Goal: Book appointment/travel/reservation

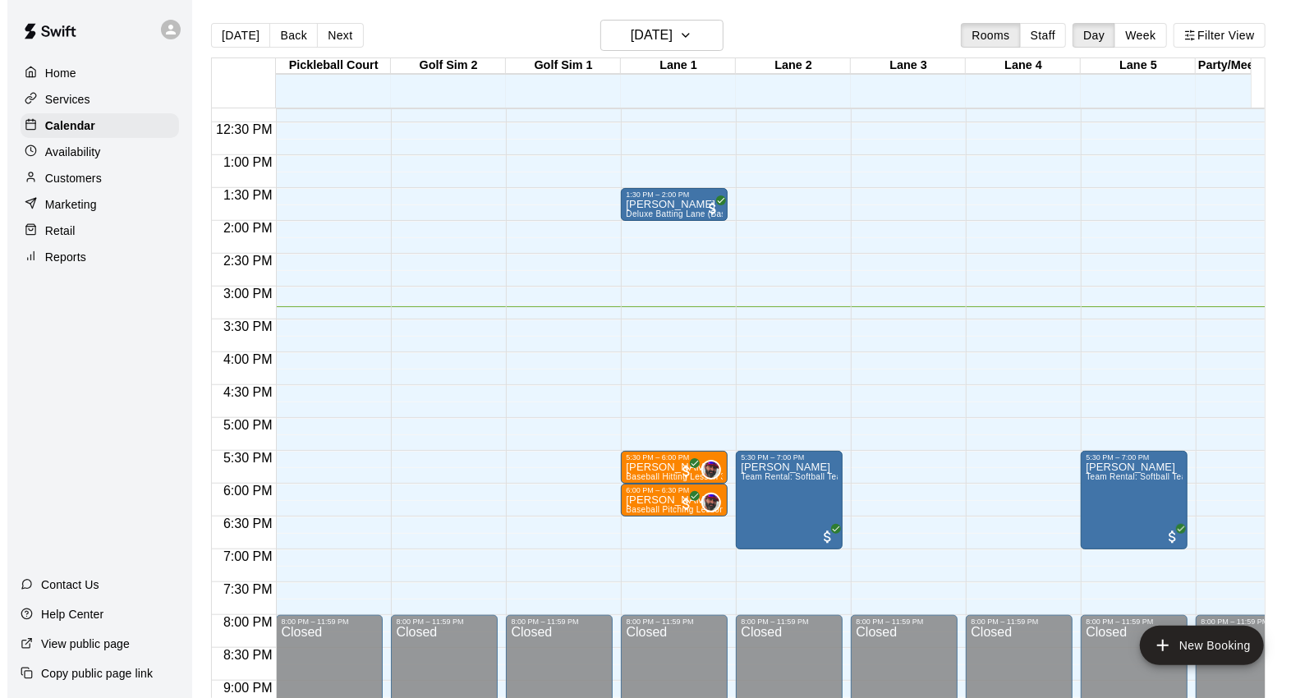
scroll to position [827, 0]
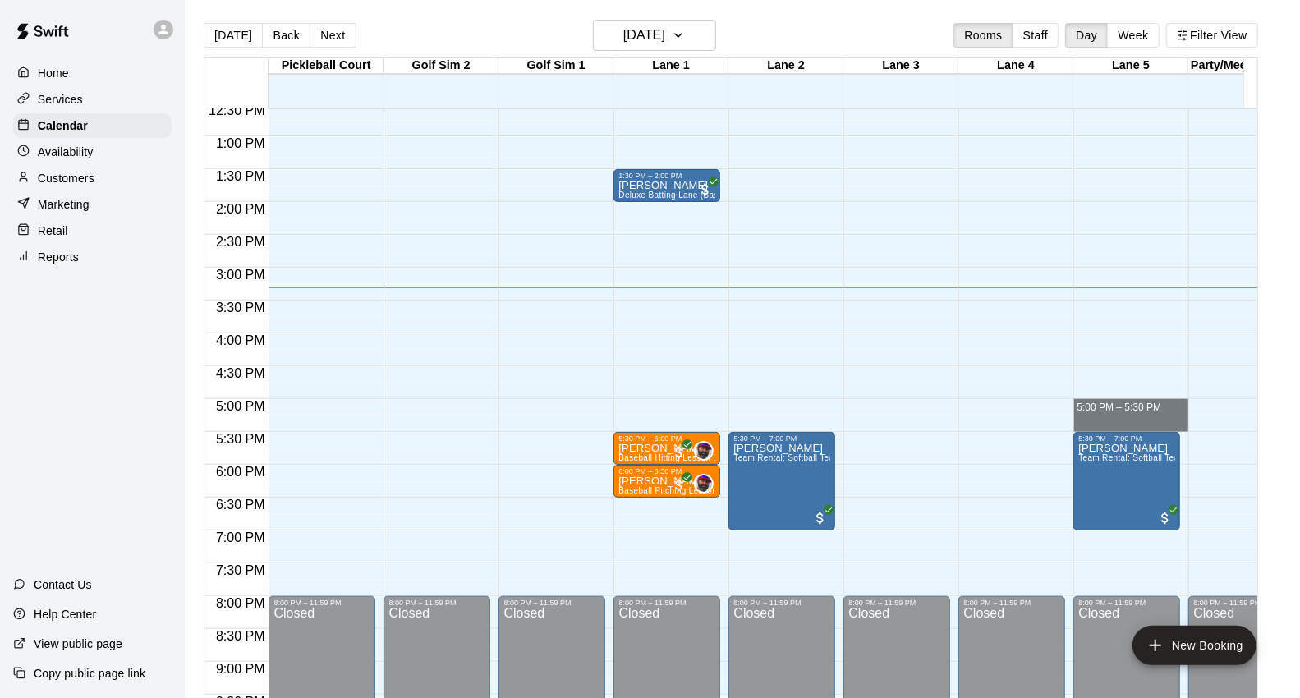
drag, startPoint x: 1087, startPoint y: 404, endPoint x: 1087, endPoint y: 425, distance: 20.5
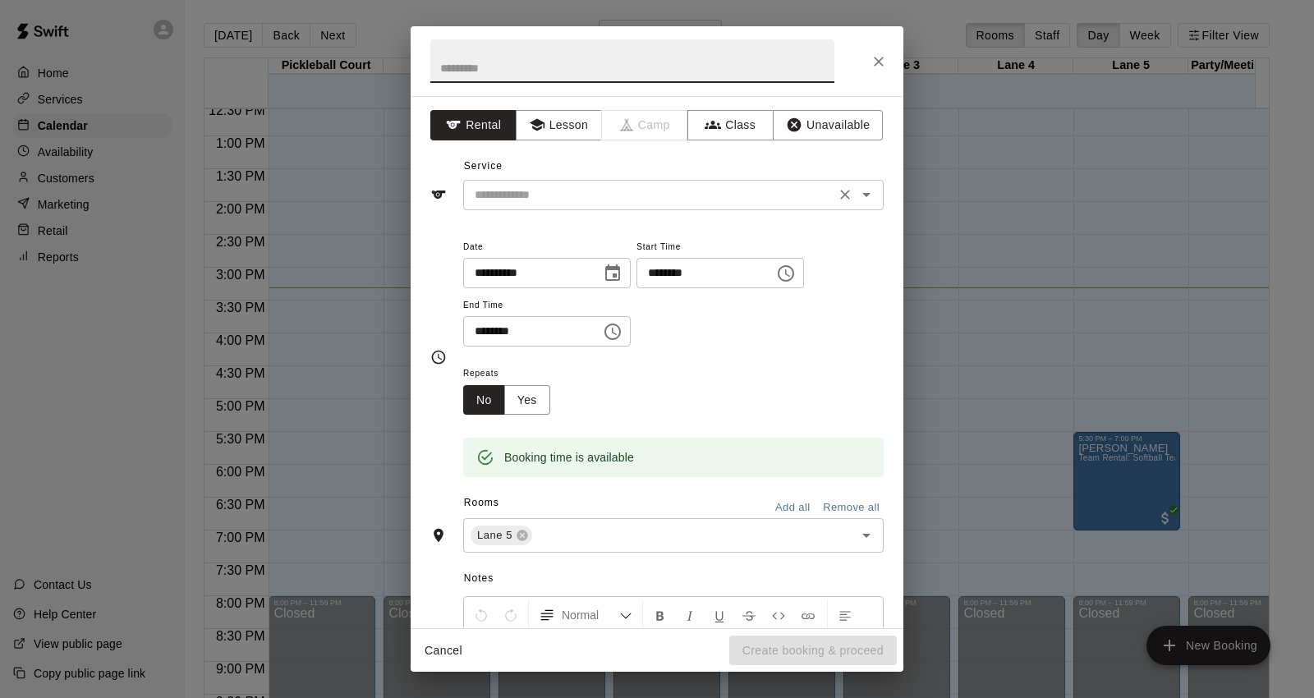
click at [711, 203] on input "text" at bounding box center [649, 195] width 362 height 21
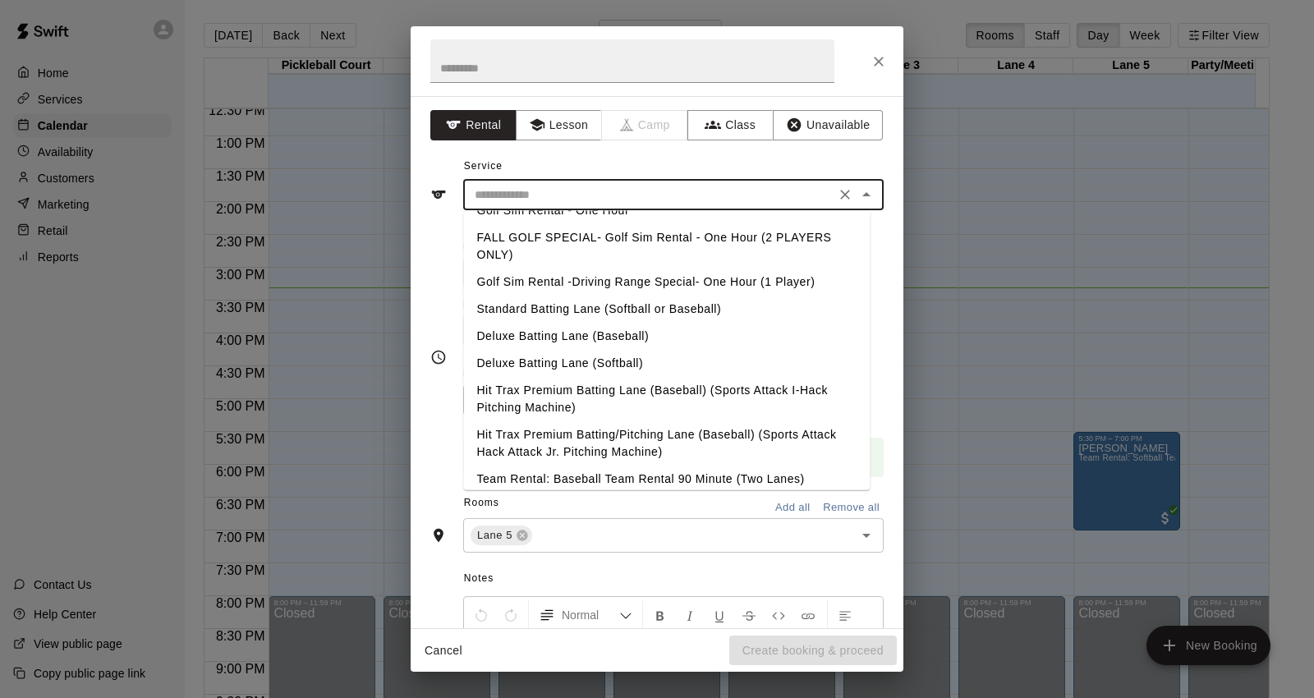
scroll to position [0, 0]
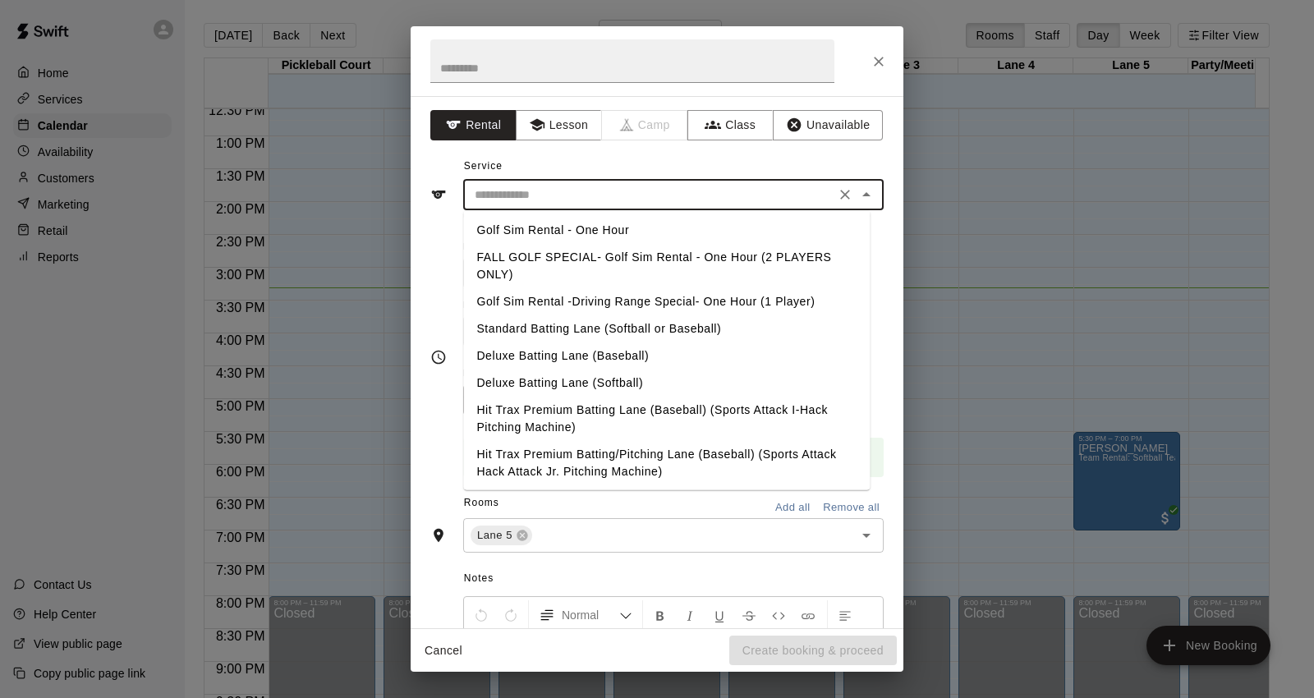
click at [659, 321] on li "Standard Batting Lane (Softball or Baseball)" at bounding box center [666, 328] width 406 height 27
type input "**********"
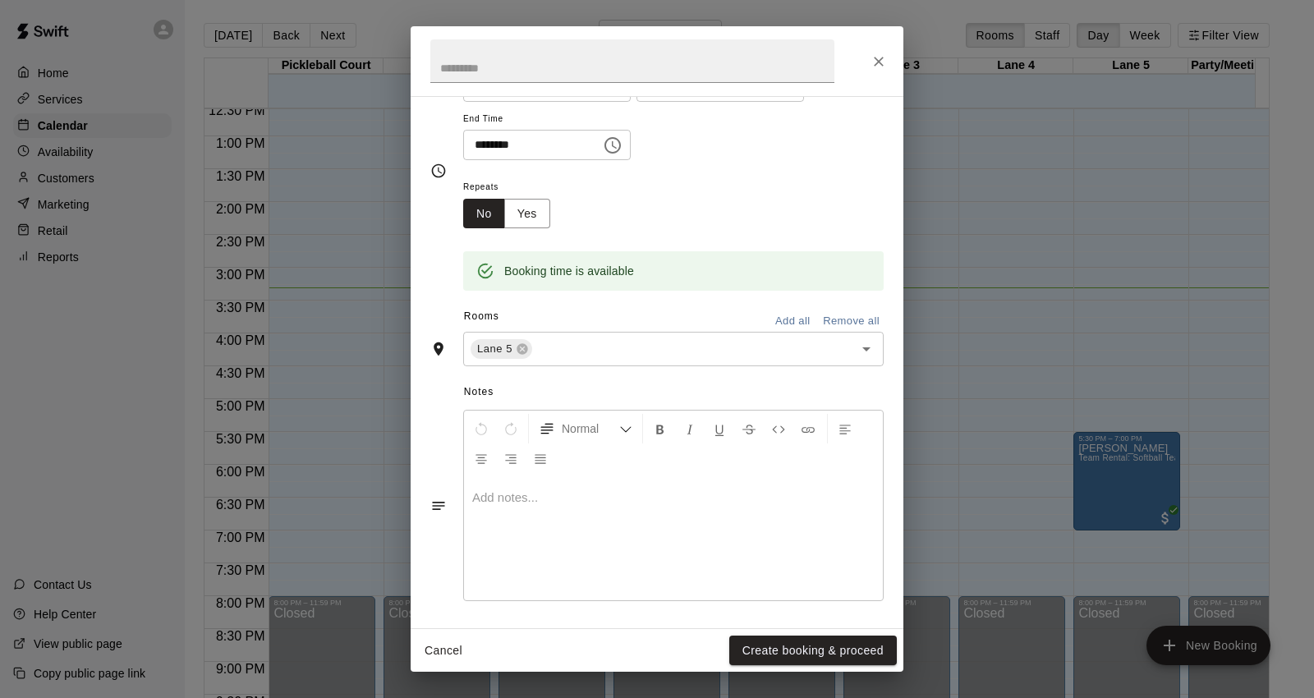
scroll to position [191, 0]
click at [769, 645] on button "Create booking & proceed" at bounding box center [813, 651] width 168 height 30
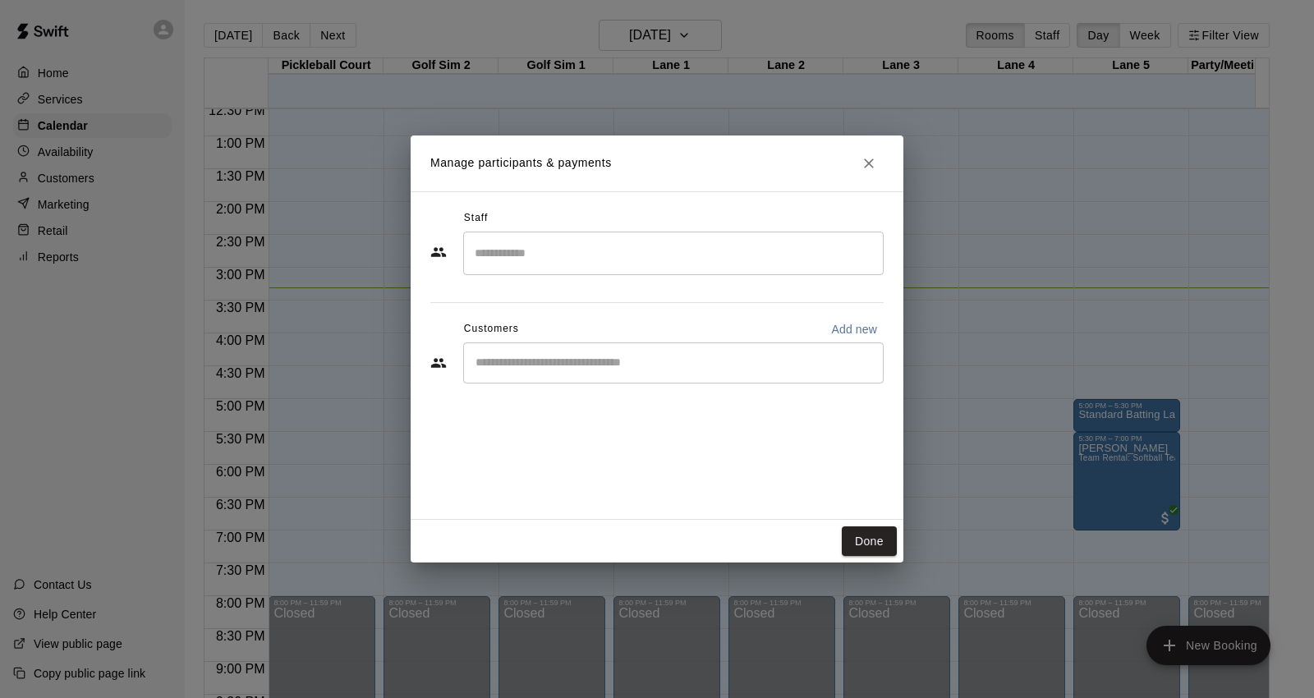
drag, startPoint x: 537, startPoint y: 356, endPoint x: 526, endPoint y: 359, distance: 11.8
click at [535, 356] on input "Start typing to search customers..." at bounding box center [674, 363] width 406 height 16
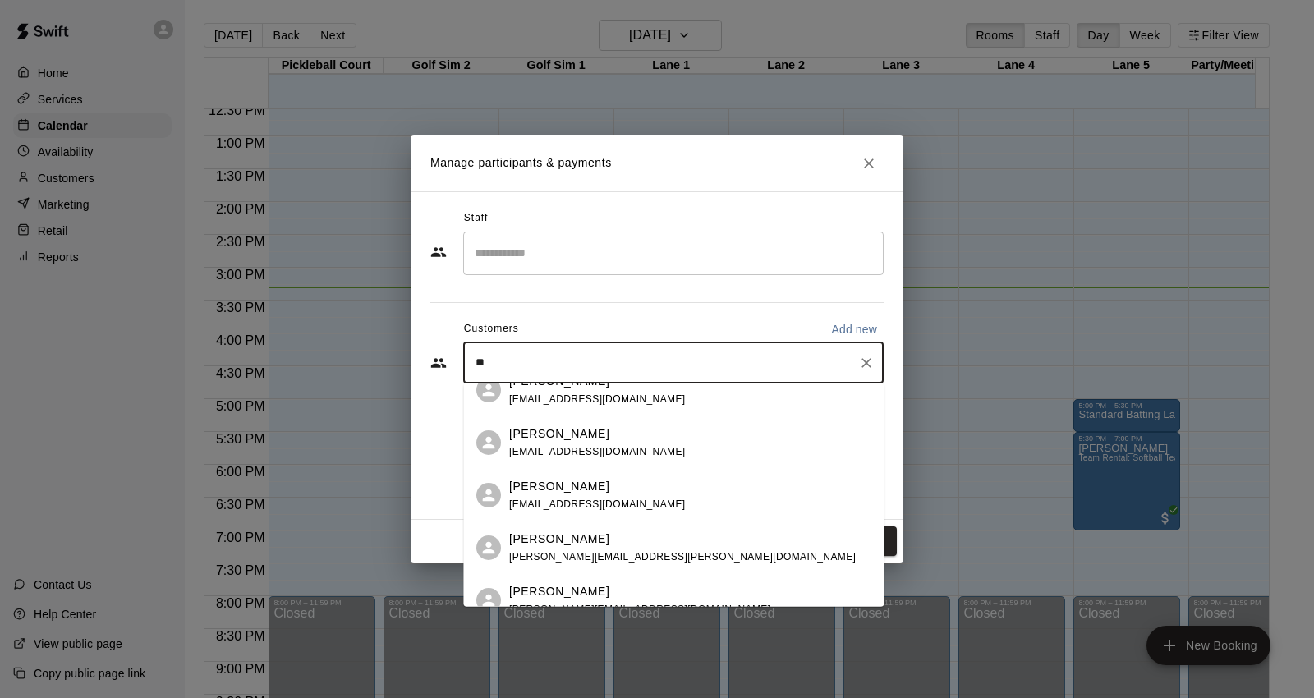
scroll to position [0, 0]
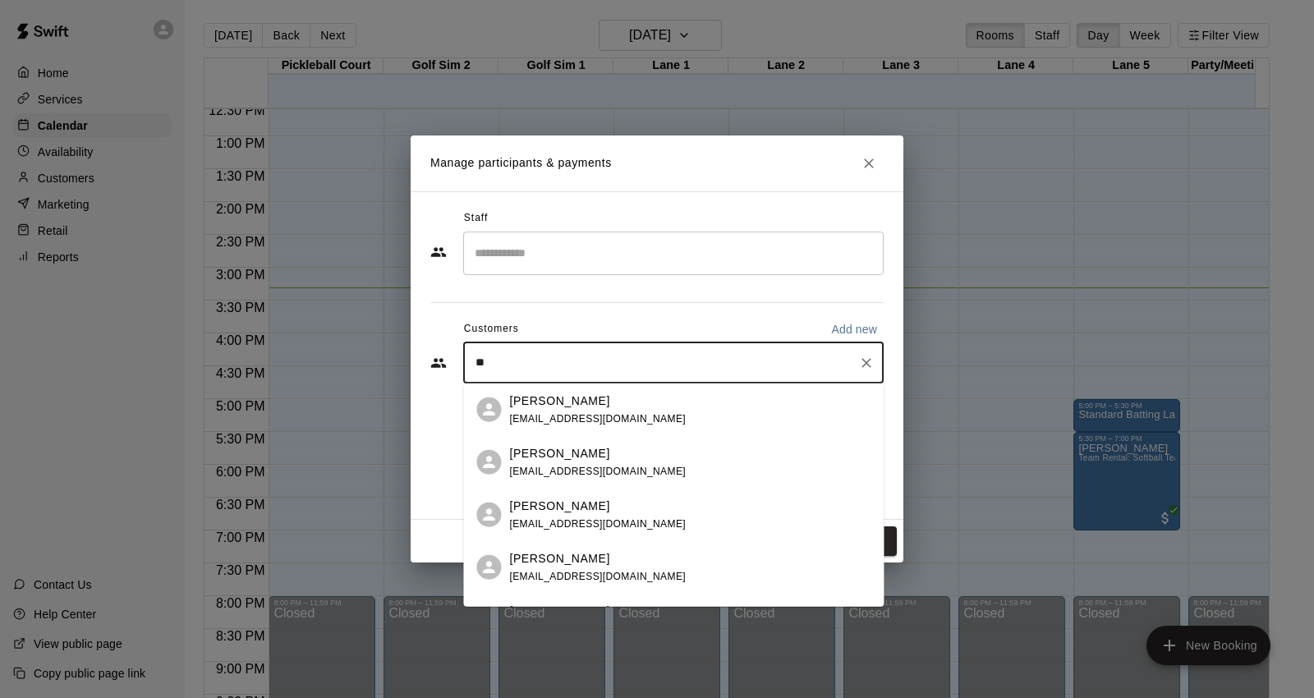
type input "*"
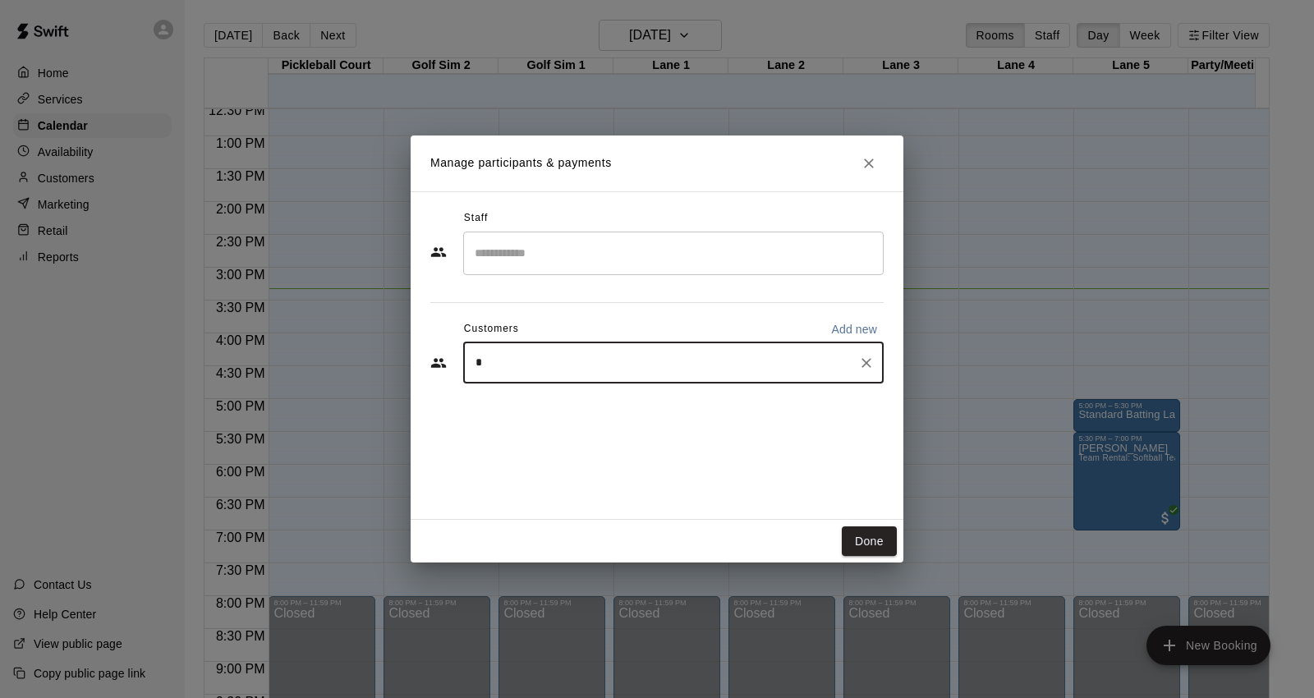
type input "**"
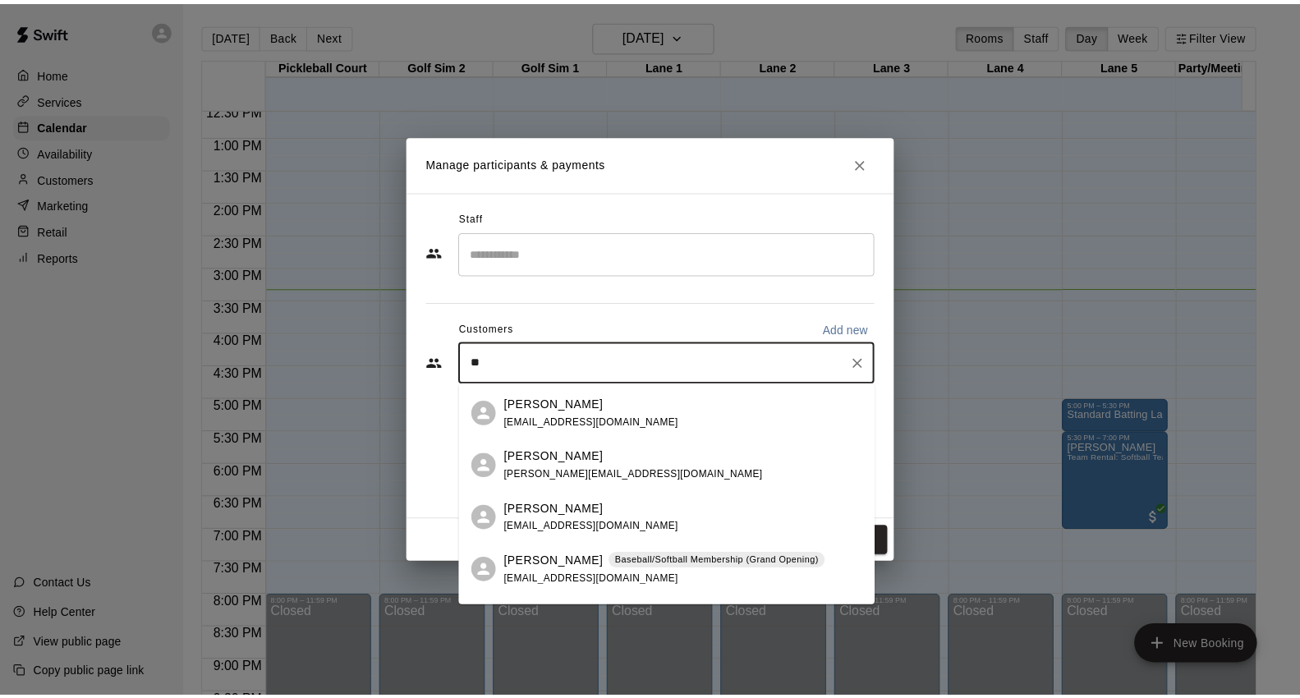
scroll to position [365, 0]
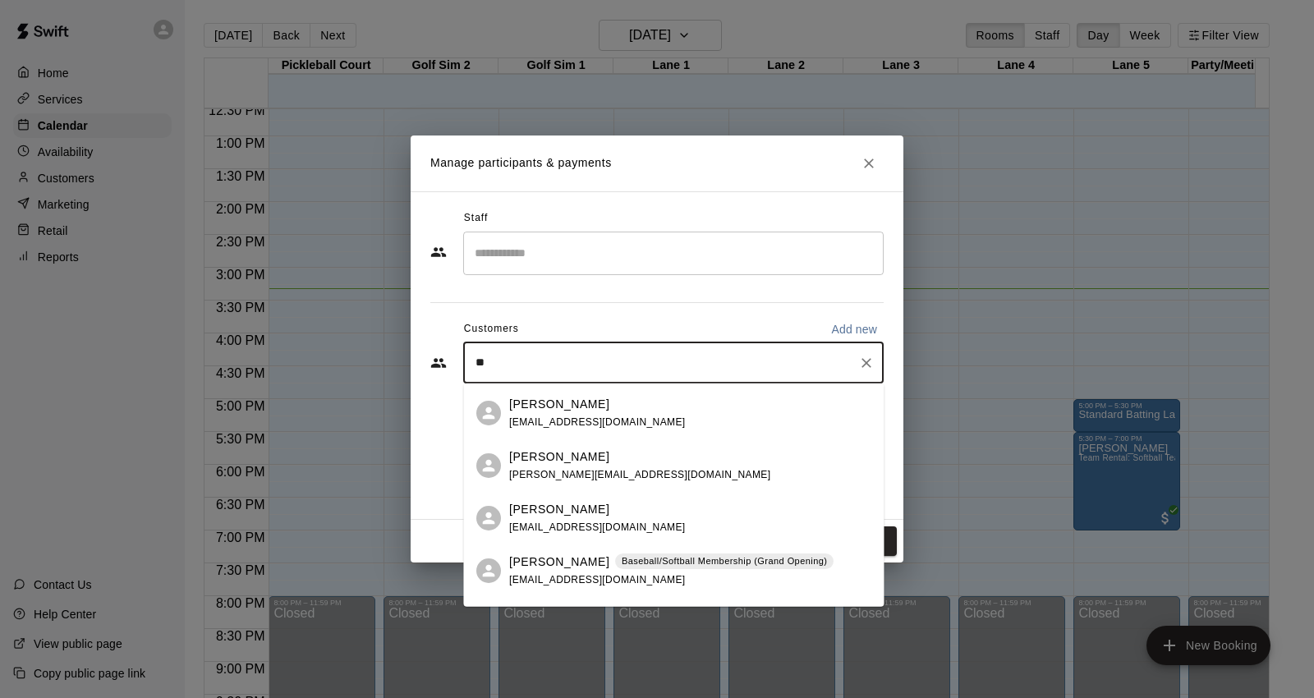
click at [554, 569] on div "[PERSON_NAME] Baseball/Softball Membership (Grand Opening) [EMAIL_ADDRESS][DOMA…" at bounding box center [671, 570] width 324 height 35
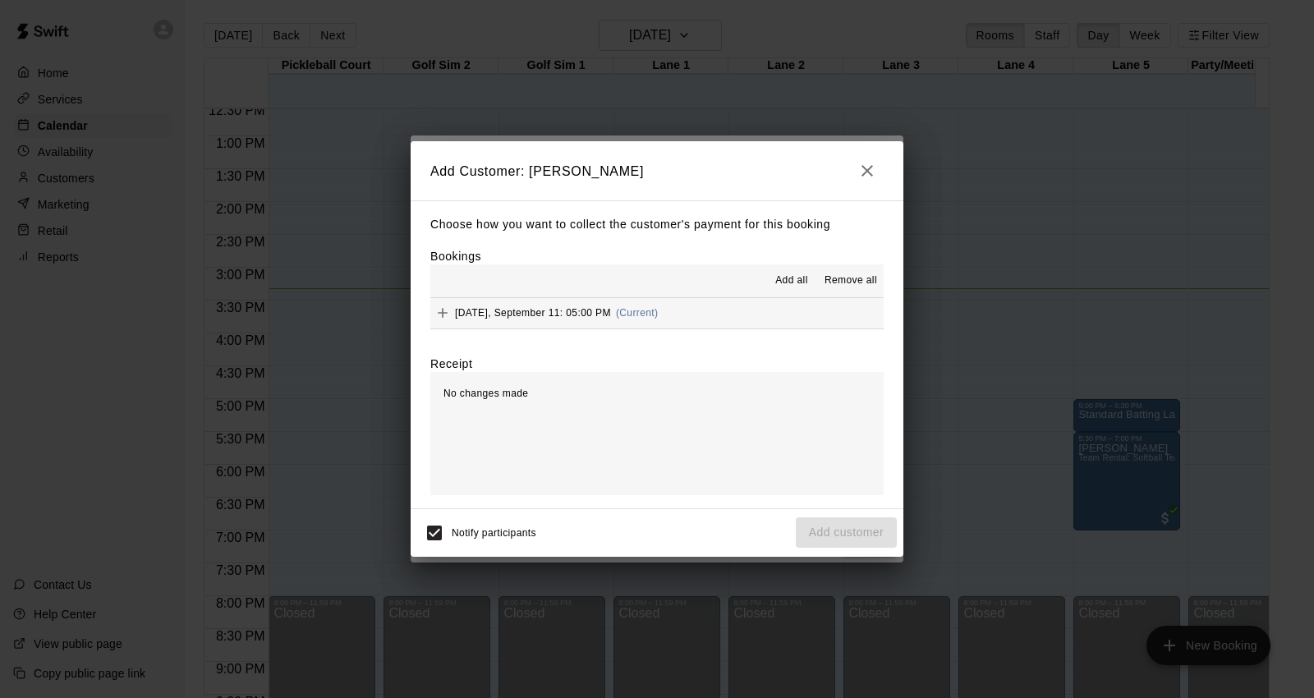
click at [705, 315] on button "[DATE], September 11: 05:00 PM (Current)" at bounding box center [656, 313] width 453 height 30
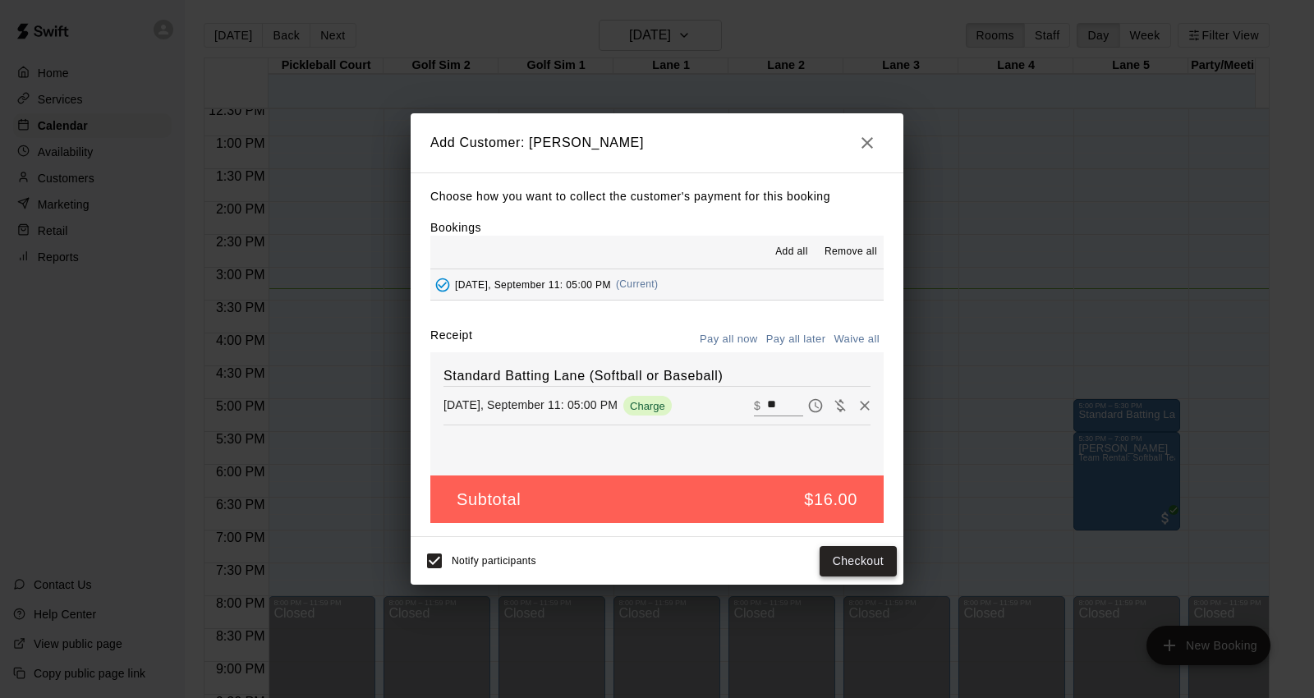
click at [865, 570] on button "Checkout" at bounding box center [857, 561] width 77 height 30
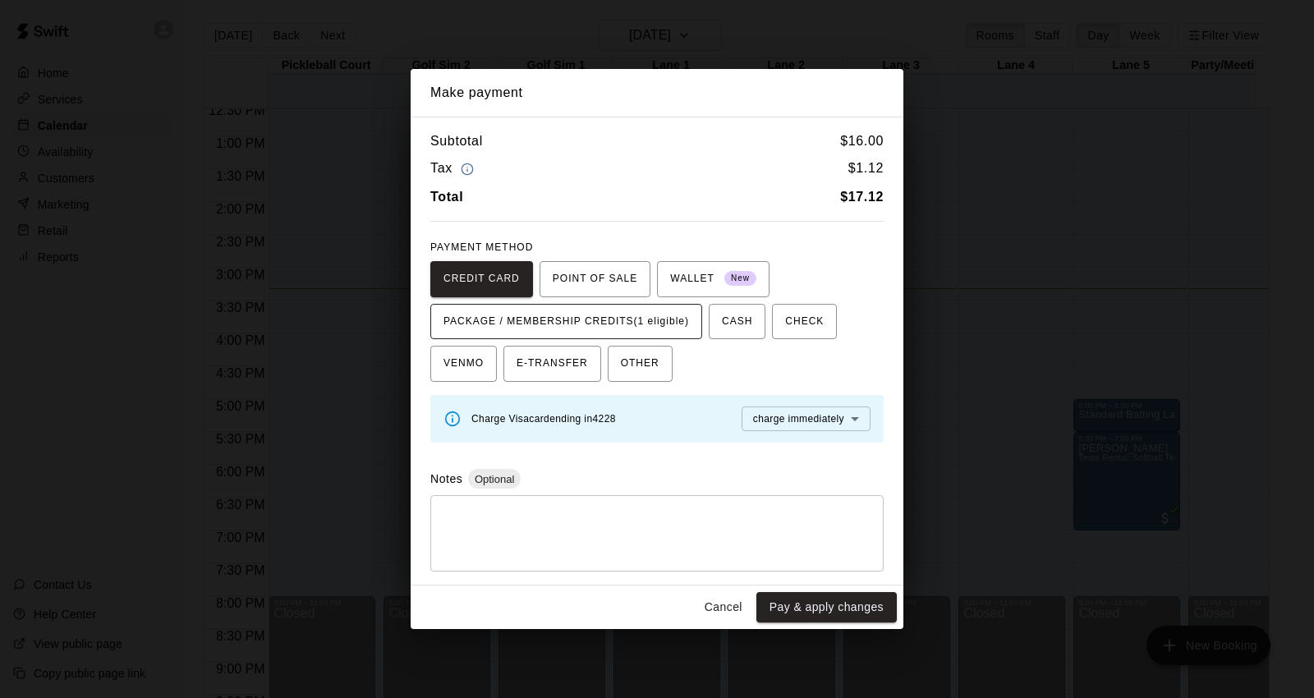
click at [601, 321] on span "PACKAGE / MEMBERSHIP CREDITS (1 eligible)" at bounding box center [566, 322] width 246 height 26
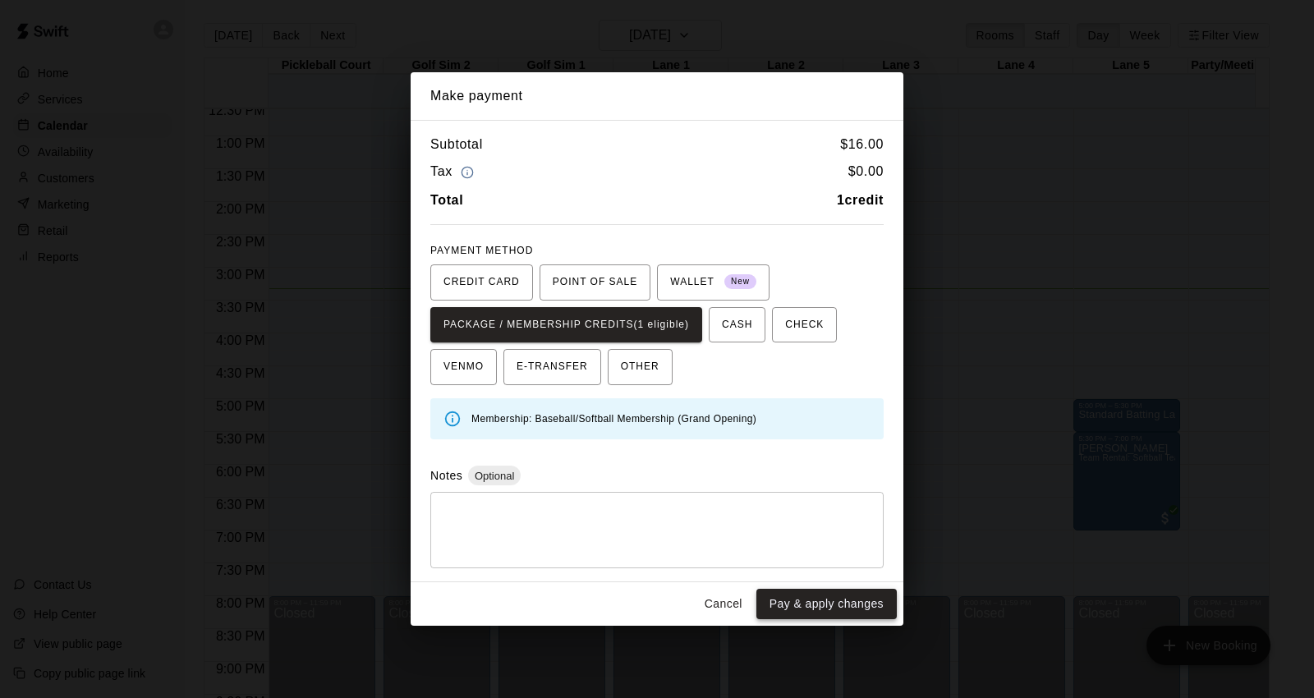
click at [819, 608] on button "Pay & apply changes" at bounding box center [826, 604] width 140 height 30
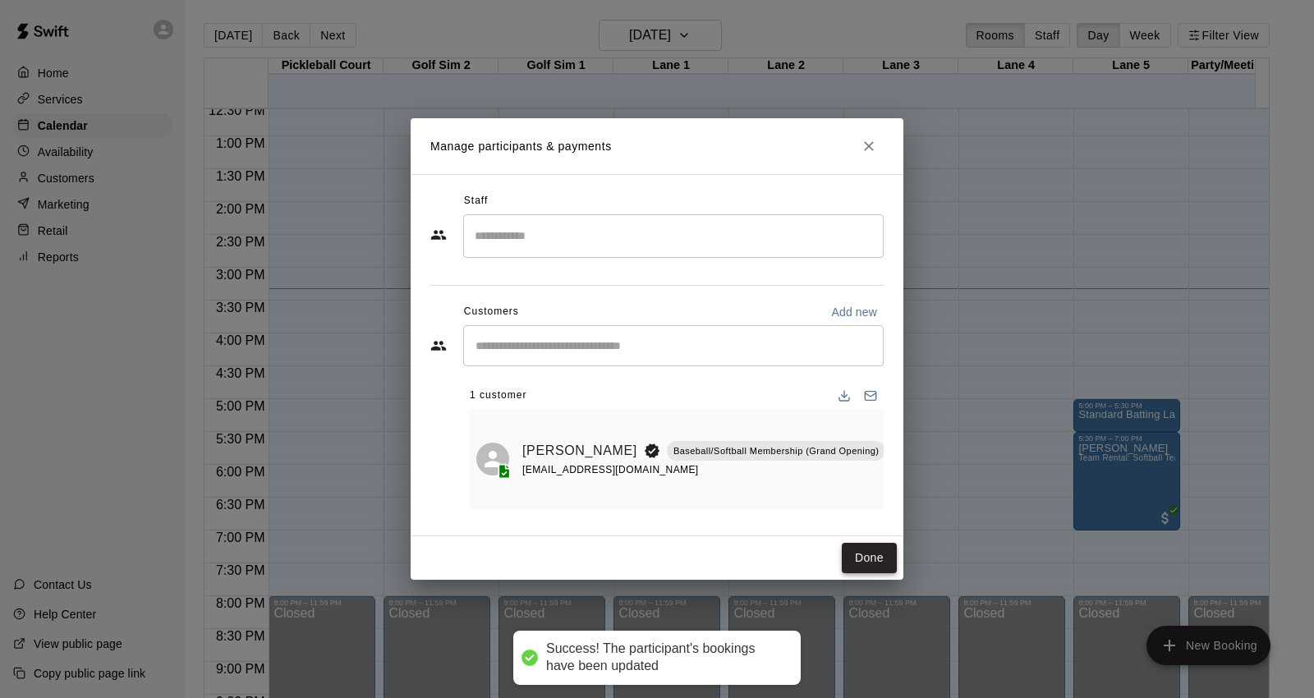
click at [888, 550] on button "Done" at bounding box center [869, 558] width 55 height 30
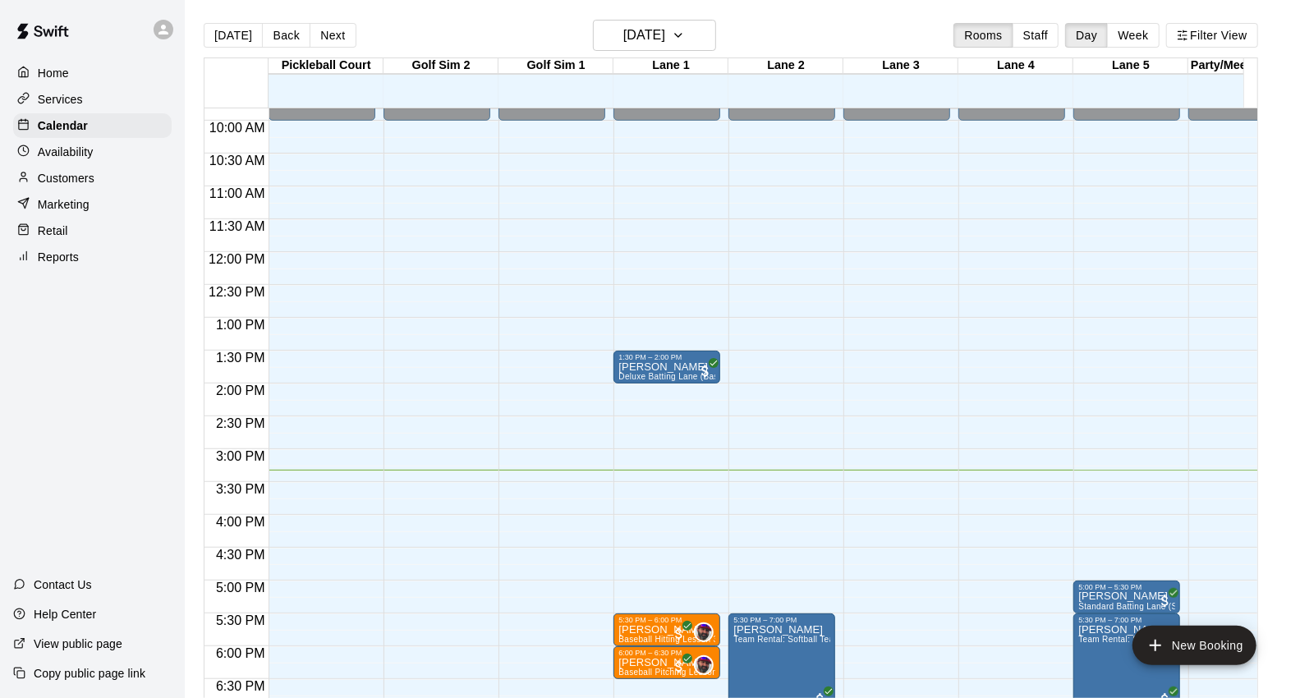
scroll to position [736, 0]
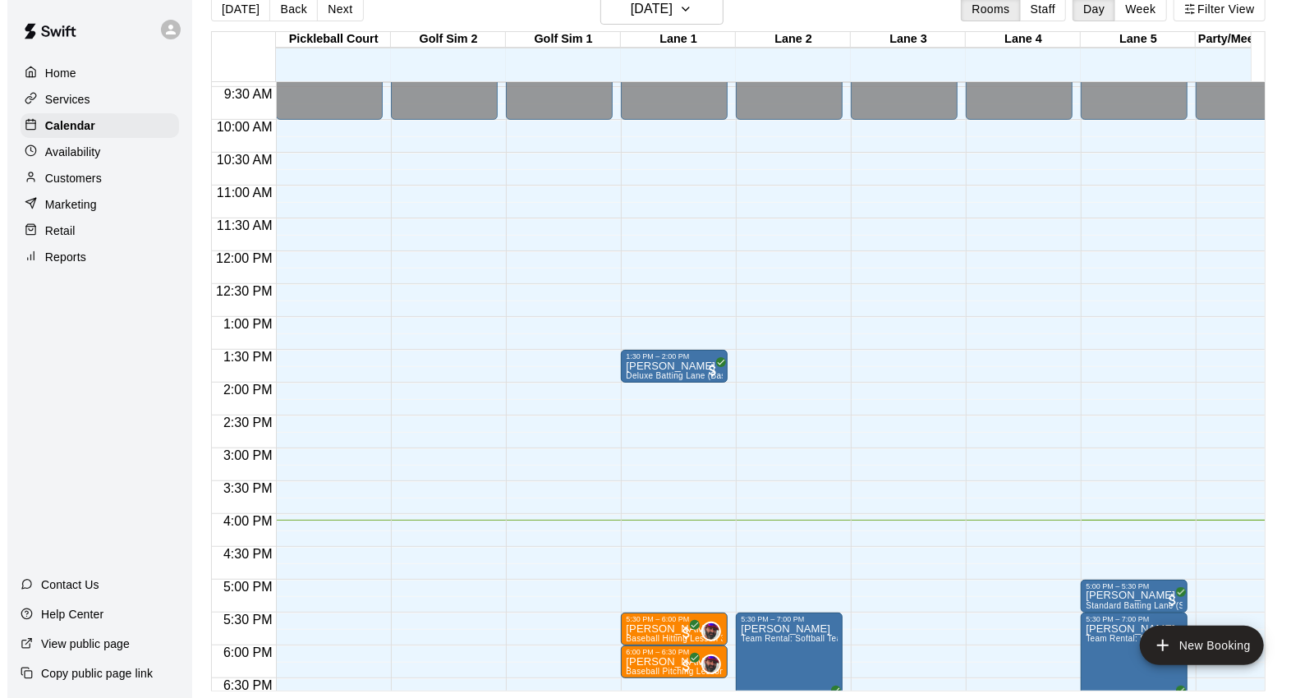
scroll to position [800, 0]
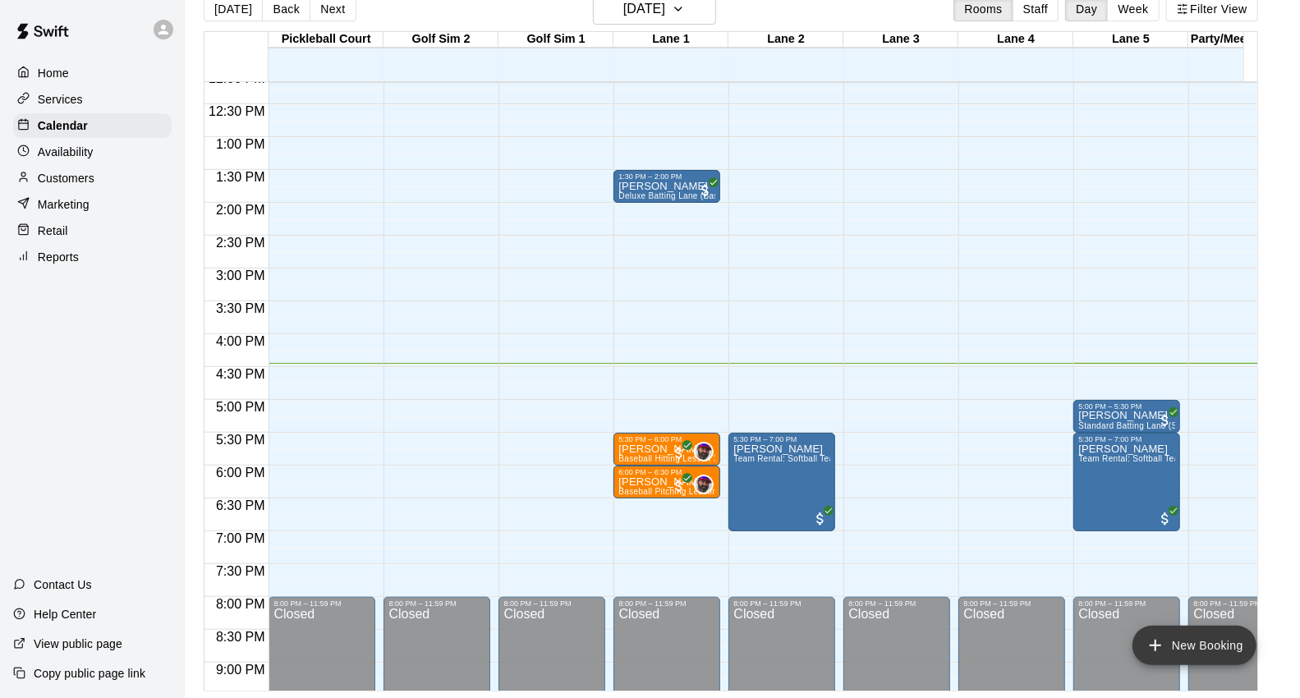
click at [1185, 646] on button "New Booking" at bounding box center [1194, 645] width 124 height 39
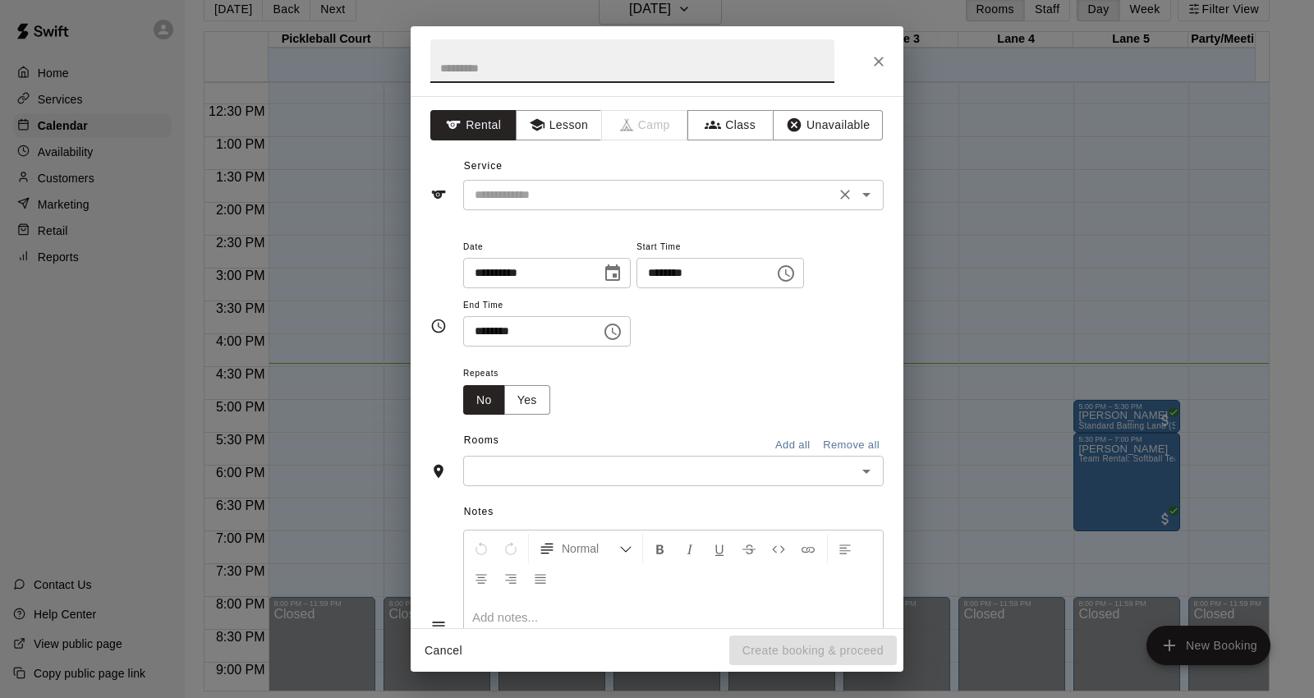
click at [683, 191] on input "text" at bounding box center [649, 195] width 362 height 21
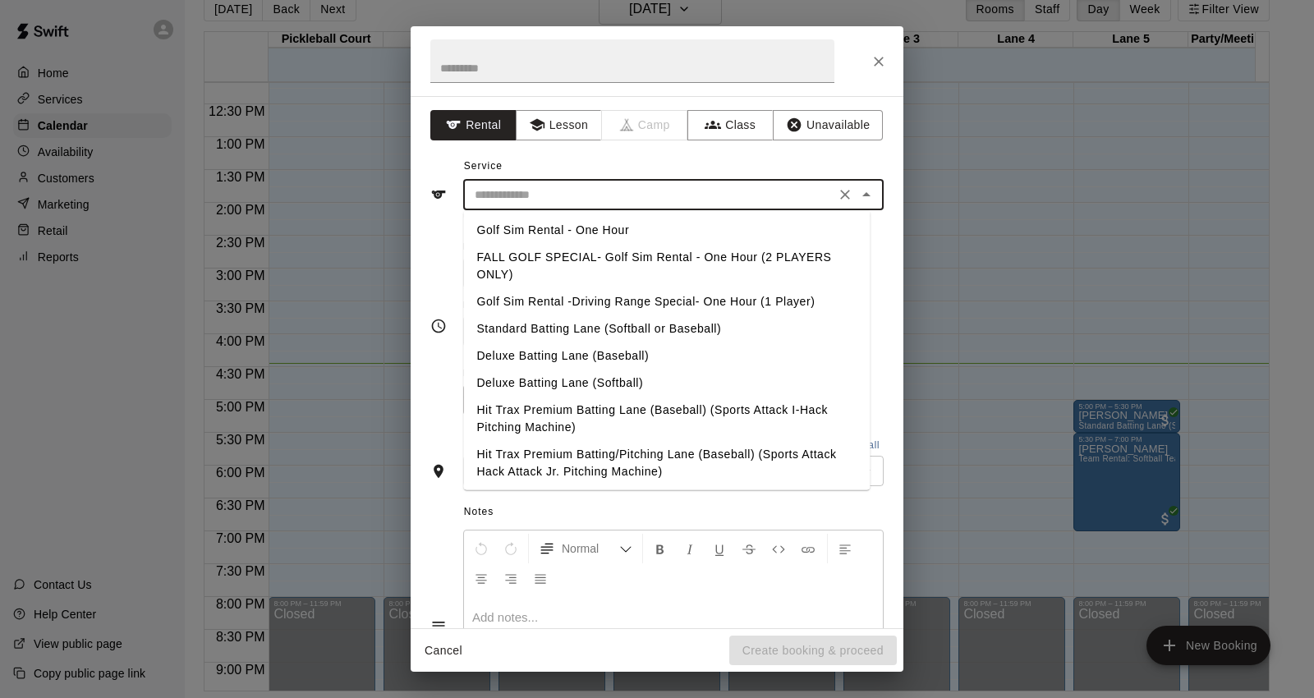
click at [616, 353] on li "Deluxe Batting Lane (Baseball)" at bounding box center [666, 355] width 406 height 27
type input "**********"
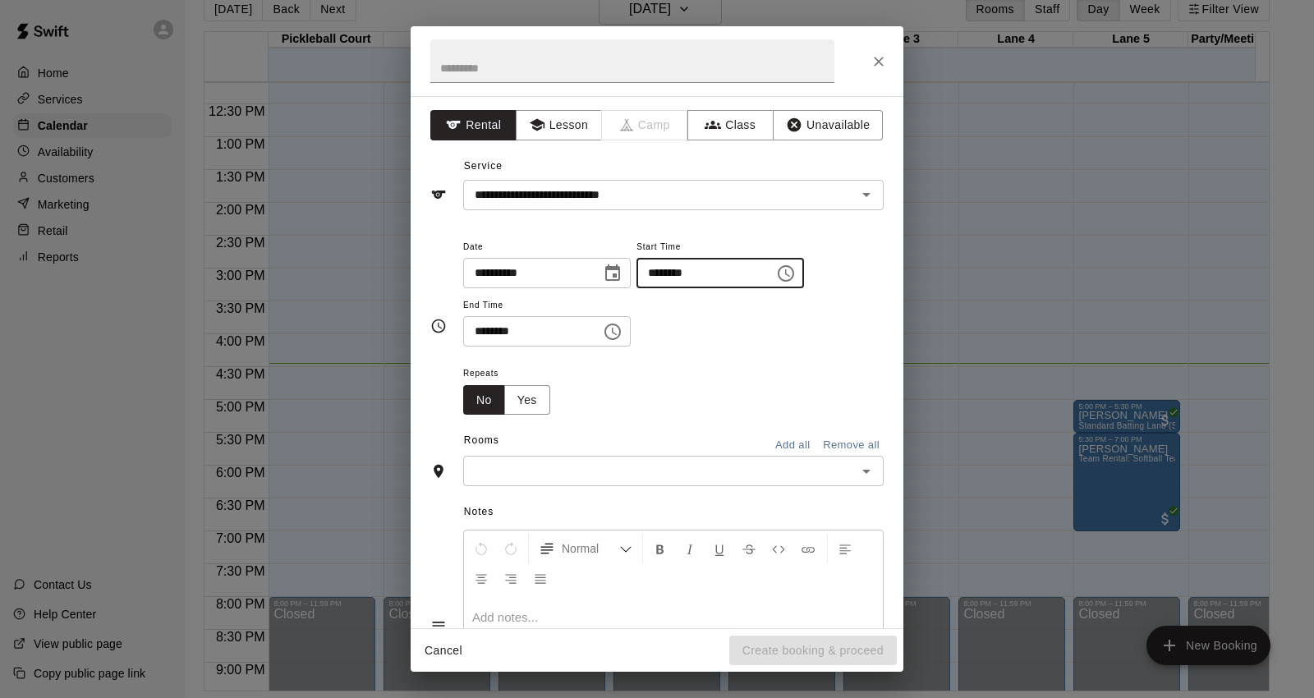
click at [668, 276] on input "********" at bounding box center [699, 273] width 126 height 30
type input "********"
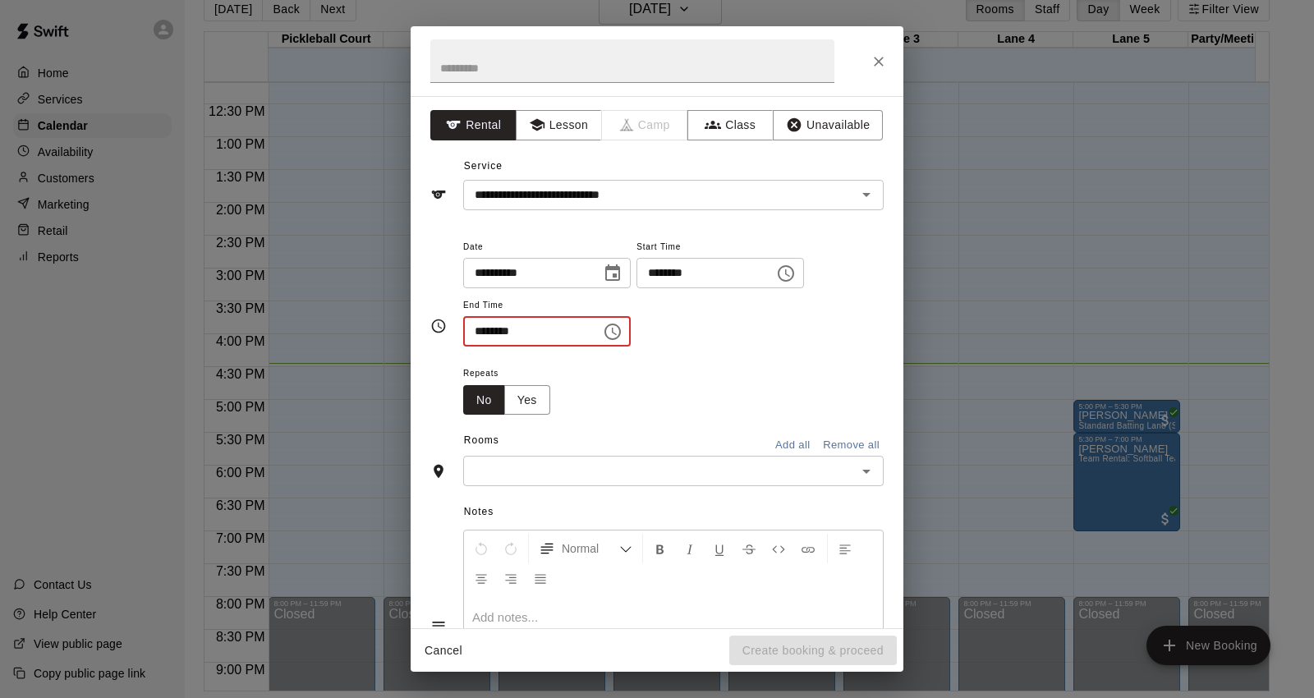
click at [477, 333] on input "********" at bounding box center [526, 331] width 126 height 30
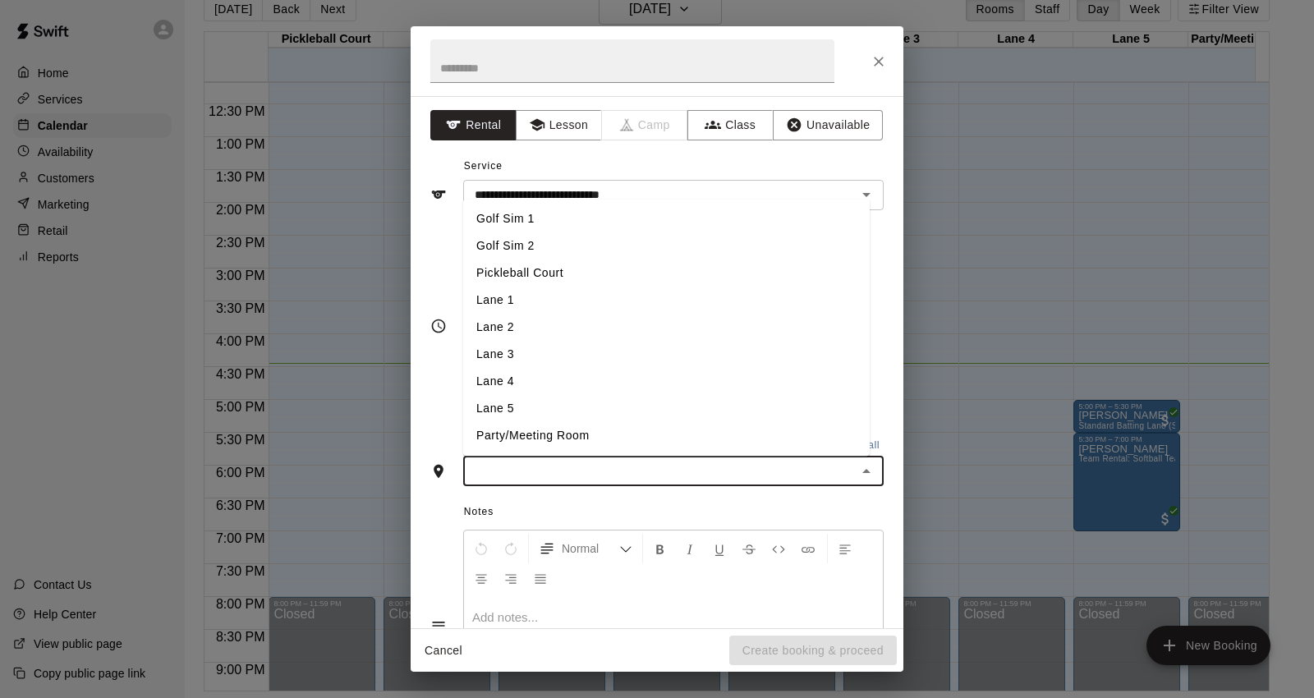
click at [613, 474] on input "text" at bounding box center [659, 471] width 383 height 21
click at [590, 302] on li "Lane 1" at bounding box center [666, 300] width 406 height 27
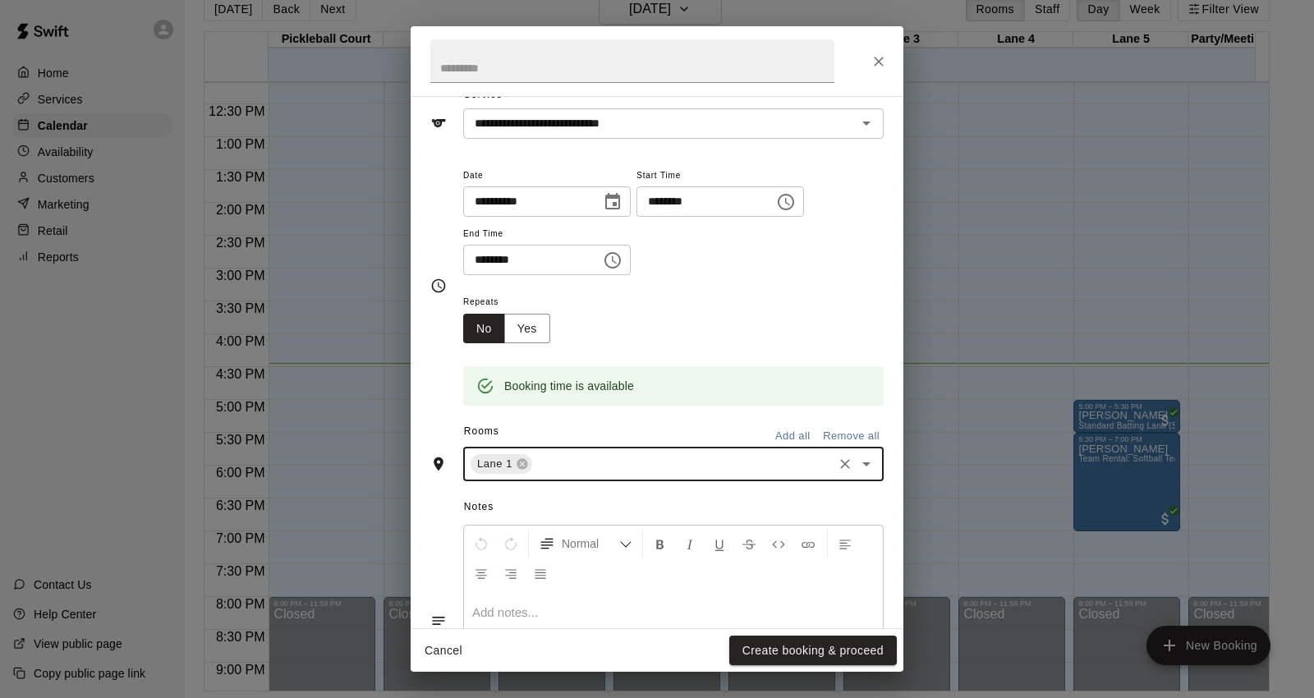
scroll to position [0, 0]
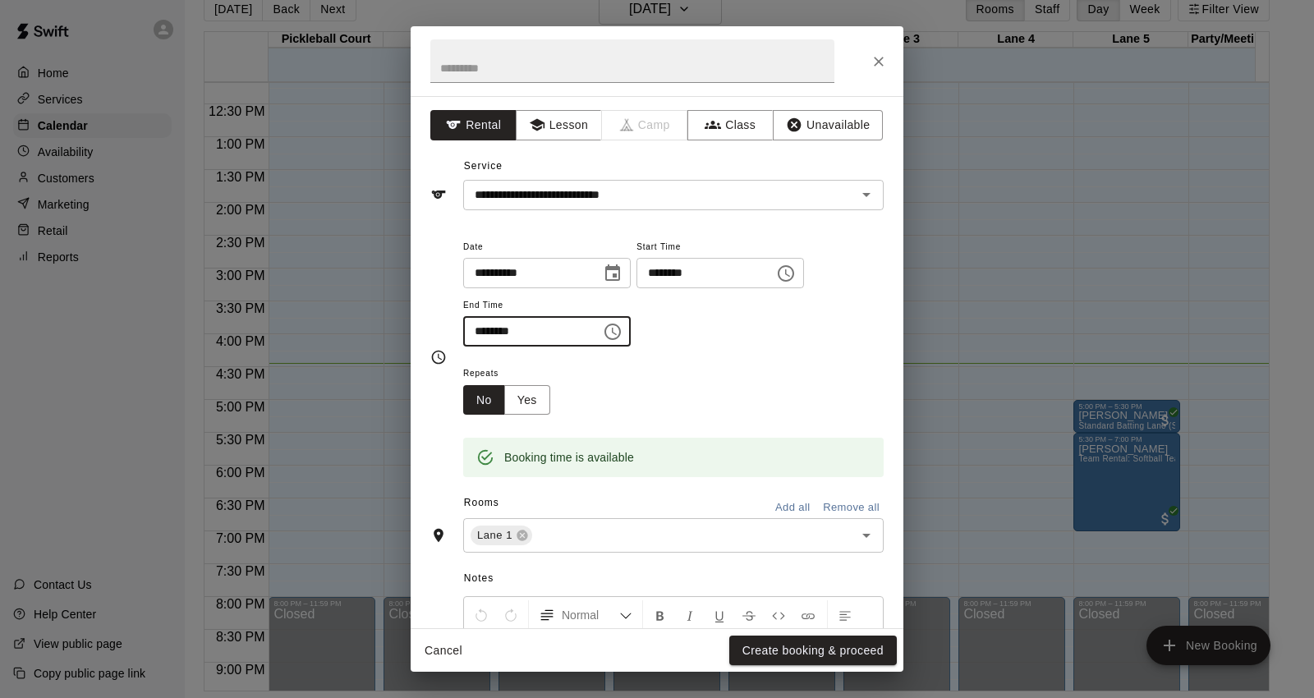
click at [498, 333] on input "********" at bounding box center [526, 331] width 126 height 30
type input "********"
click at [842, 654] on button "Create booking & proceed" at bounding box center [813, 651] width 168 height 30
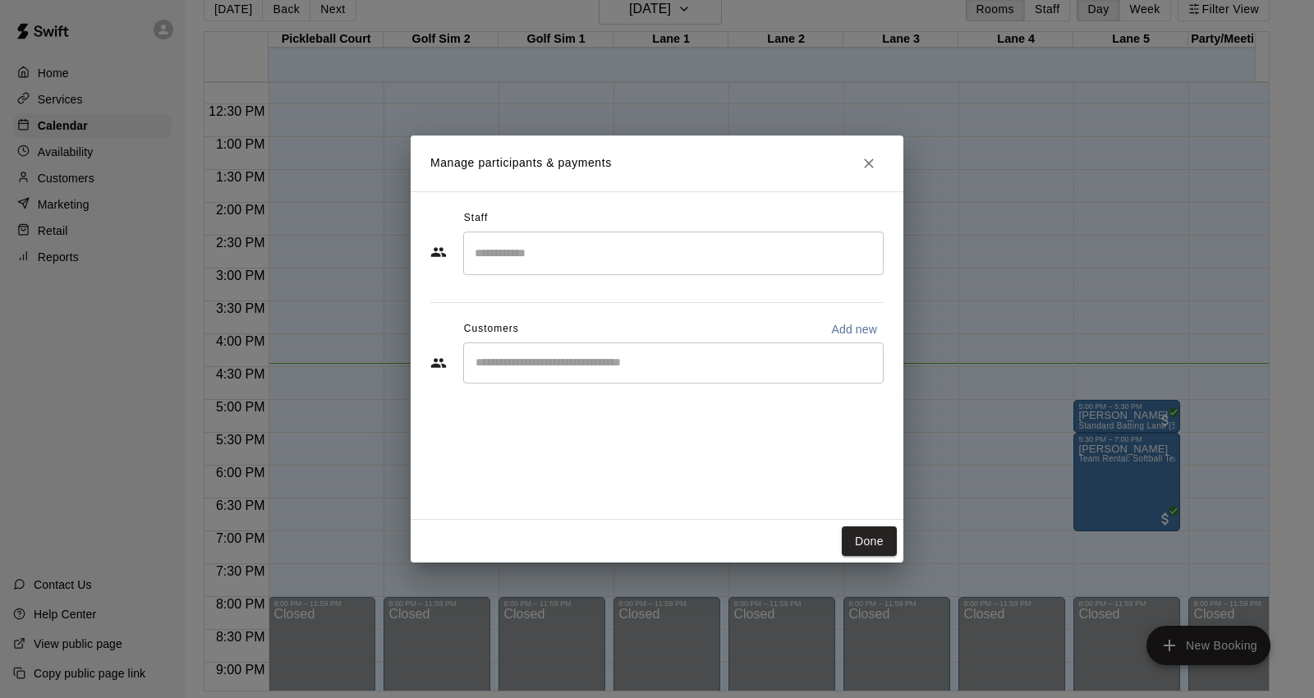
click at [599, 346] on div "​" at bounding box center [673, 362] width 420 height 41
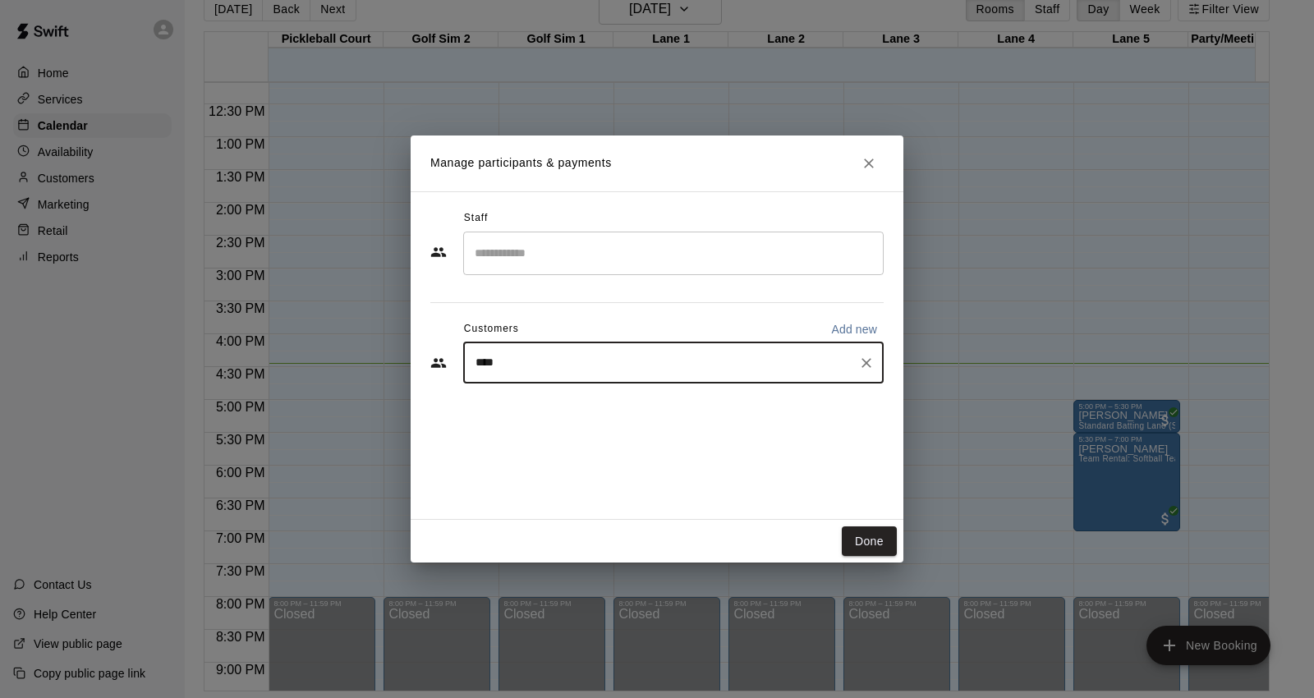
type input "****"
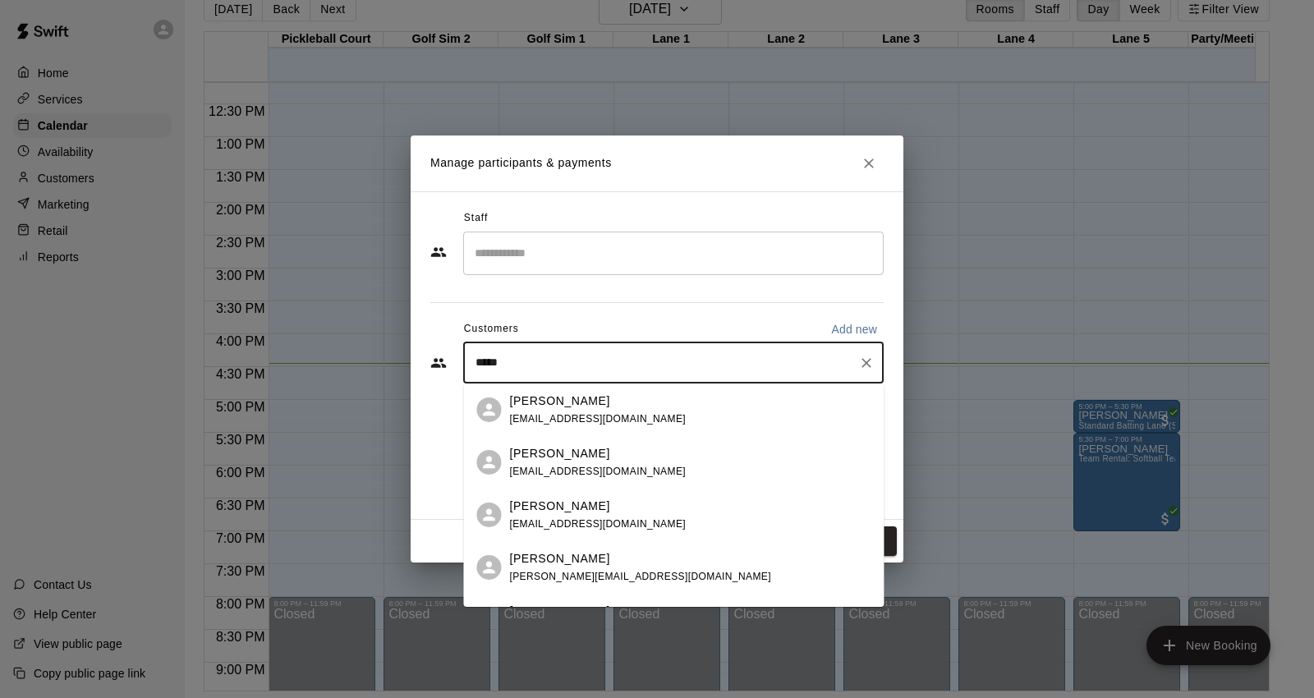
click at [627, 519] on div "Owen Villalobos emeryledwards@att.net" at bounding box center [689, 514] width 361 height 35
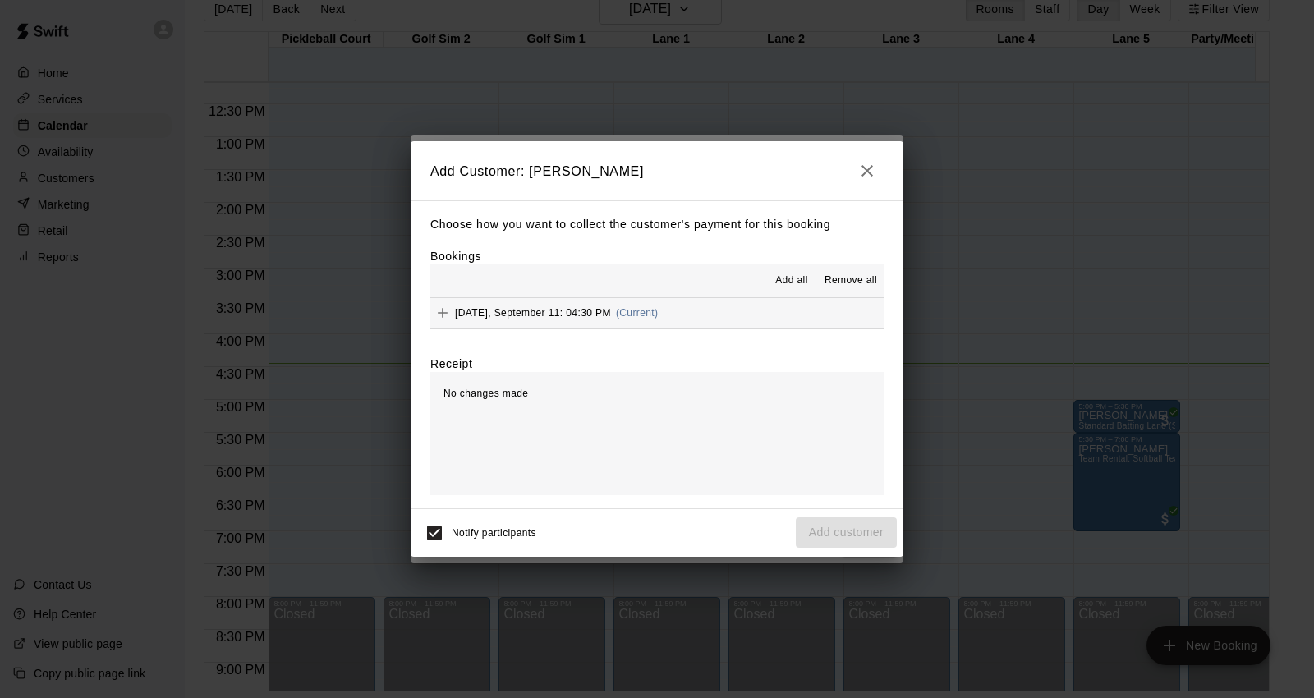
click at [739, 318] on button "Thursday, September 11: 04:30 PM (Current)" at bounding box center [656, 313] width 453 height 30
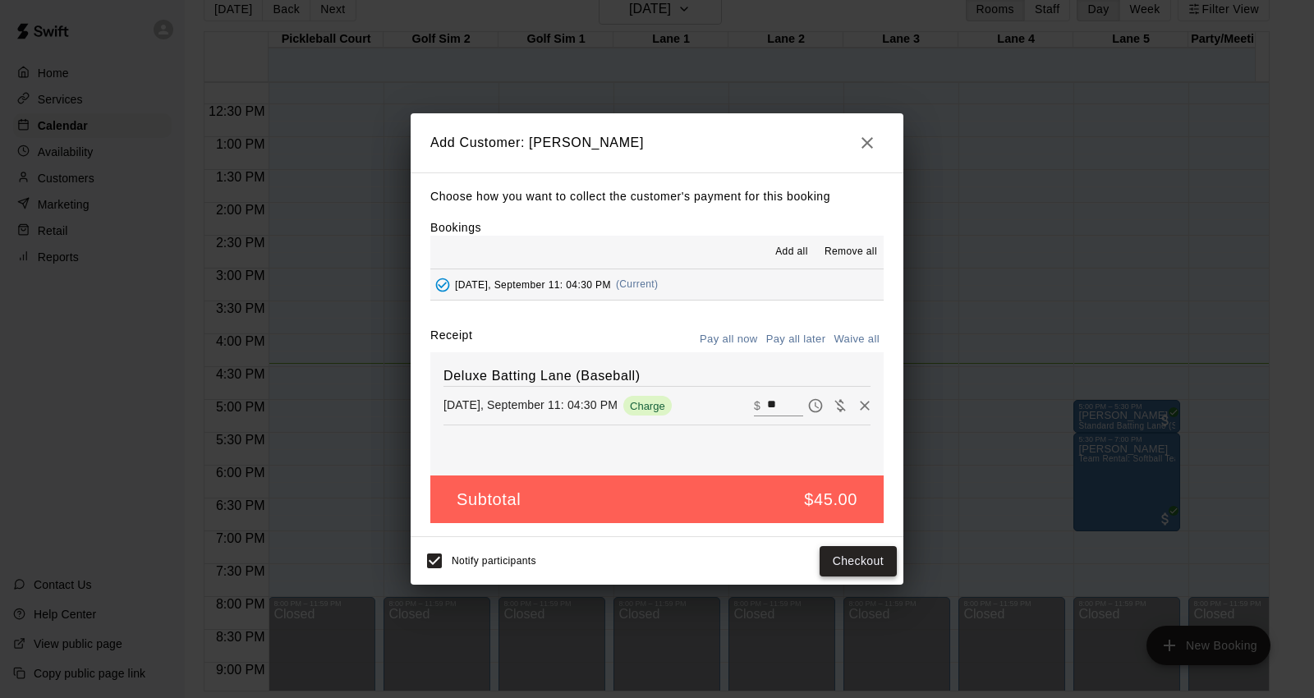
click at [873, 564] on button "Checkout" at bounding box center [857, 561] width 77 height 30
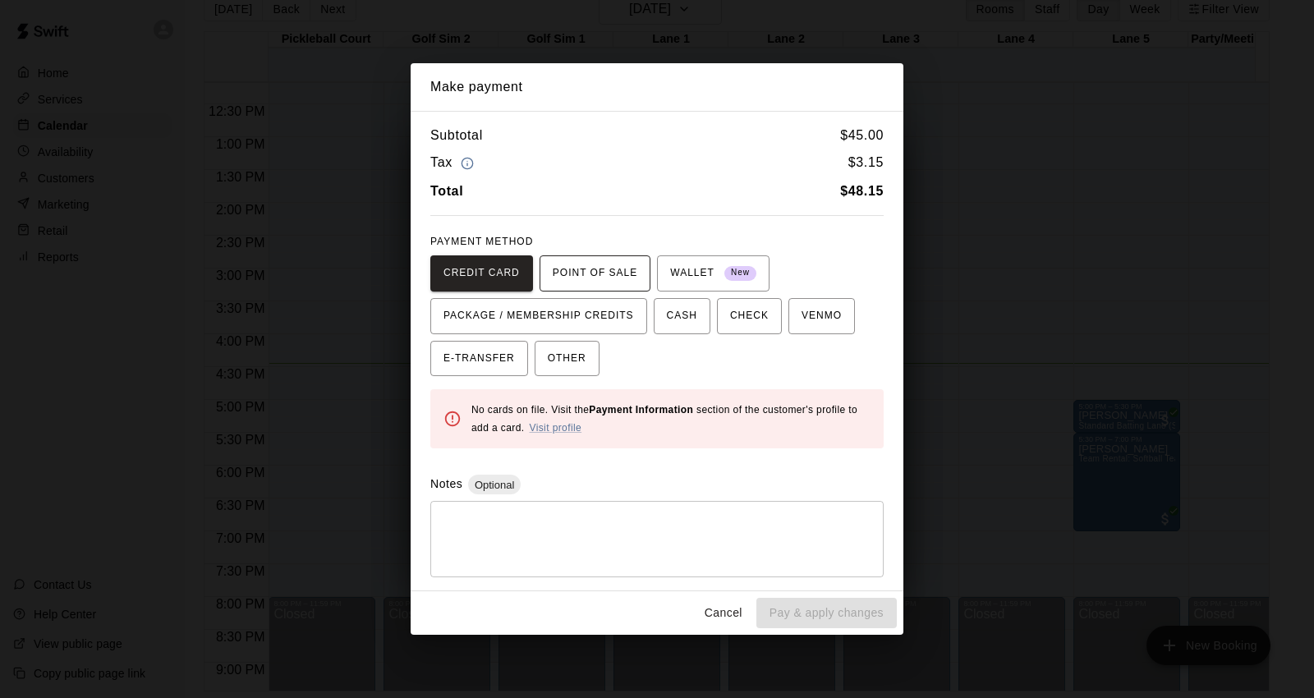
click at [596, 278] on span "POINT OF SALE" at bounding box center [595, 273] width 85 height 26
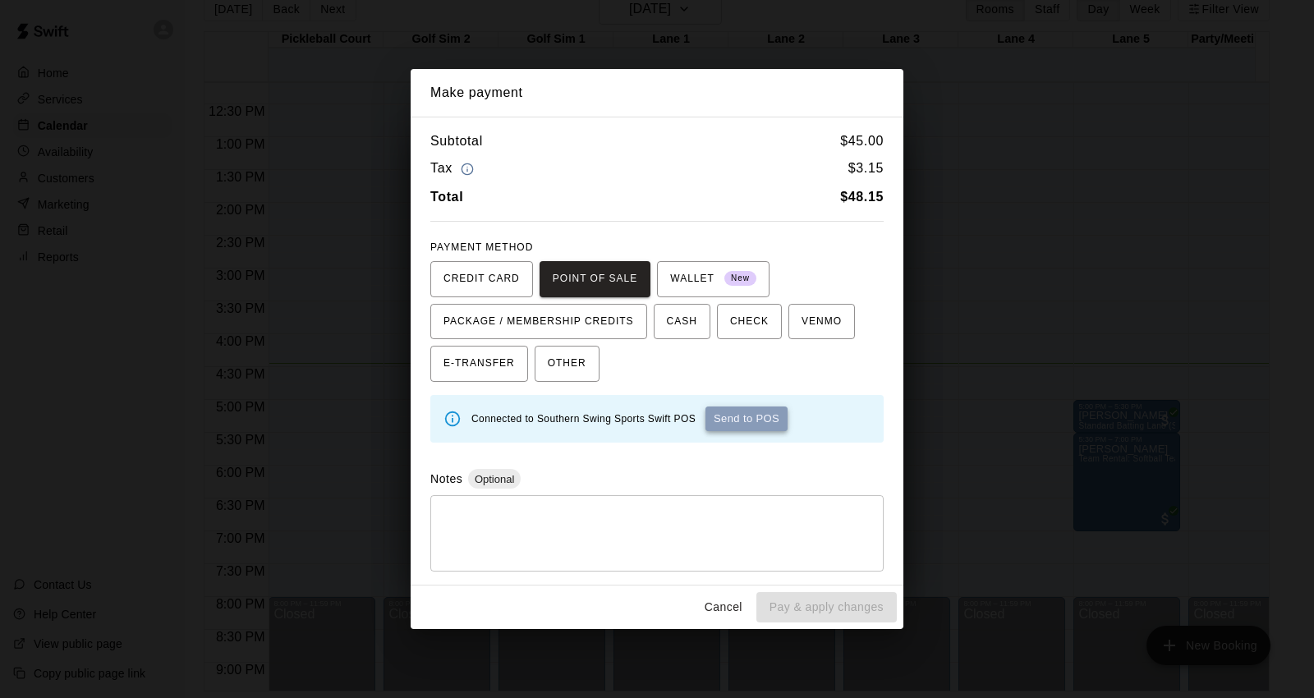
click at [712, 415] on button "Send to POS" at bounding box center [746, 418] width 82 height 25
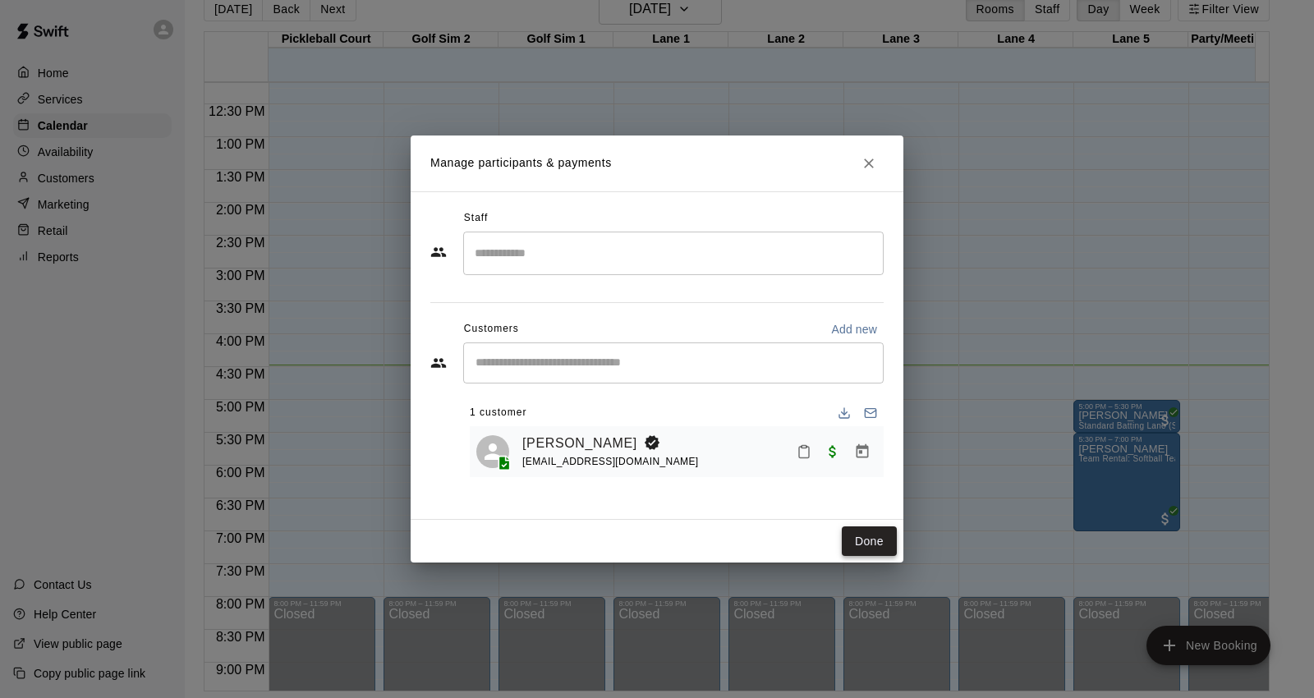
click at [890, 545] on button "Done" at bounding box center [869, 541] width 55 height 30
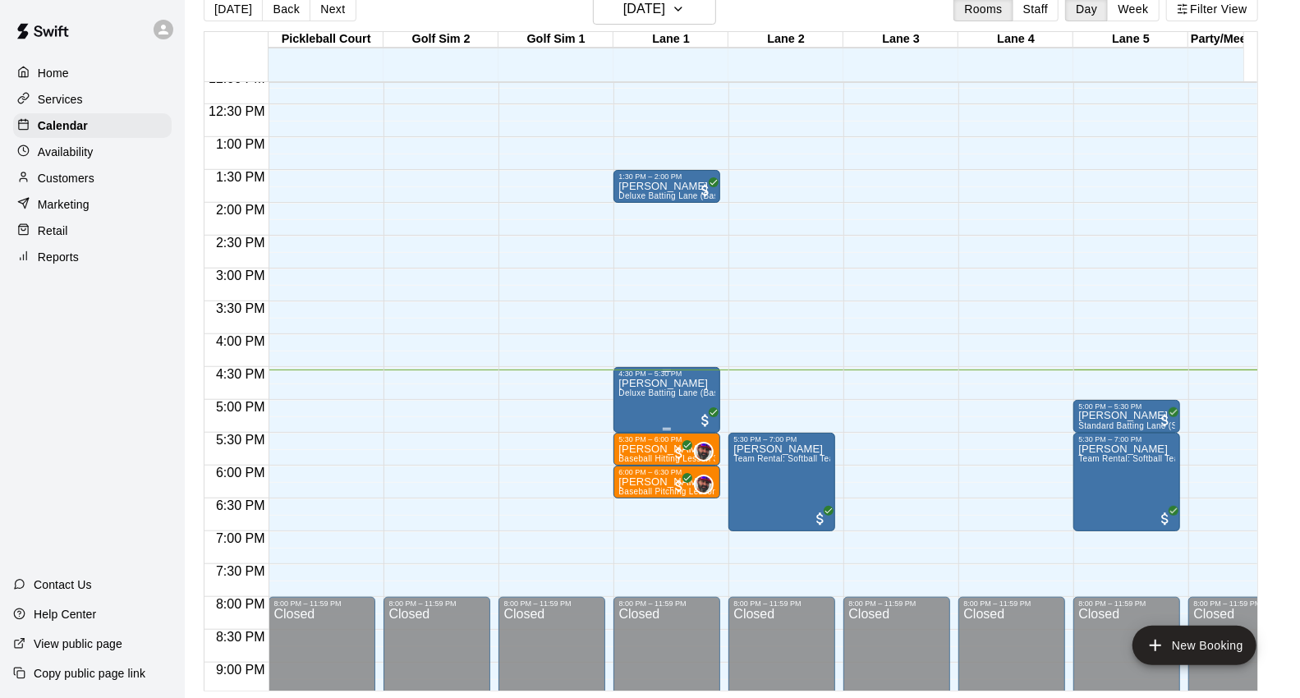
click at [676, 394] on span "Deluxe Batting Lane (Baseball)" at bounding box center [679, 392] width 122 height 9
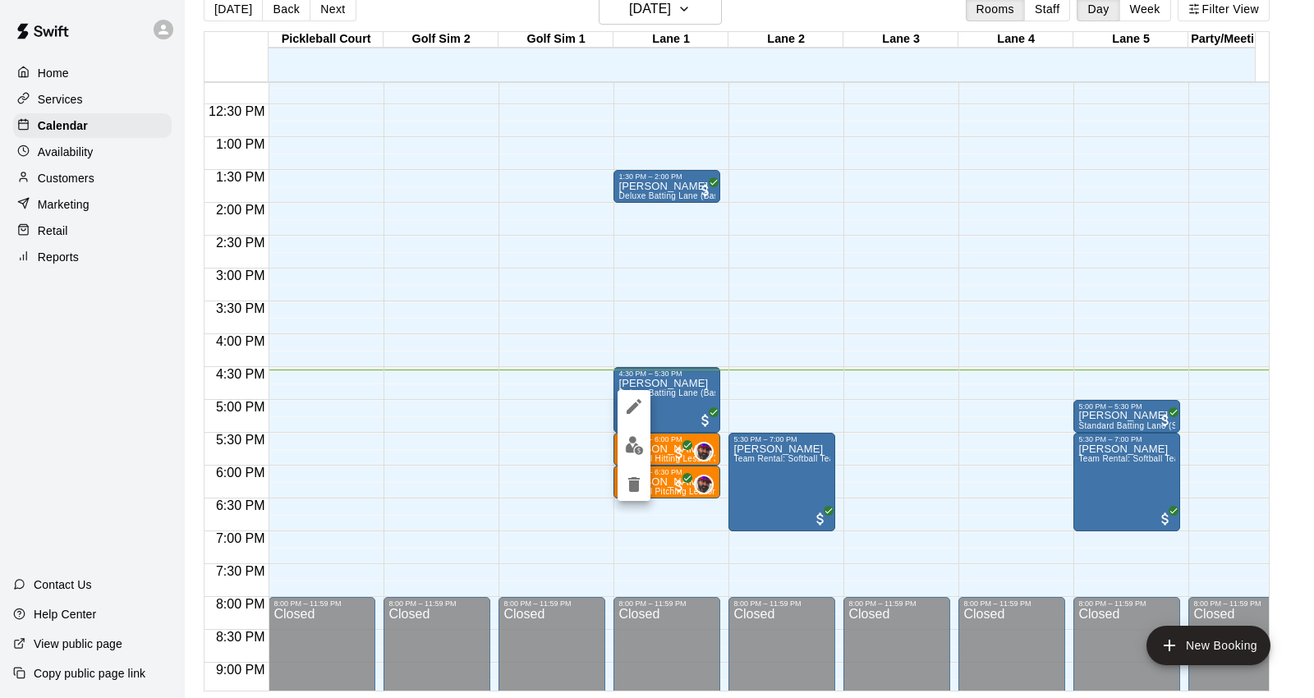
click at [633, 448] on img "edit" at bounding box center [634, 445] width 19 height 19
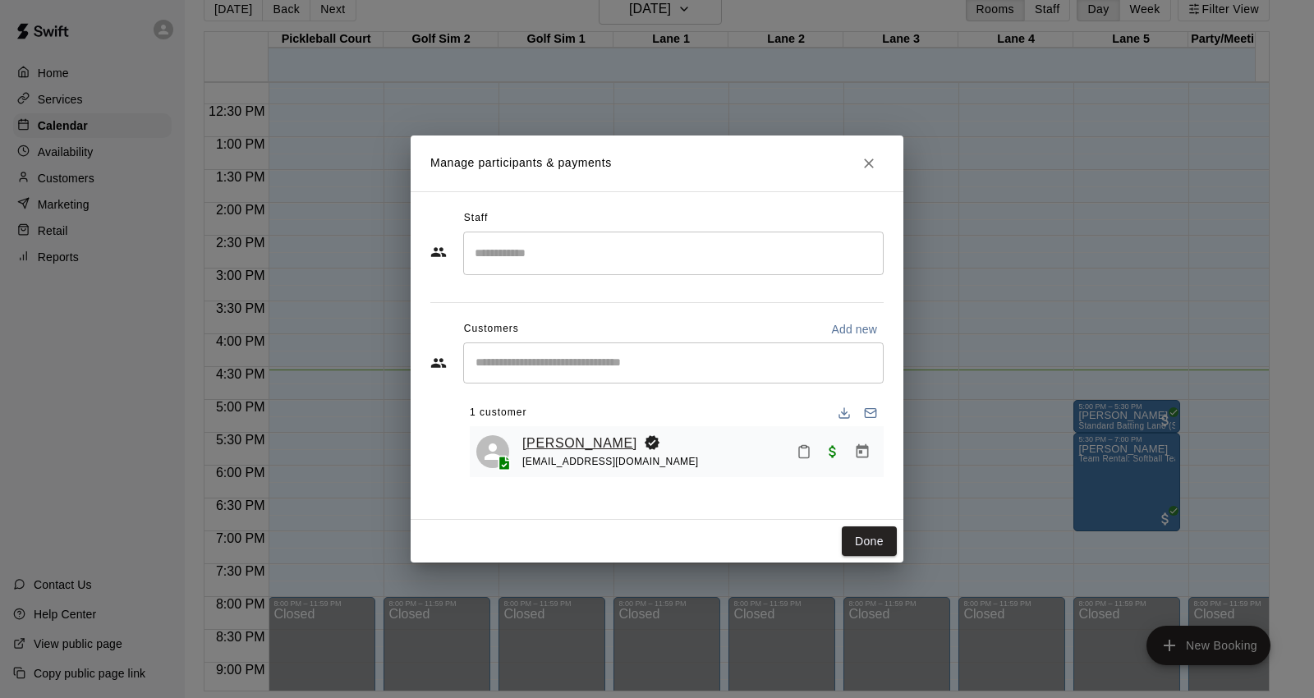
click at [570, 433] on link "Owen Villalobos" at bounding box center [579, 443] width 115 height 21
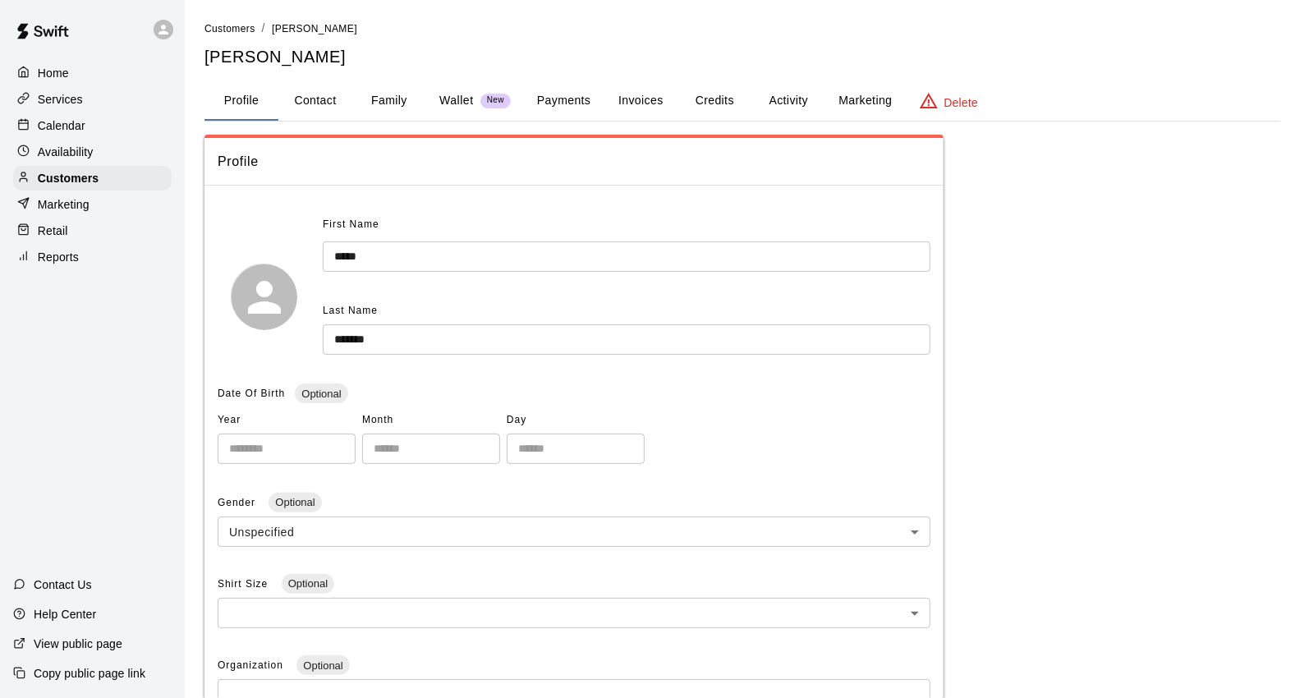
click at [581, 101] on button "Payments" at bounding box center [564, 100] width 80 height 39
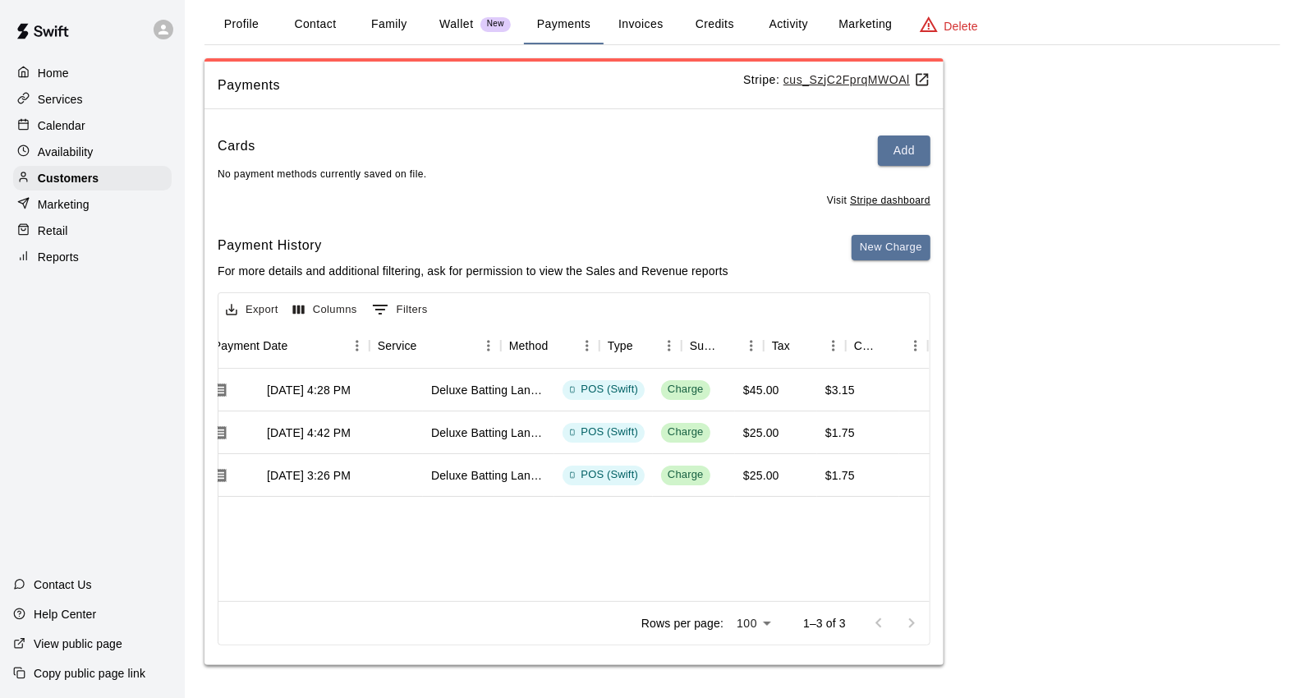
scroll to position [0, 41]
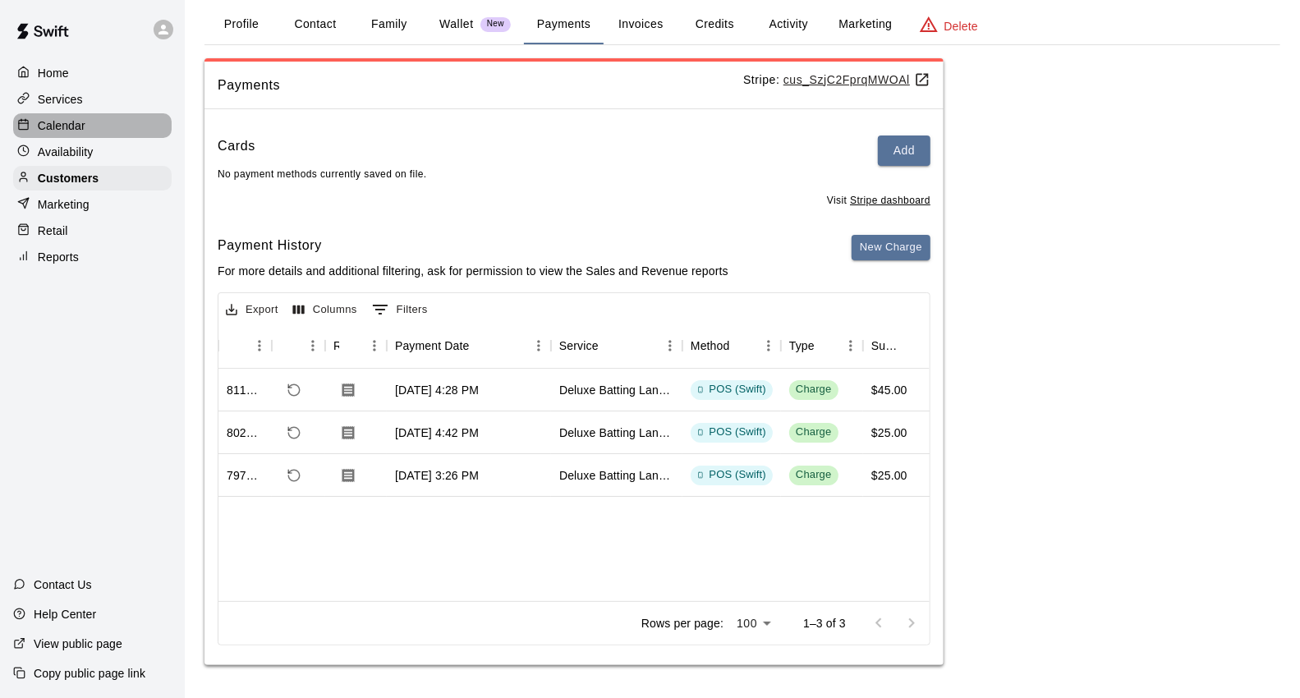
click at [118, 124] on div "Calendar" at bounding box center [92, 125] width 158 height 25
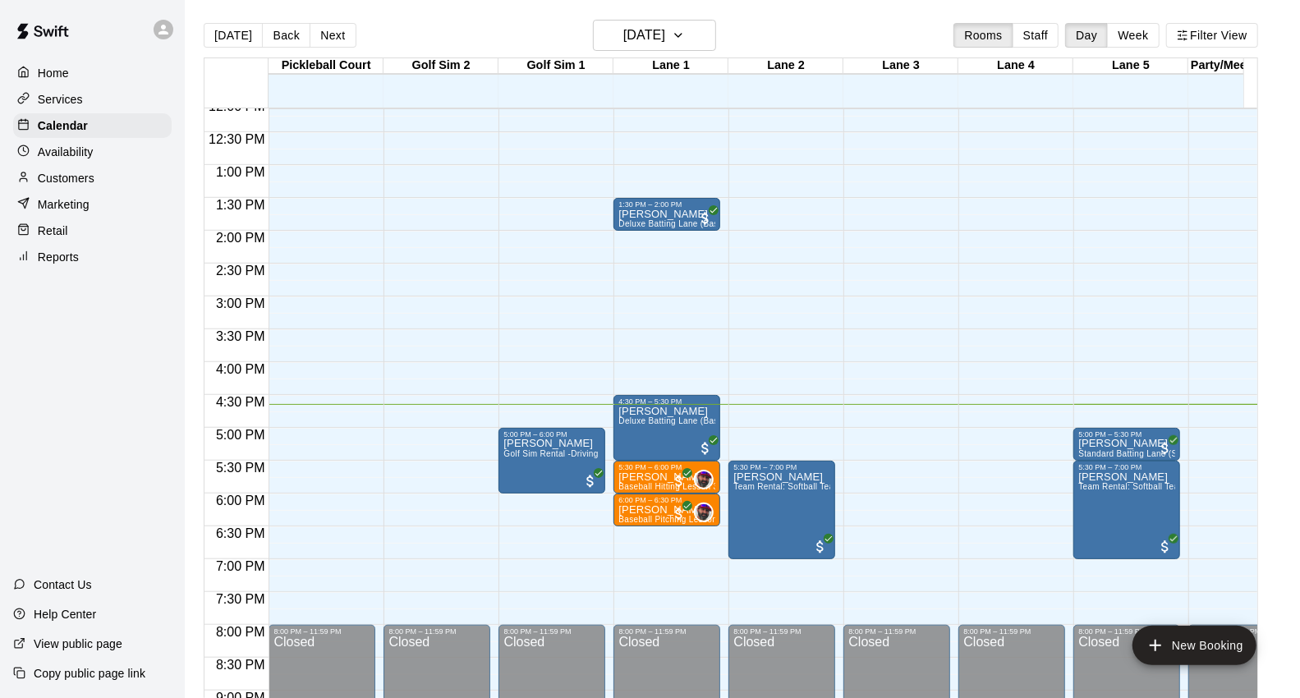
scroll to position [828, 0]
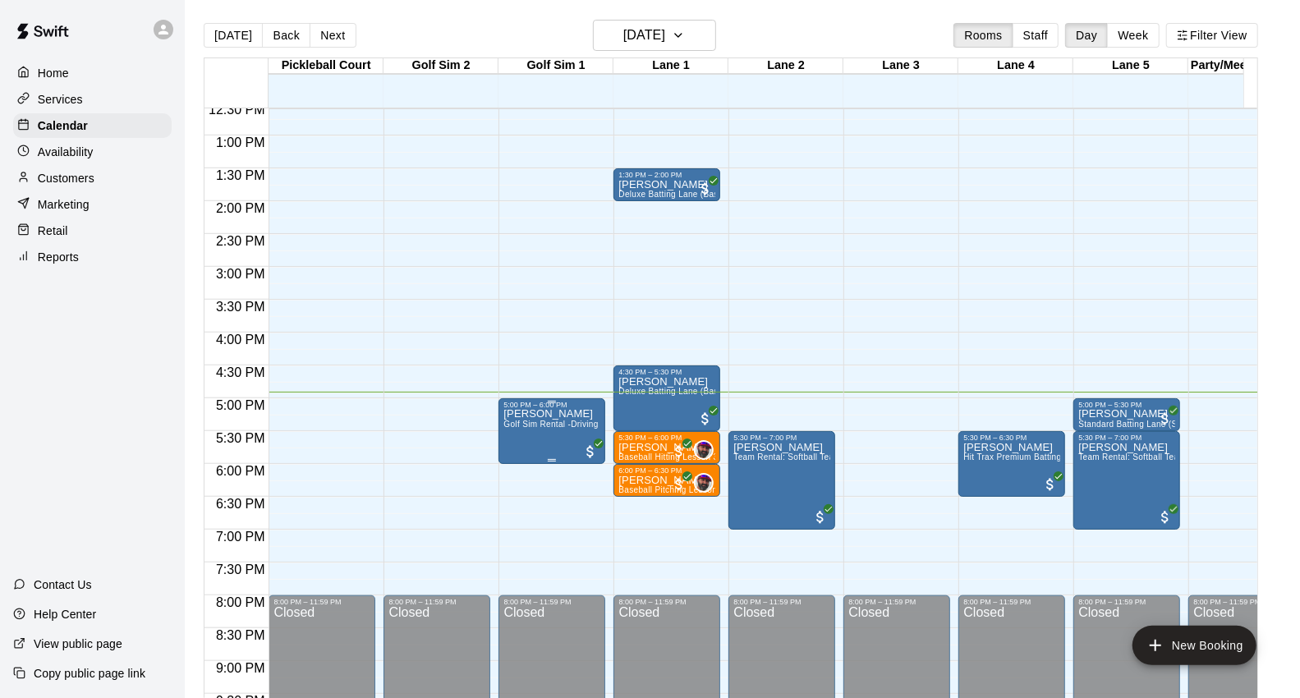
click at [535, 425] on span "Golf Sim Rental -Driving Range Special- One Hour (1 Player)" at bounding box center [622, 424] width 238 height 9
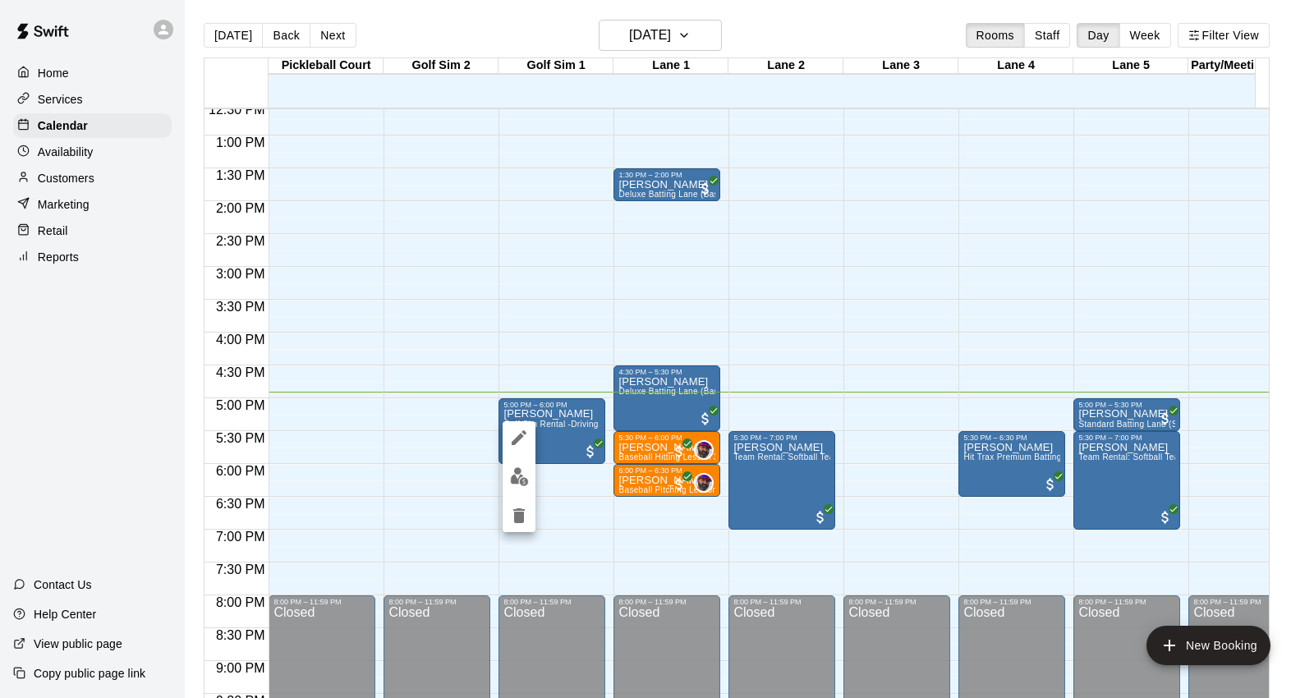
click at [522, 483] on img "edit" at bounding box center [519, 476] width 19 height 19
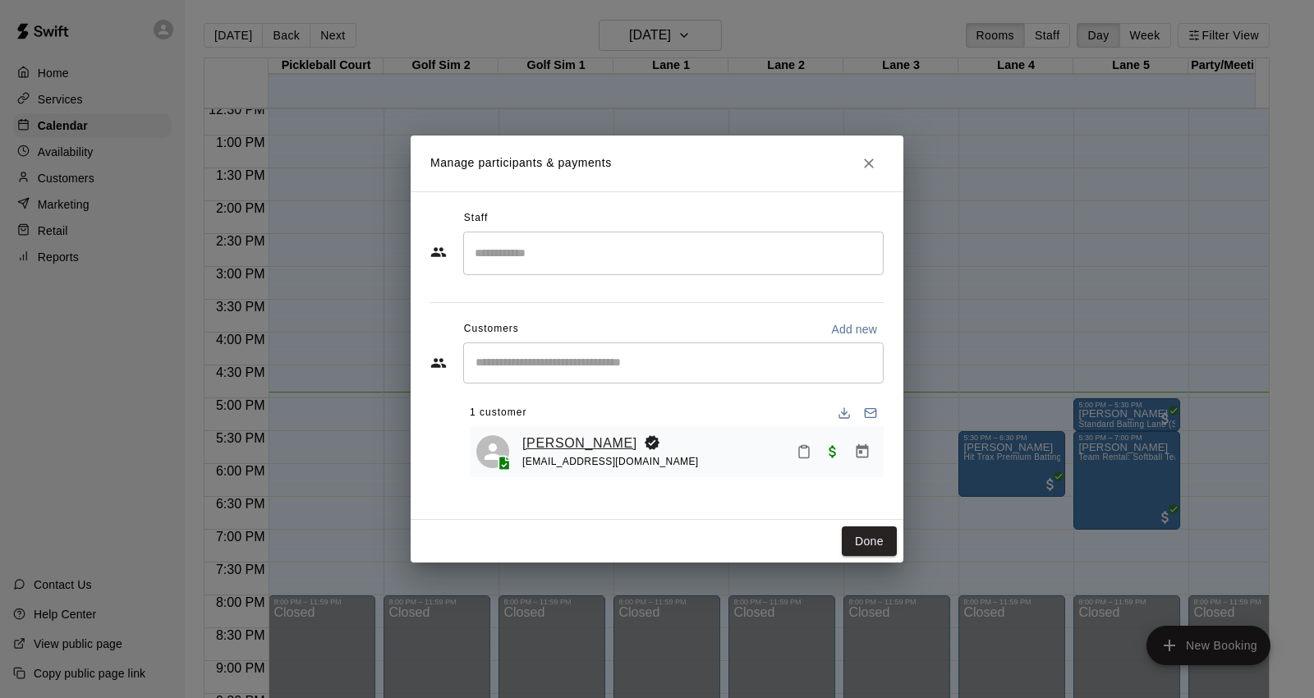
click at [530, 440] on link "Kody Dauro" at bounding box center [579, 443] width 115 height 21
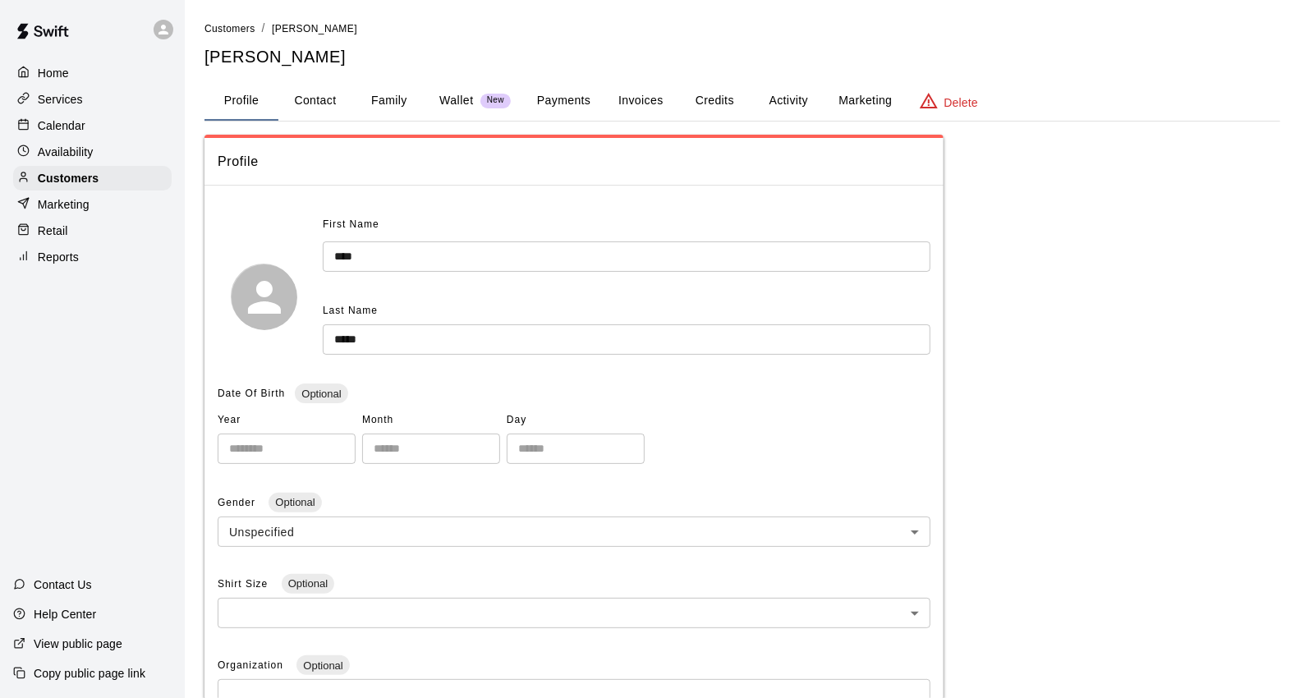
click at [553, 91] on button "Payments" at bounding box center [564, 100] width 80 height 39
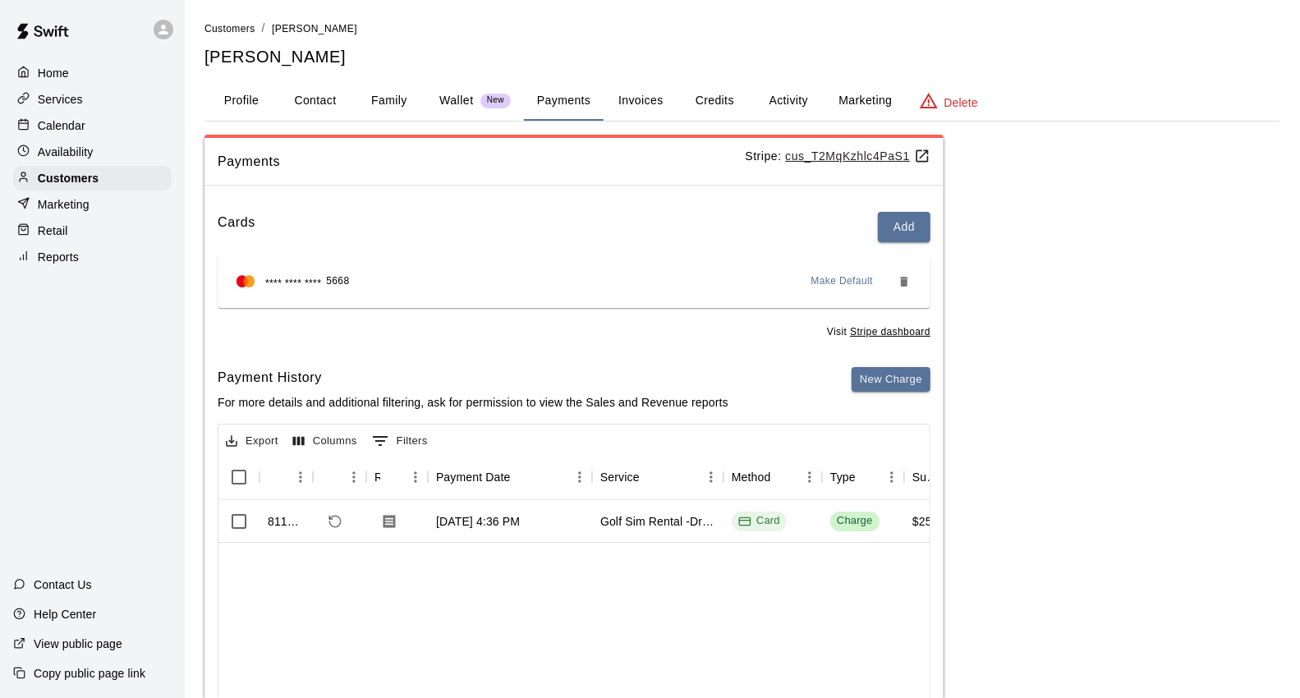
click at [133, 130] on div "Calendar" at bounding box center [92, 125] width 158 height 25
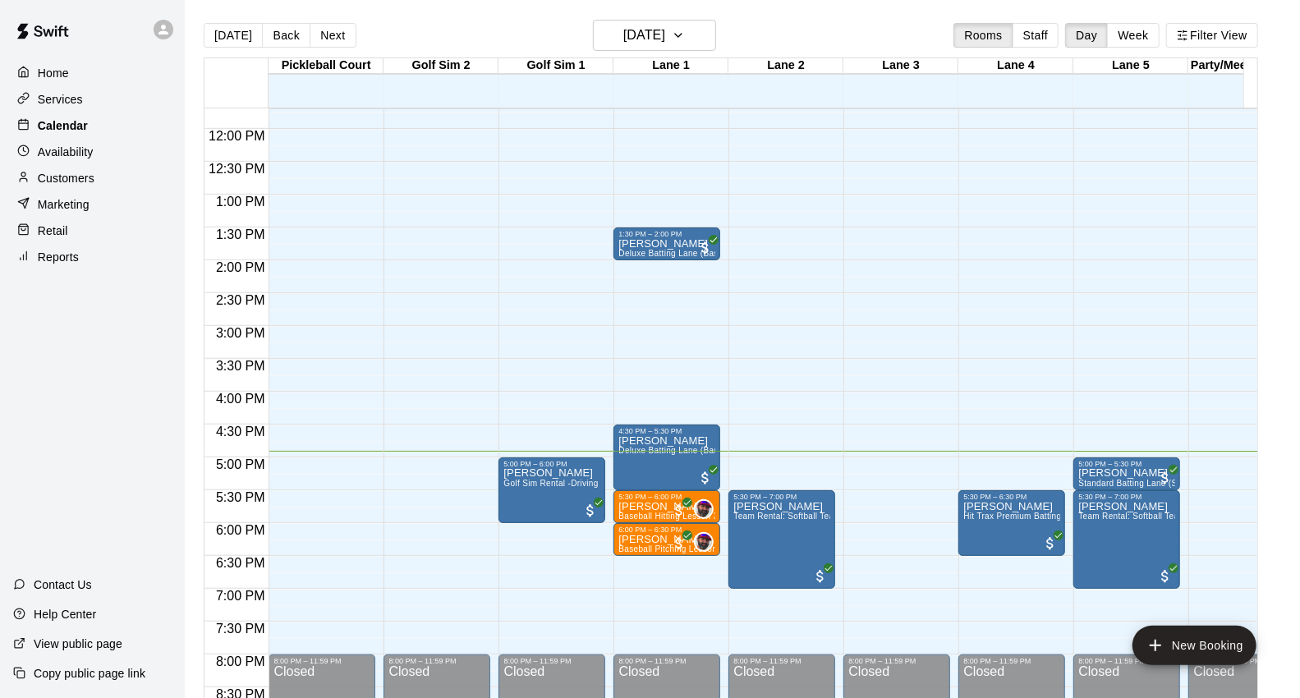
scroll to position [737, 0]
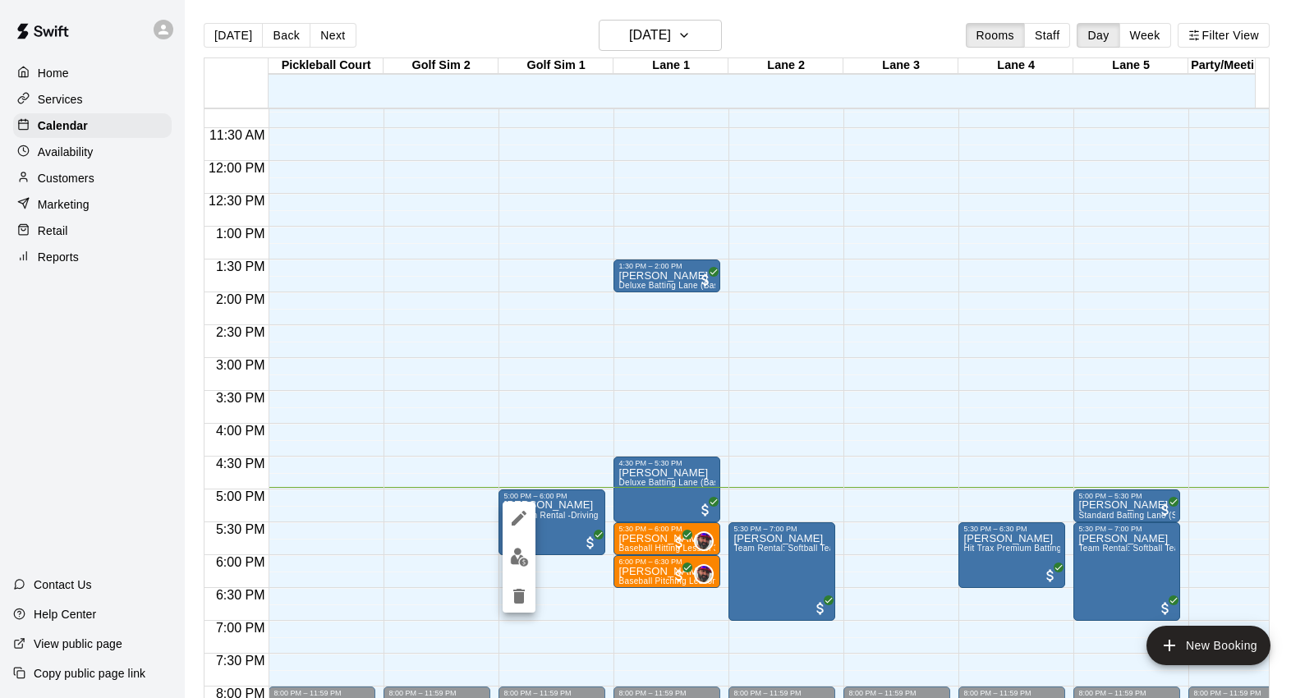
click at [521, 552] on img "edit" at bounding box center [519, 557] width 19 height 19
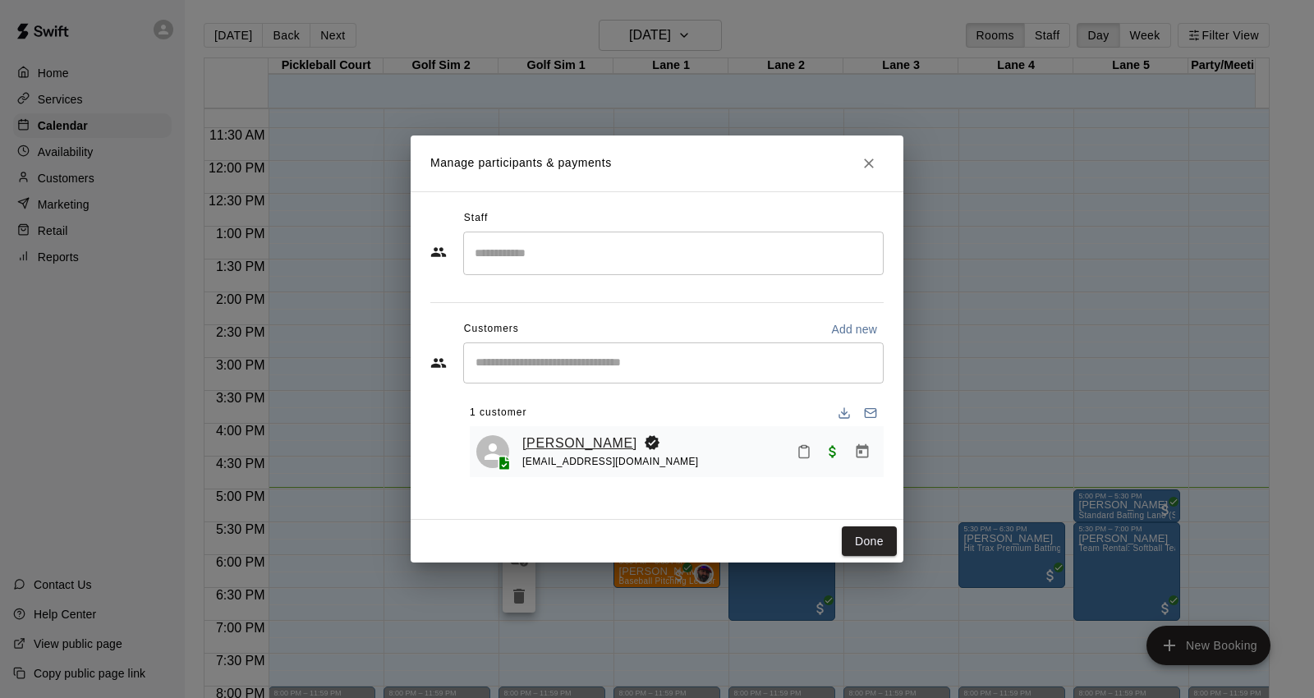
click at [552, 443] on link "Kody Dauro" at bounding box center [579, 443] width 115 height 21
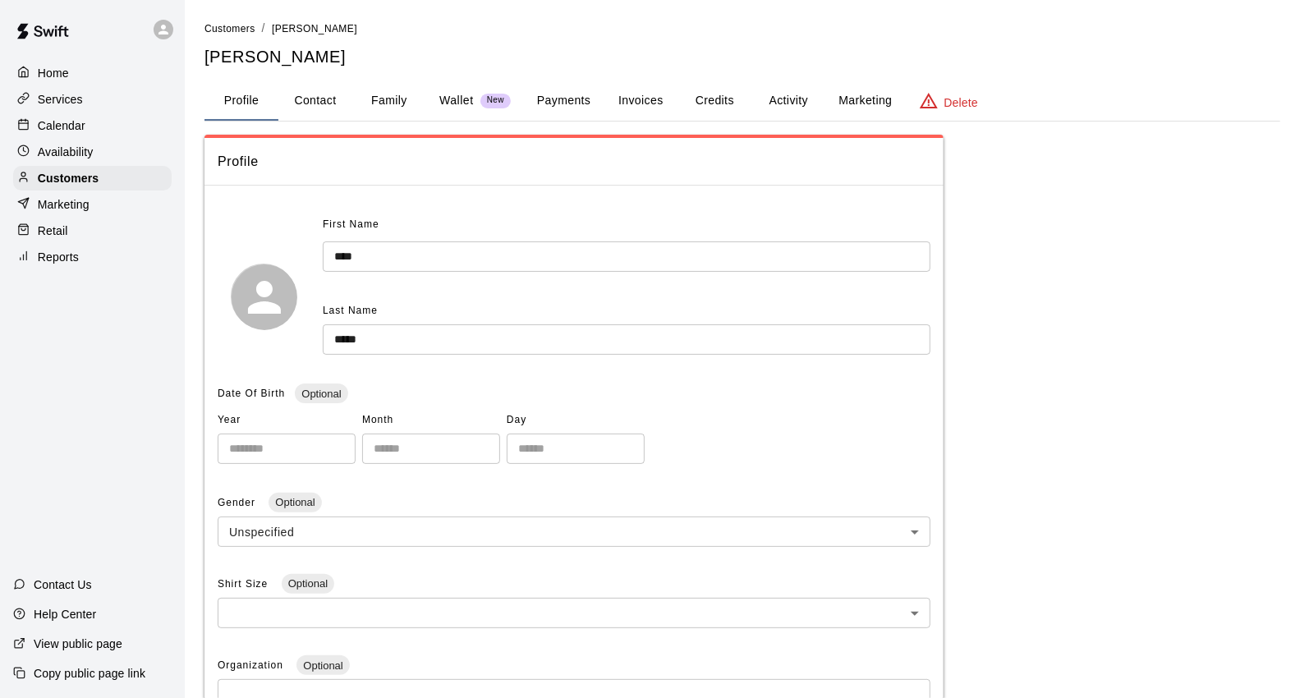
click at [559, 89] on button "Payments" at bounding box center [564, 100] width 80 height 39
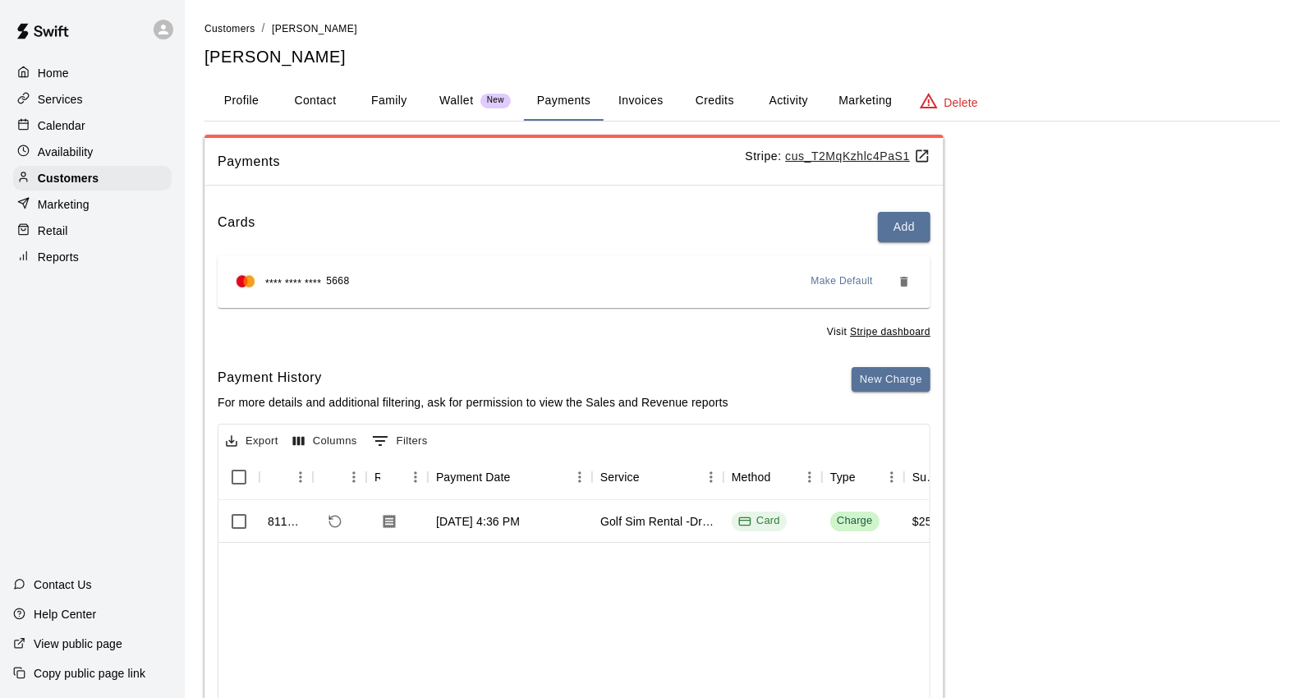
click at [239, 105] on button "Profile" at bounding box center [241, 100] width 74 height 39
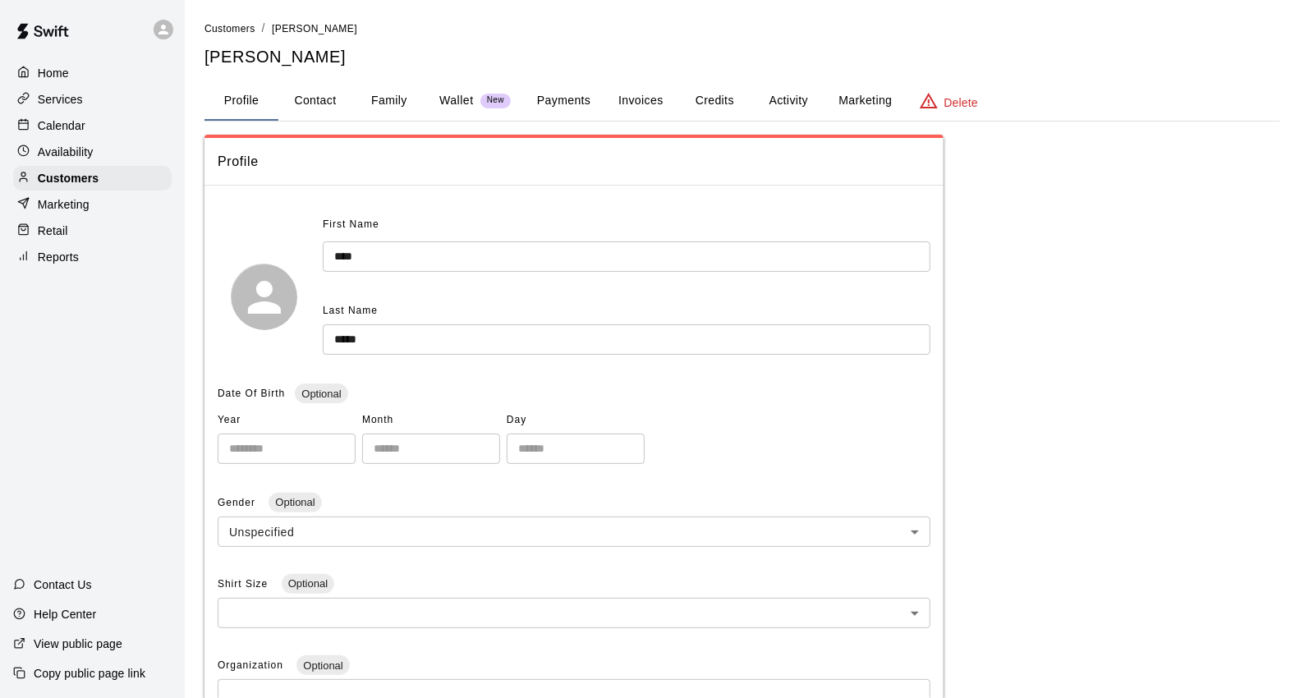
click at [154, 132] on div "Calendar" at bounding box center [92, 125] width 158 height 25
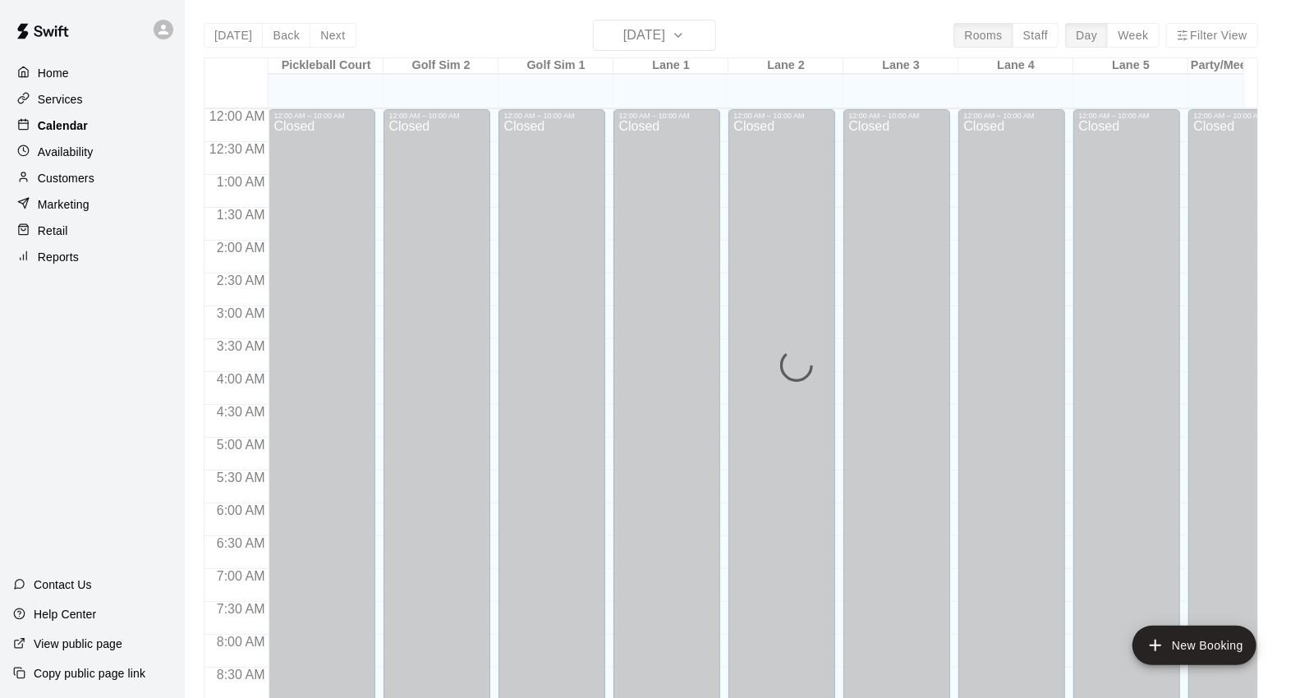
scroll to position [920, 0]
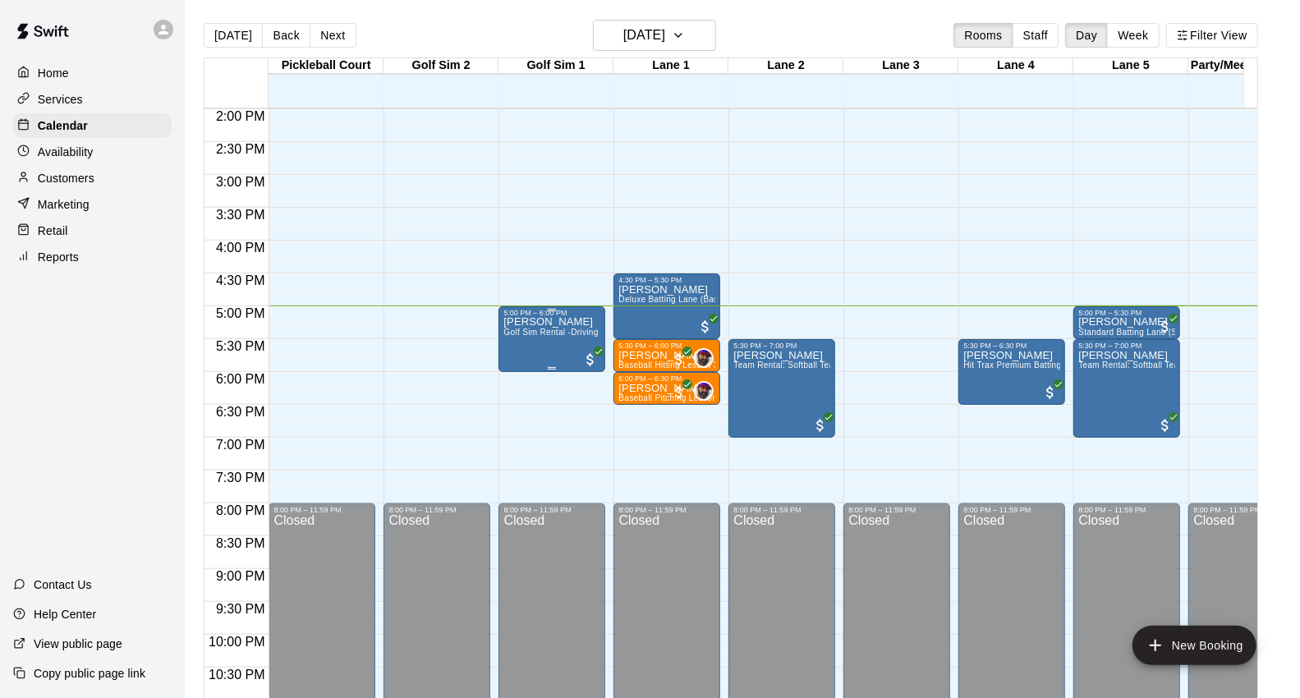
click at [560, 335] on span "Golf Sim Rental -Driving Range Special- One Hour (1 Player)" at bounding box center [622, 332] width 238 height 9
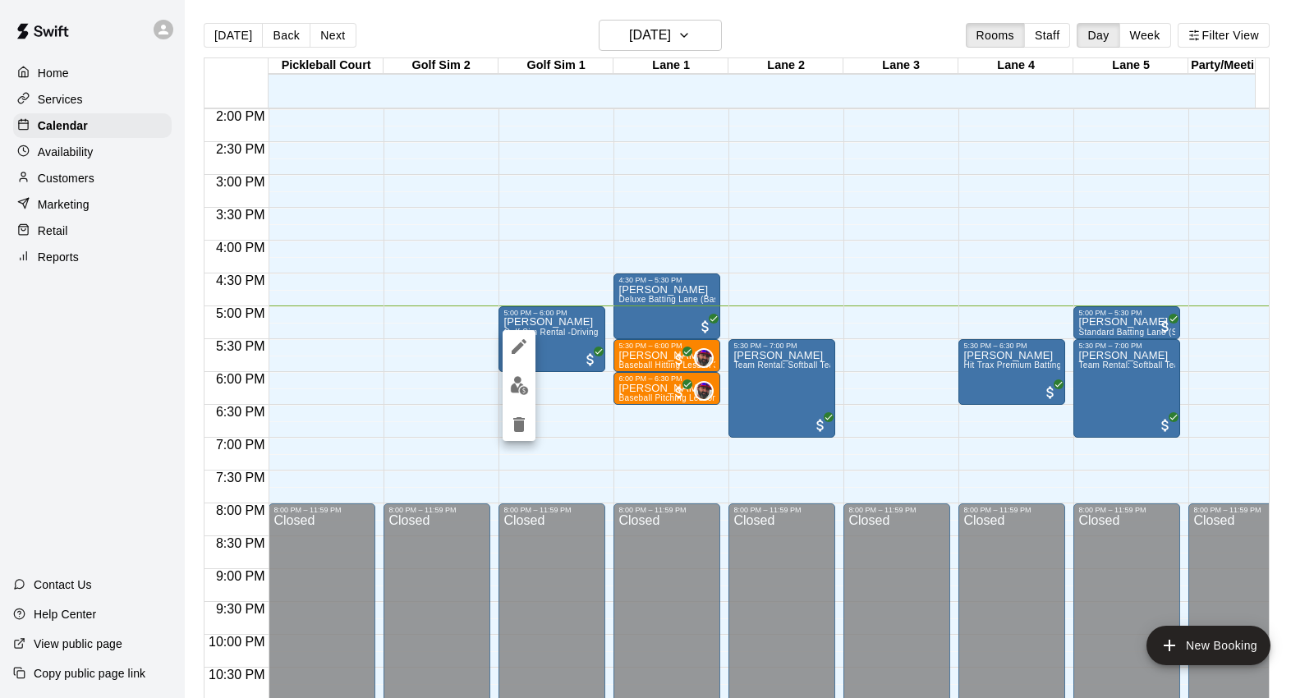
click at [527, 384] on img "edit" at bounding box center [519, 385] width 19 height 19
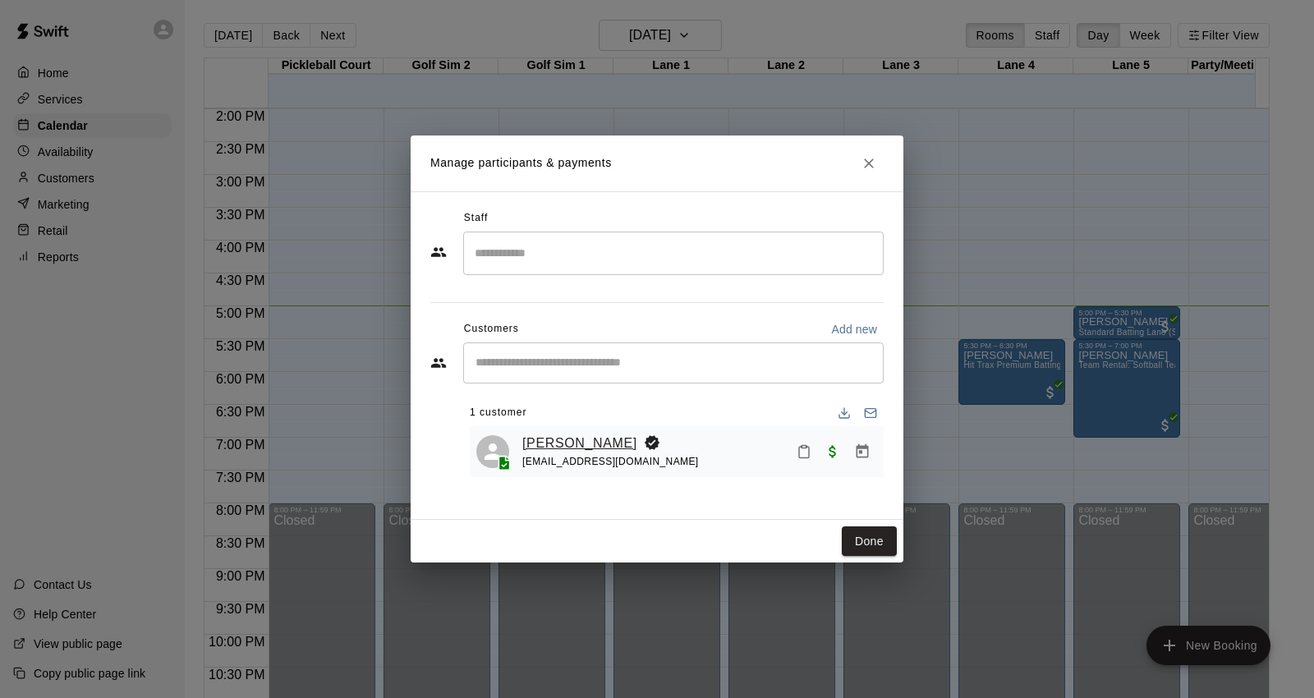
click at [567, 436] on link "Kody Dauro" at bounding box center [579, 443] width 115 height 21
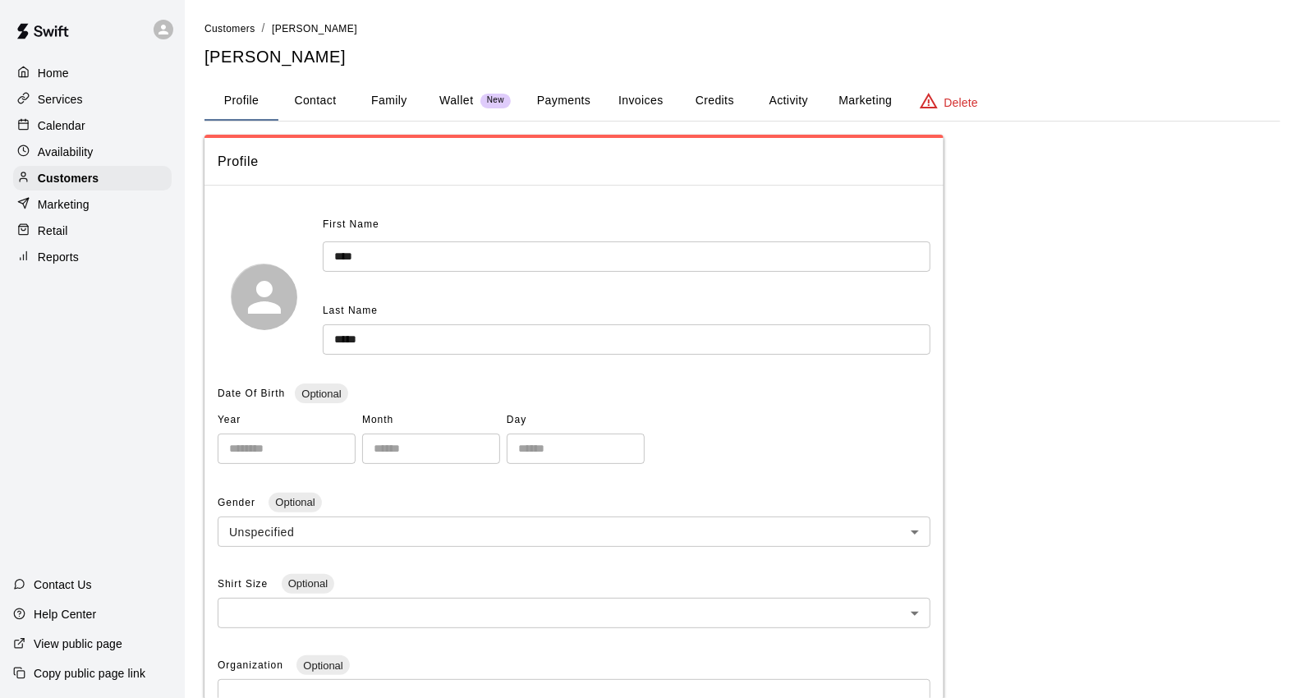
click at [565, 97] on button "Payments" at bounding box center [564, 100] width 80 height 39
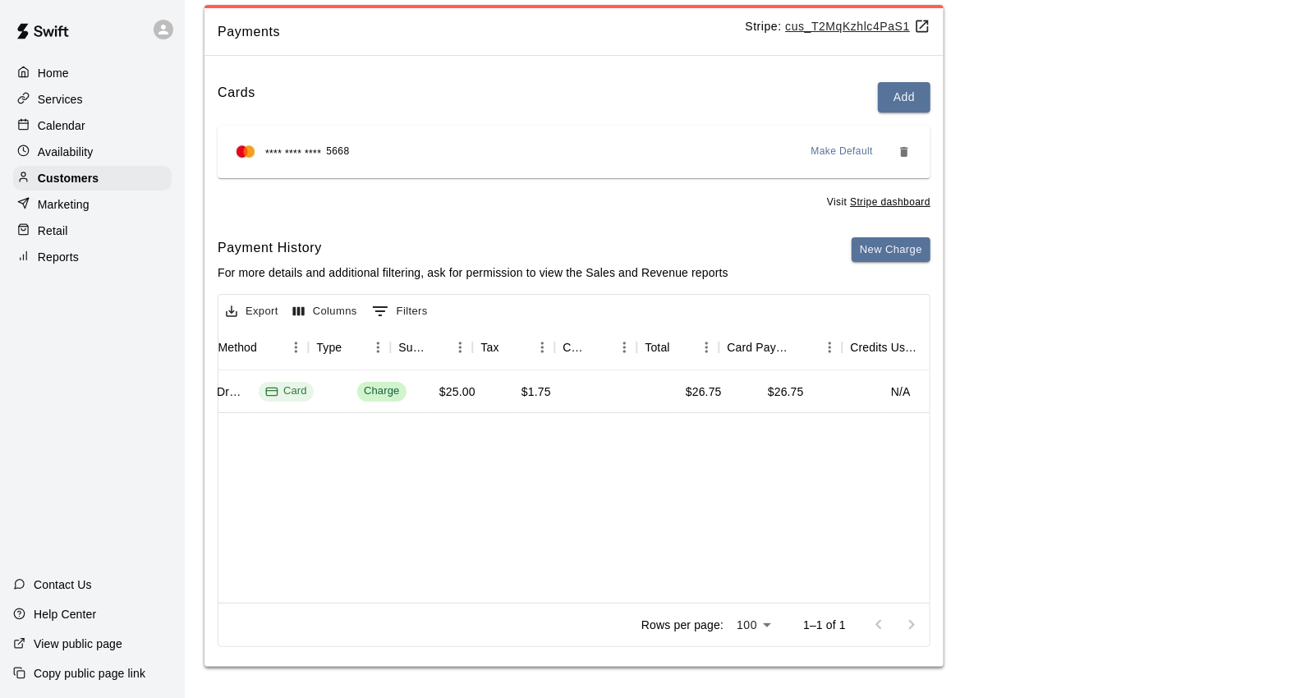
scroll to position [0, 513]
click at [105, 132] on div "Calendar" at bounding box center [92, 125] width 158 height 25
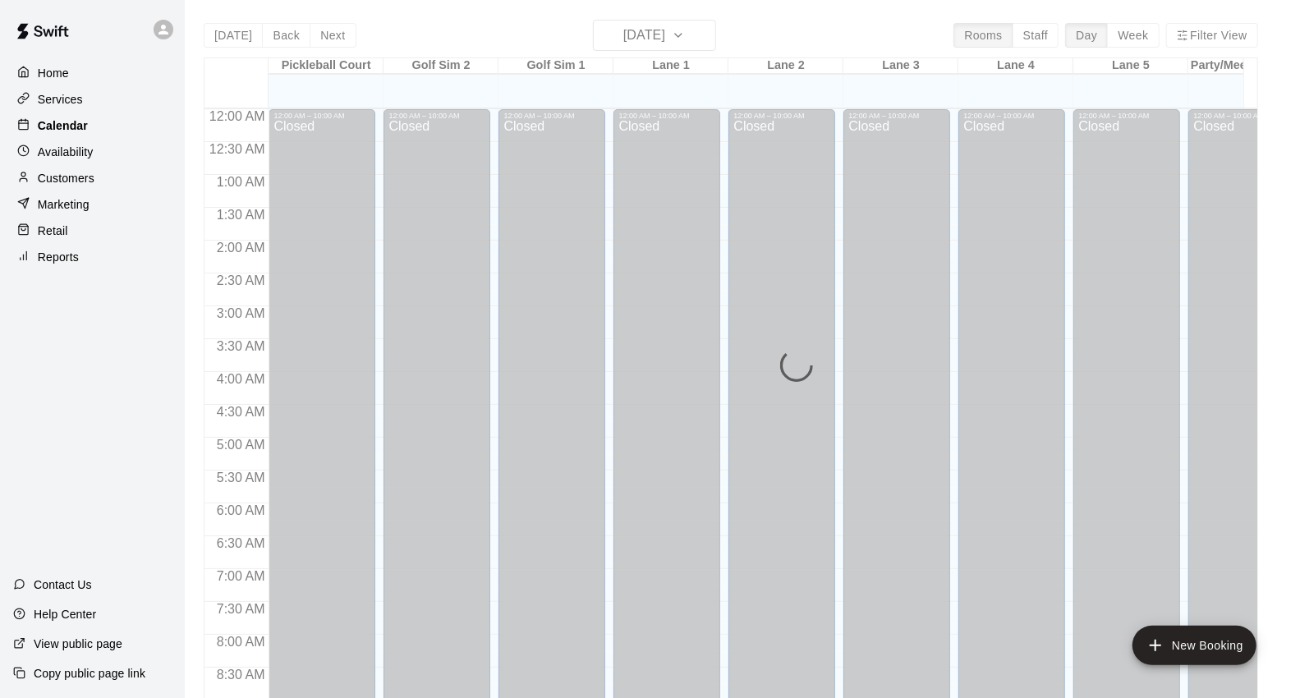
scroll to position [920, 0]
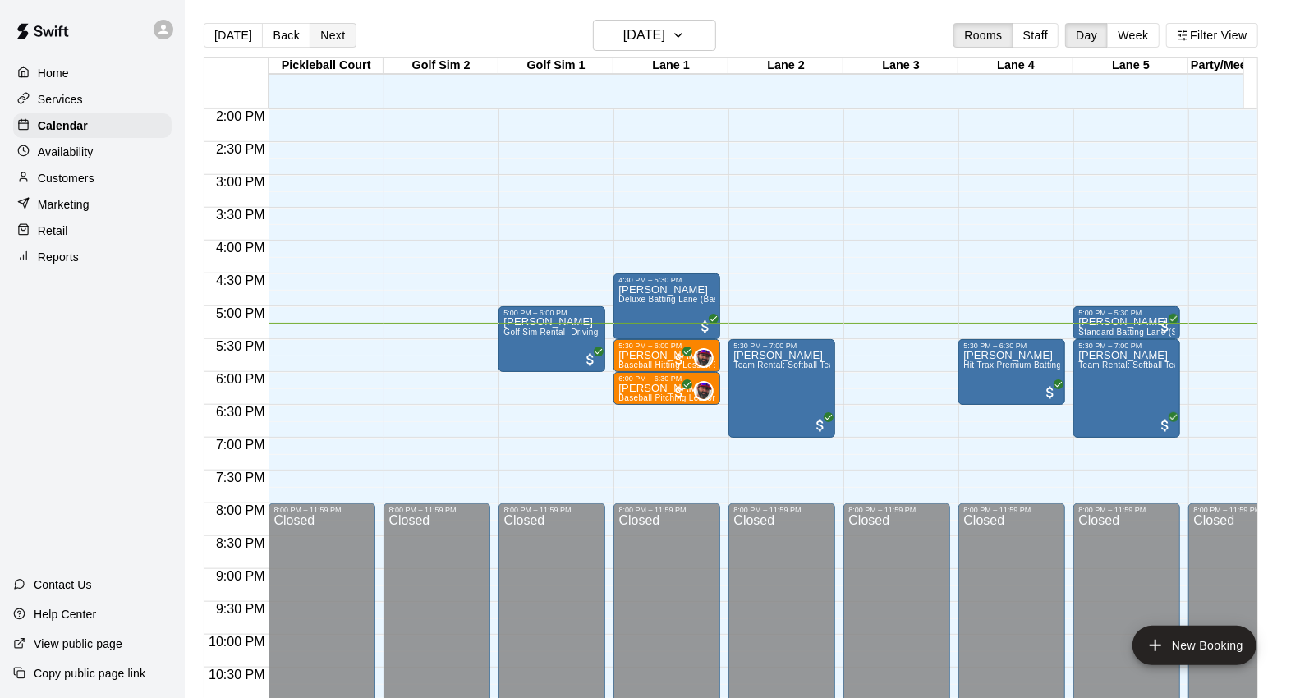
click at [316, 26] on button "Next" at bounding box center [333, 35] width 46 height 25
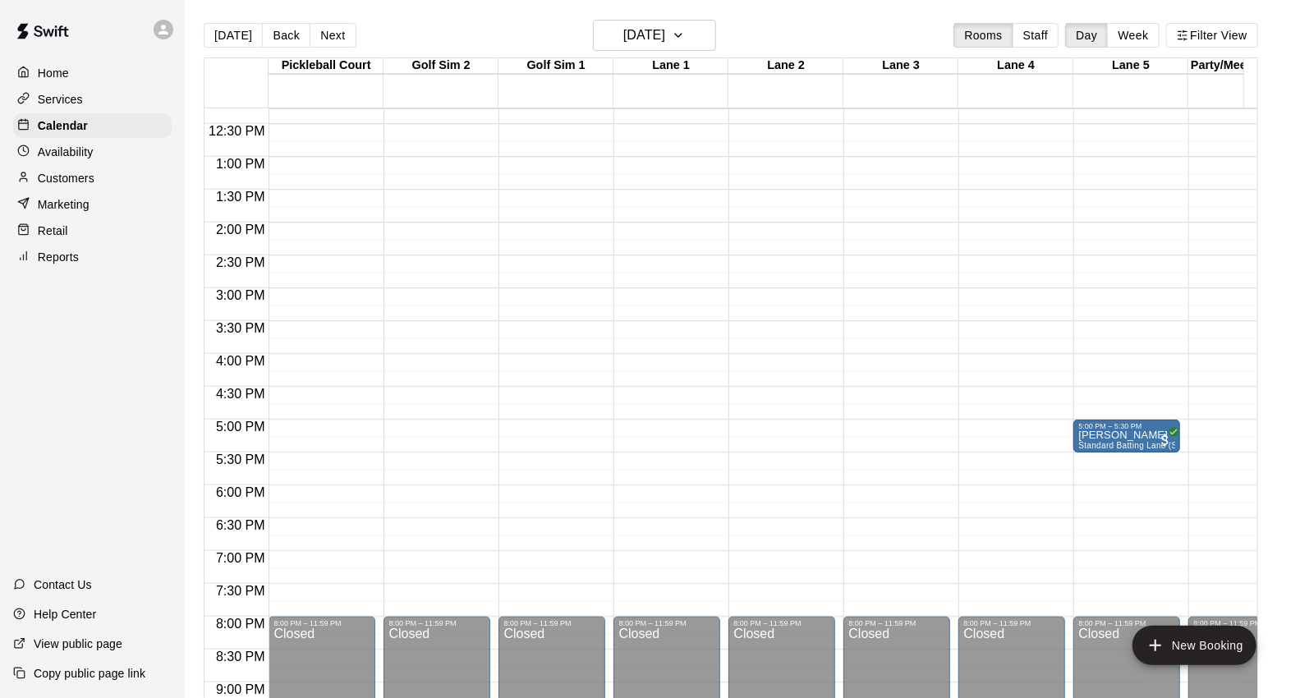
scroll to position [828, 0]
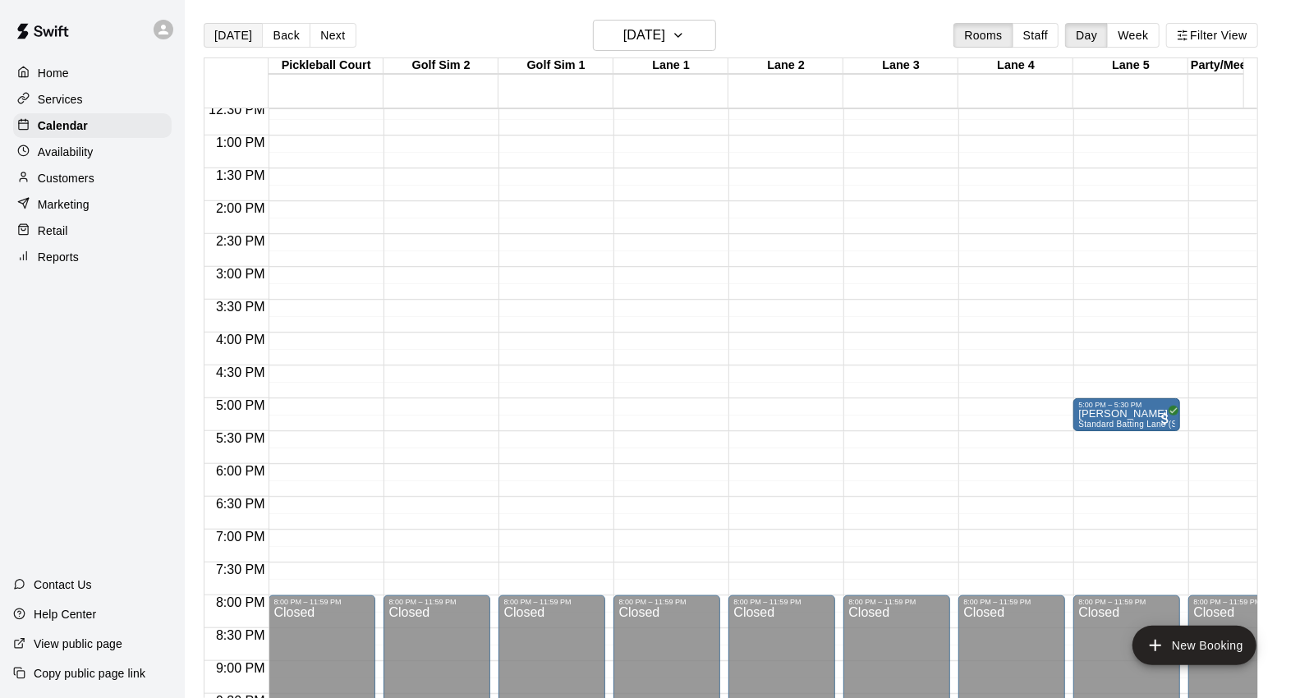
click at [223, 27] on button "[DATE]" at bounding box center [233, 35] width 59 height 25
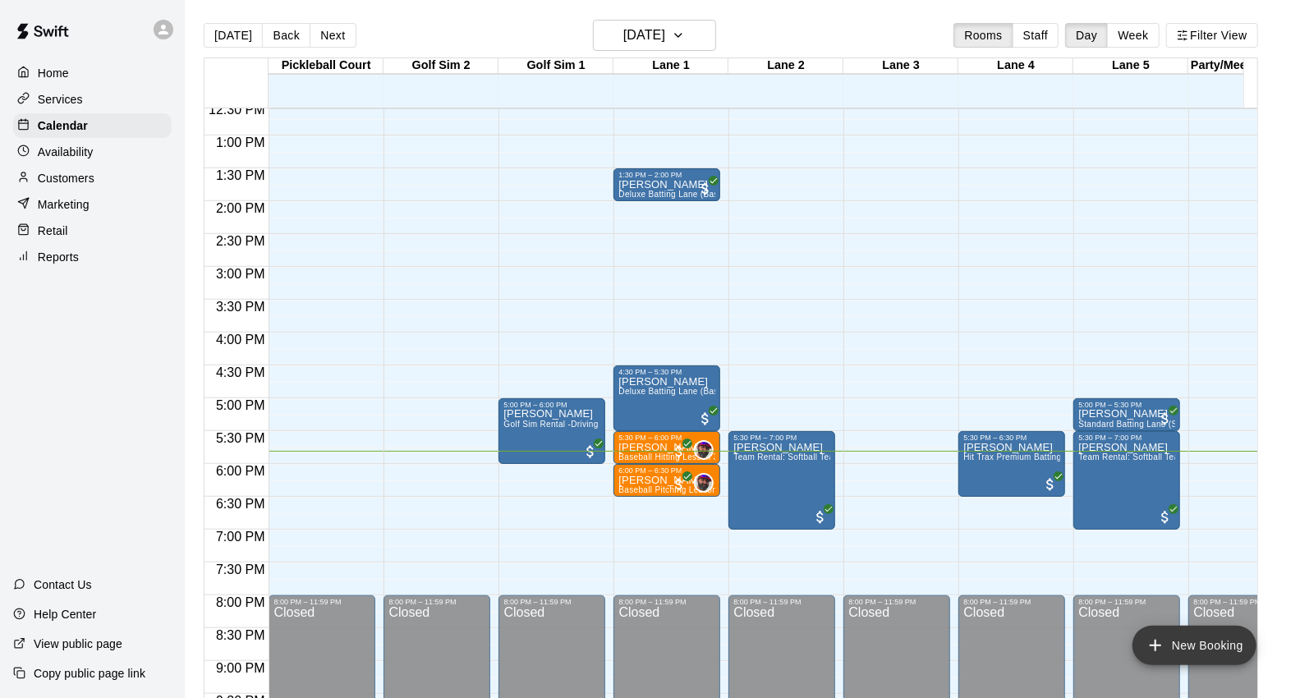
click at [1178, 636] on button "New Booking" at bounding box center [1194, 645] width 124 height 39
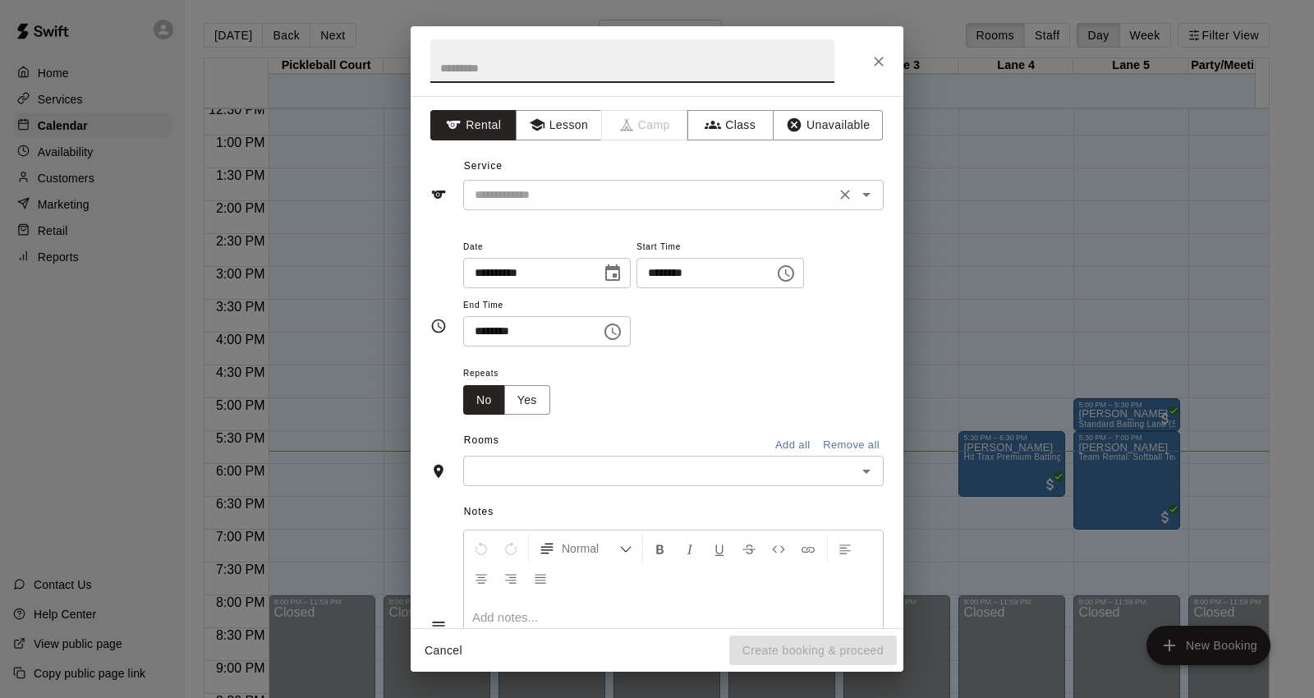
click at [690, 198] on input "text" at bounding box center [649, 195] width 362 height 21
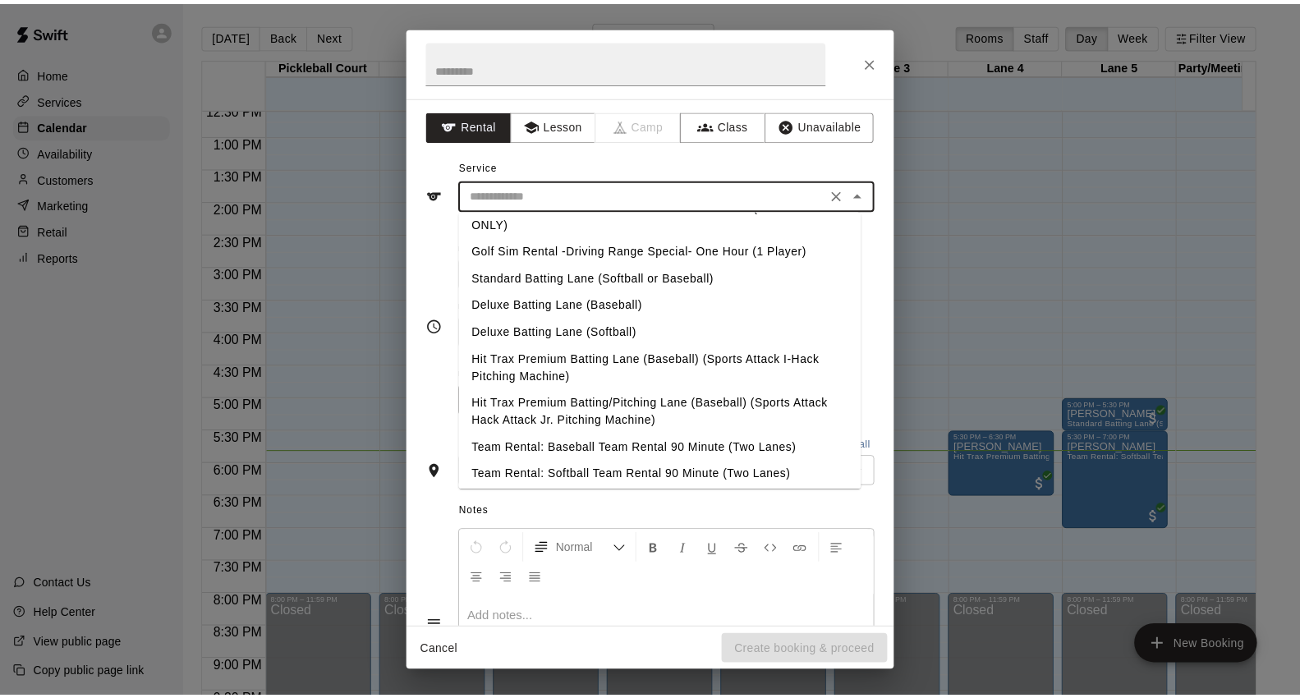
scroll to position [91, 0]
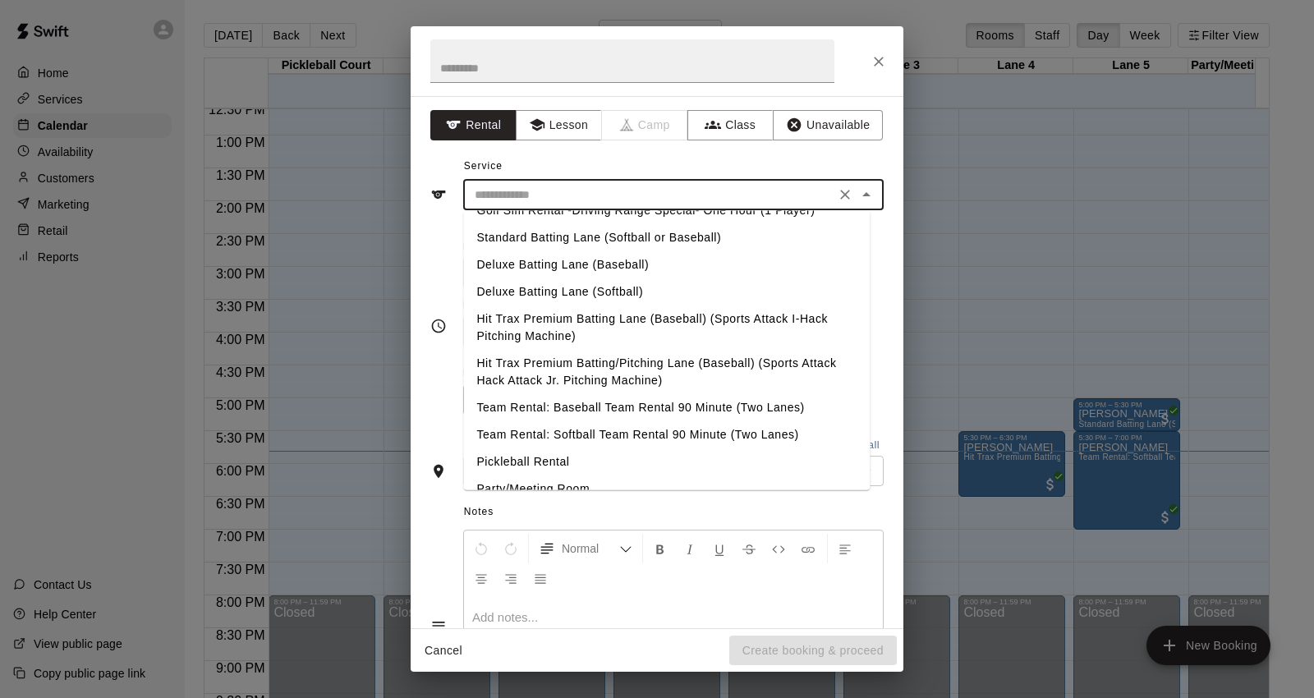
click at [675, 363] on li "Hit Trax Premium Batting/Pitching Lane (Baseball) (Sports Attack Hack Attack Jr…" at bounding box center [666, 372] width 406 height 44
type input "**********"
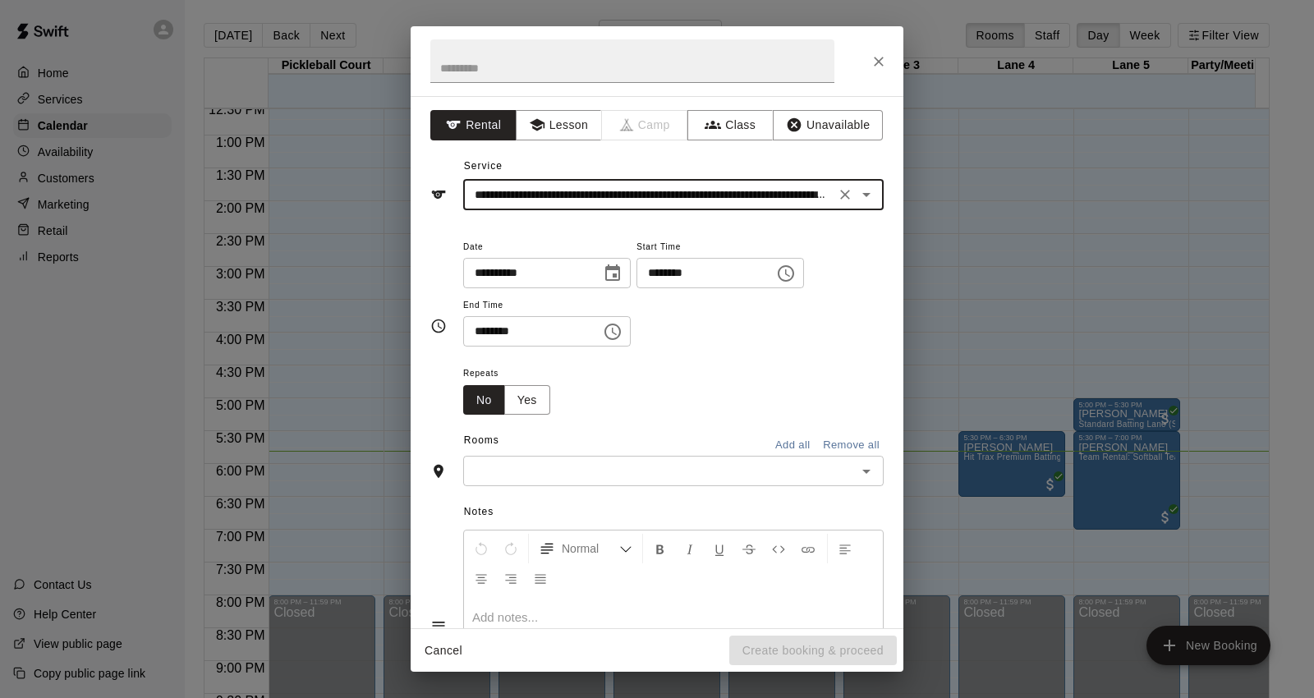
click at [678, 276] on input "********" at bounding box center [699, 273] width 126 height 30
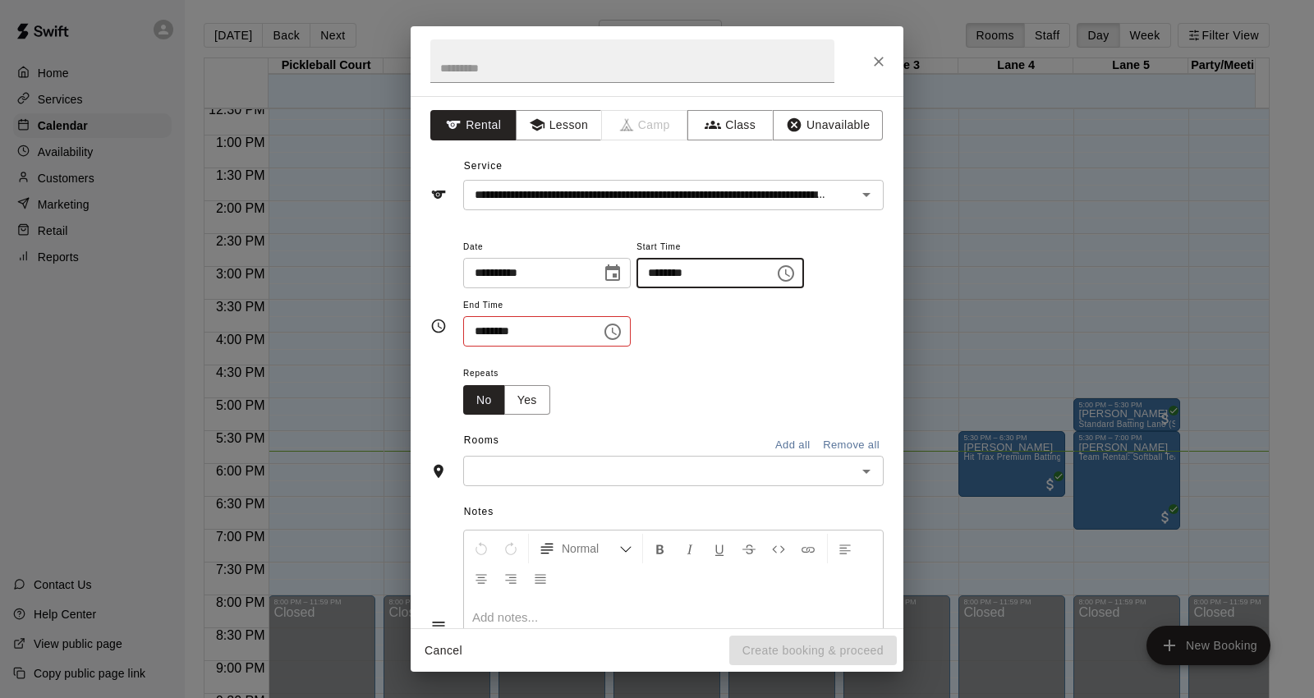
type input "********"
click at [473, 333] on input "********" at bounding box center [526, 331] width 126 height 30
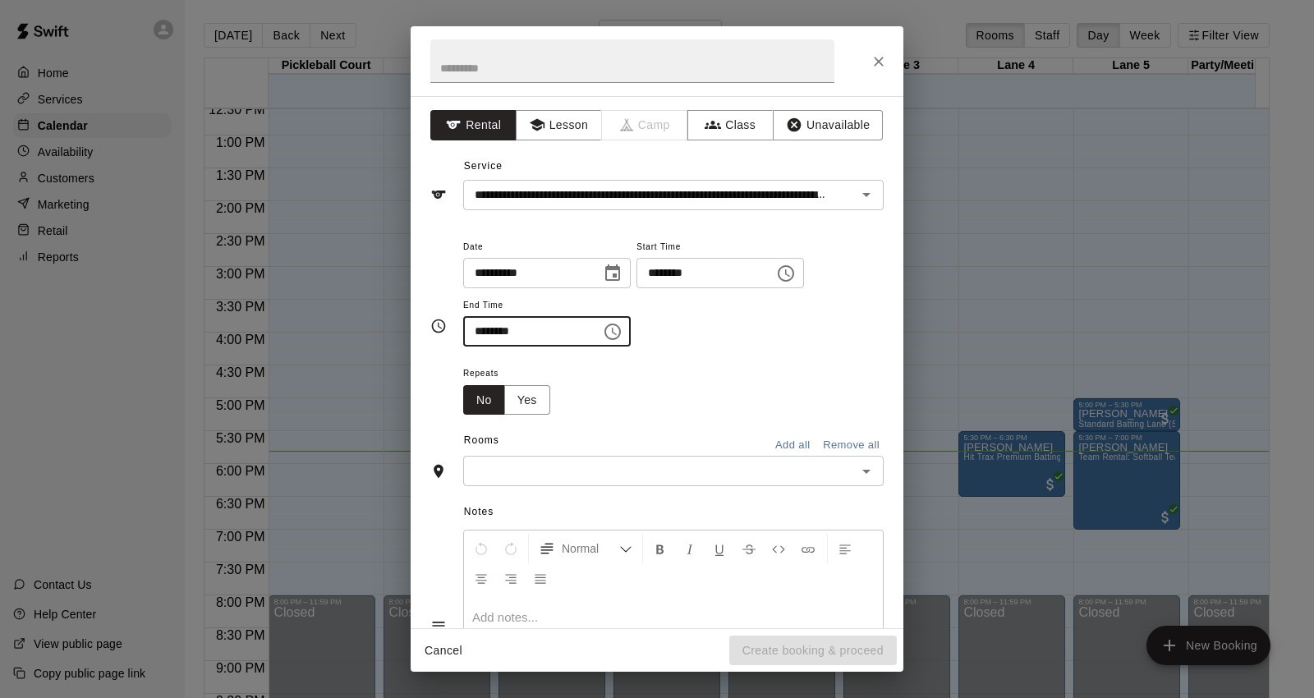
type input "********"
click at [614, 474] on input "text" at bounding box center [659, 471] width 383 height 21
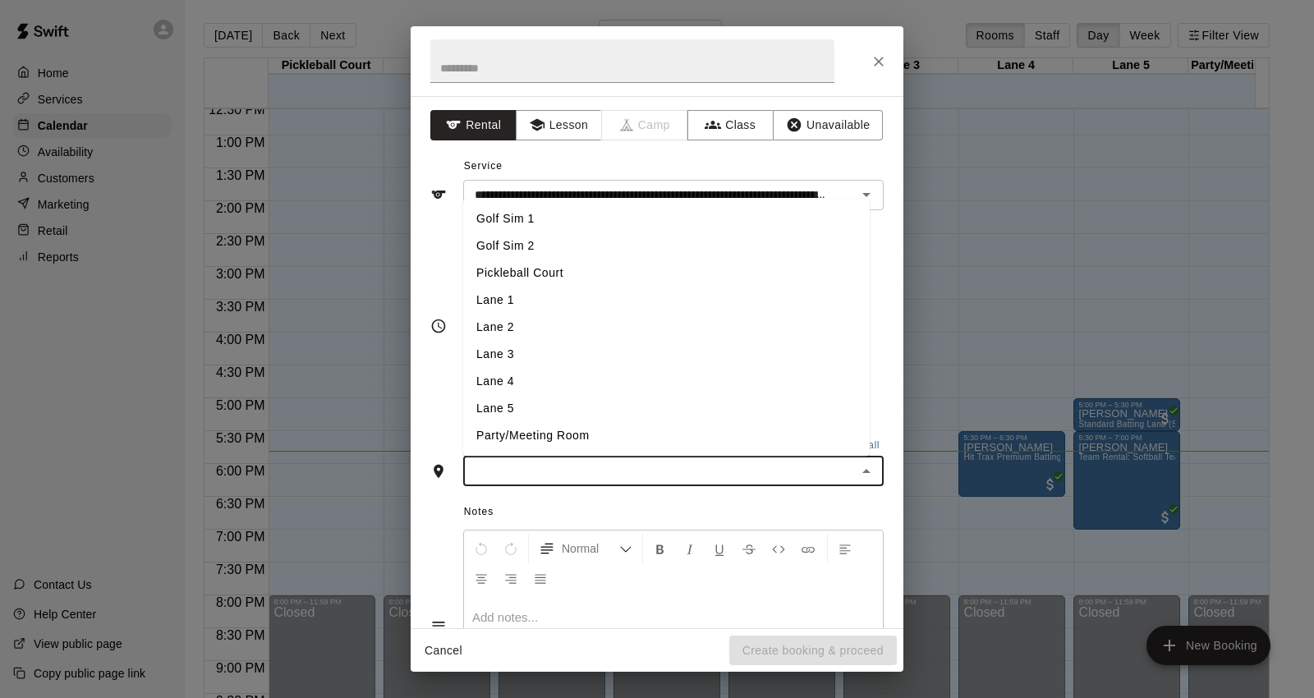
click at [627, 360] on li "Lane 3" at bounding box center [666, 355] width 406 height 27
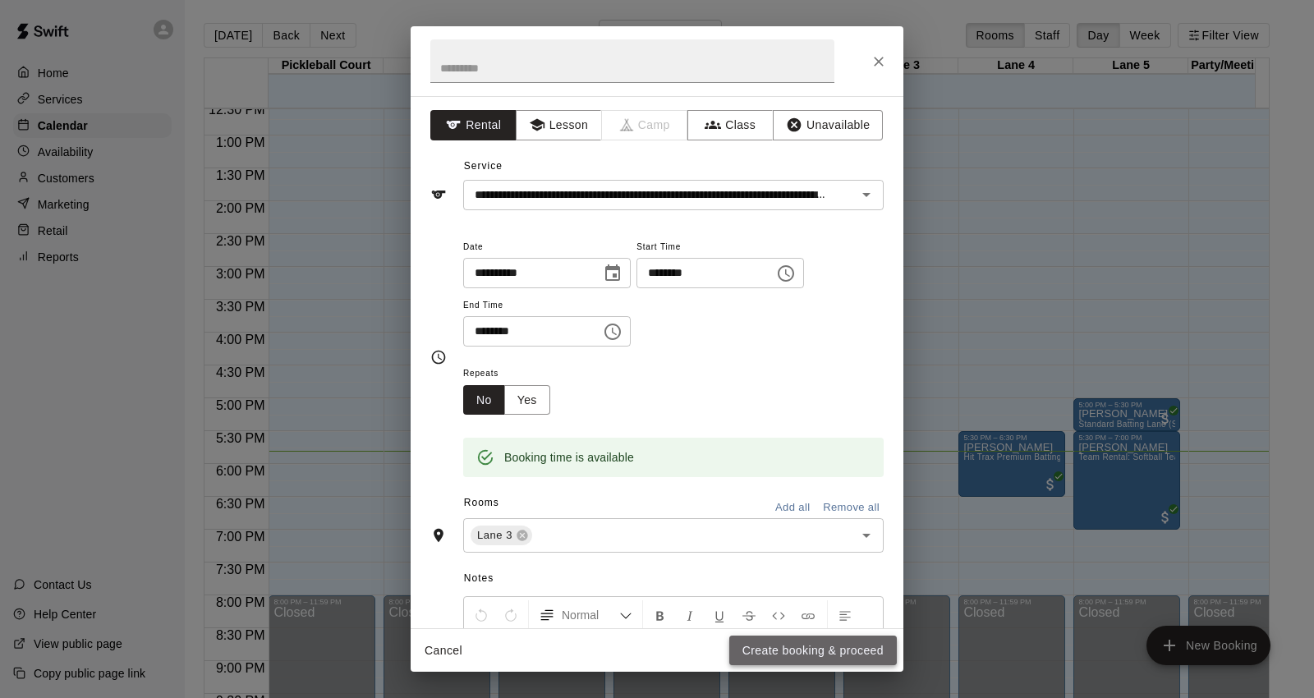
click at [831, 646] on button "Create booking & proceed" at bounding box center [813, 651] width 168 height 30
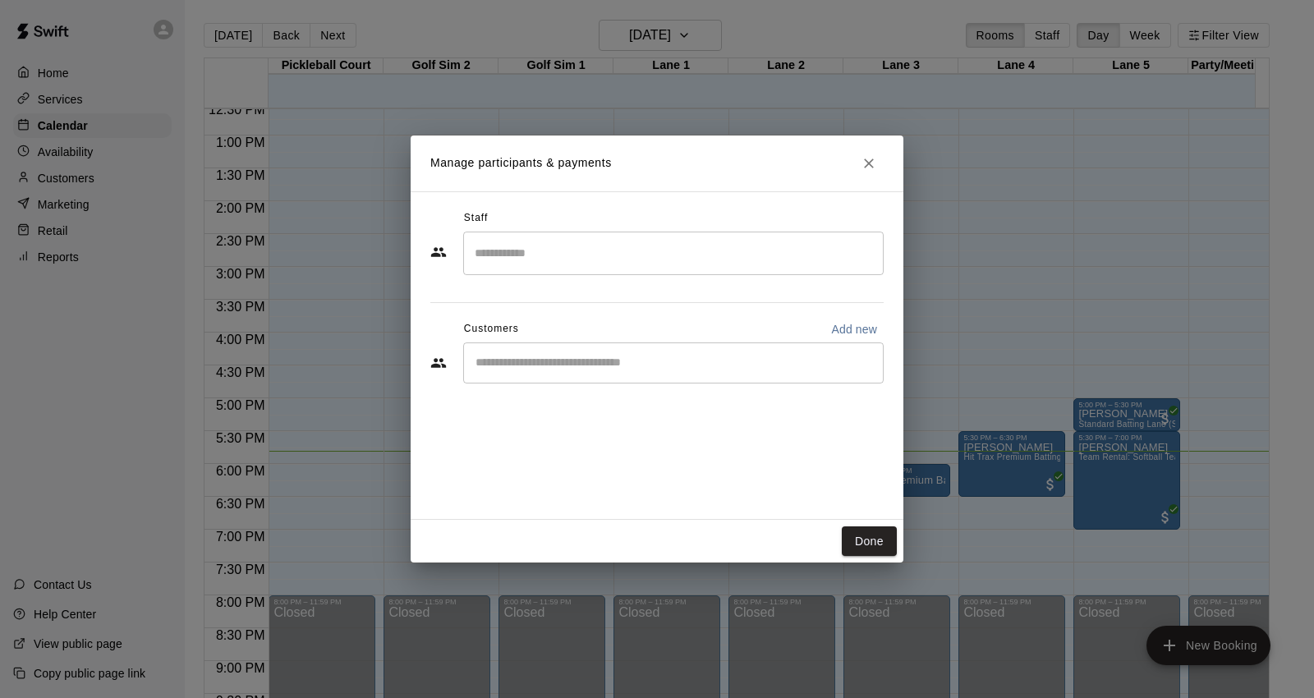
click at [618, 351] on div "​" at bounding box center [673, 362] width 420 height 41
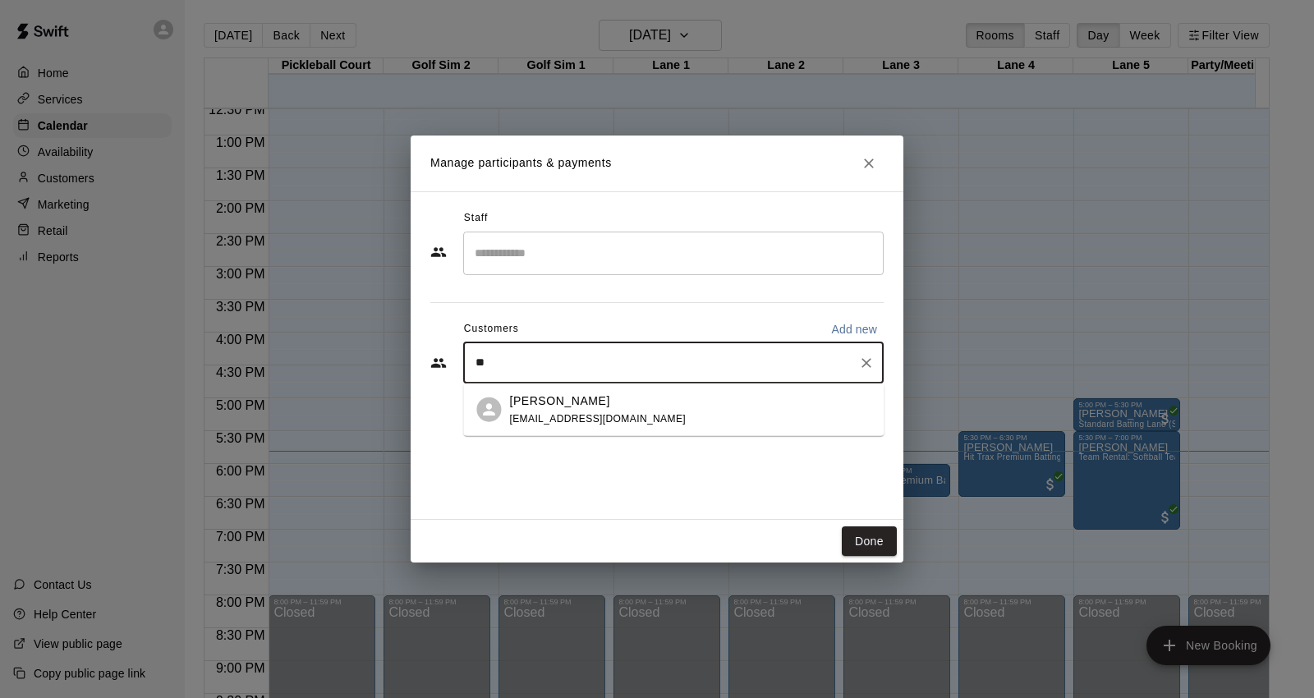
type input "*"
type input "*******"
click at [614, 417] on span "jackschwartz145@gmail.com" at bounding box center [597, 417] width 177 height 11
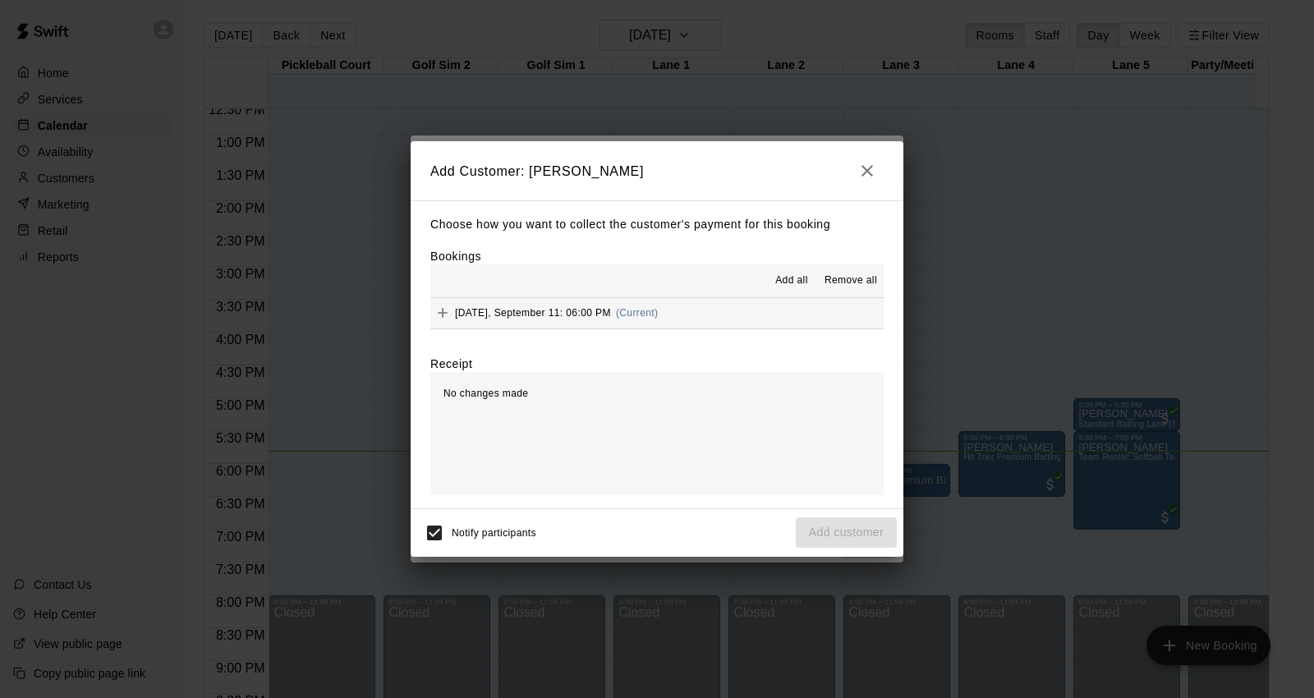
click at [723, 321] on button "Thursday, September 11: 06:00 PM (Current)" at bounding box center [656, 313] width 453 height 30
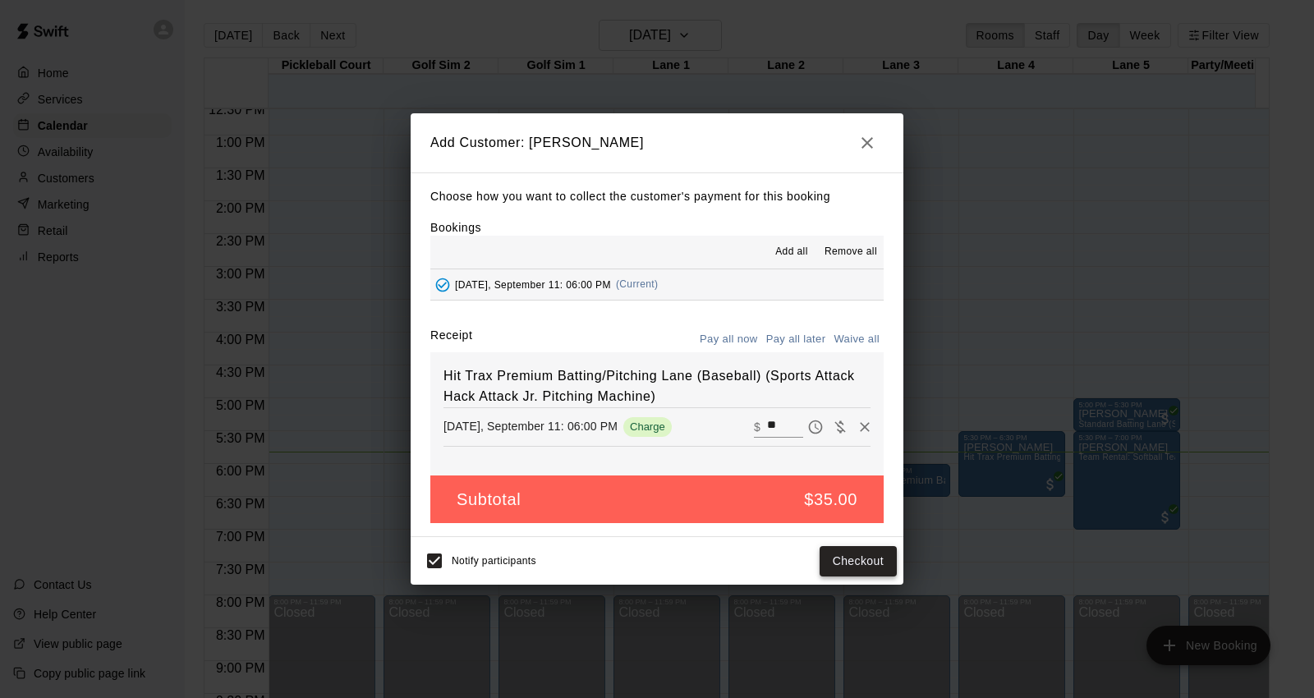
click at [846, 565] on button "Checkout" at bounding box center [857, 561] width 77 height 30
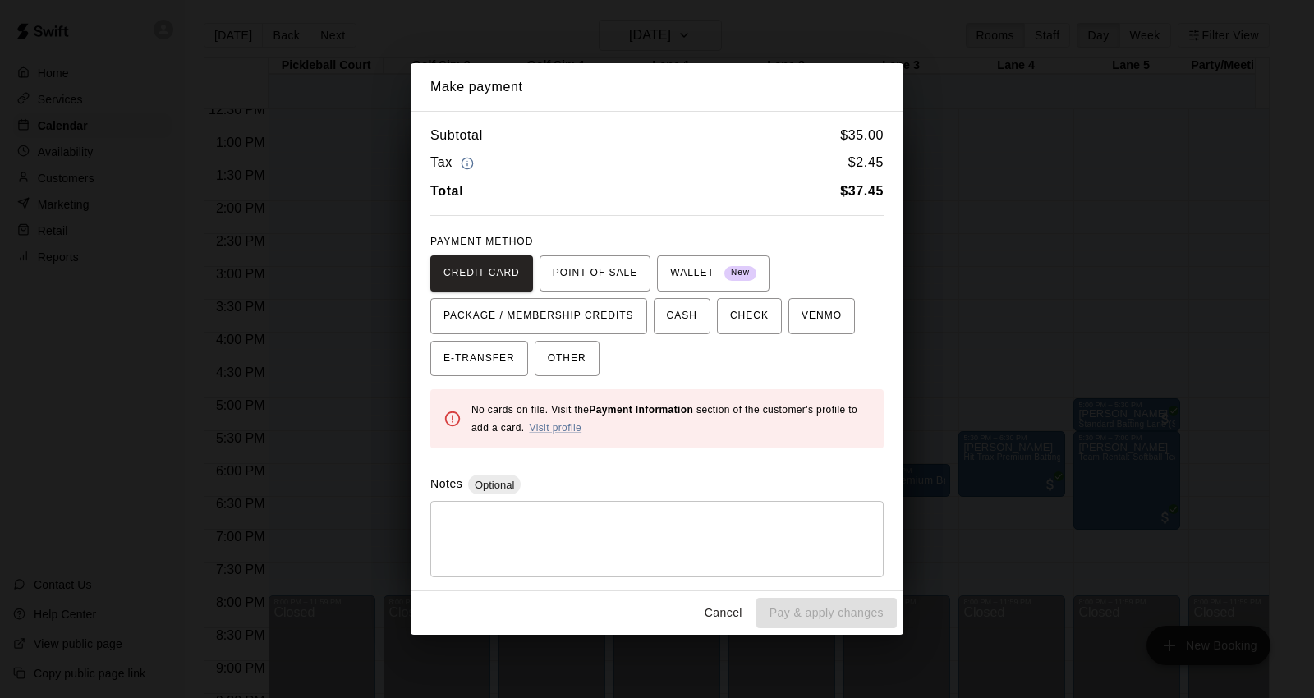
click at [580, 253] on div "PAYMENT METHOD CREDIT CARD POINT OF SALE WALLET New PACKAGE / MEMBERSHIP CREDIT…" at bounding box center [656, 303] width 453 height 148
click at [585, 269] on span "POINT OF SALE" at bounding box center [595, 273] width 85 height 26
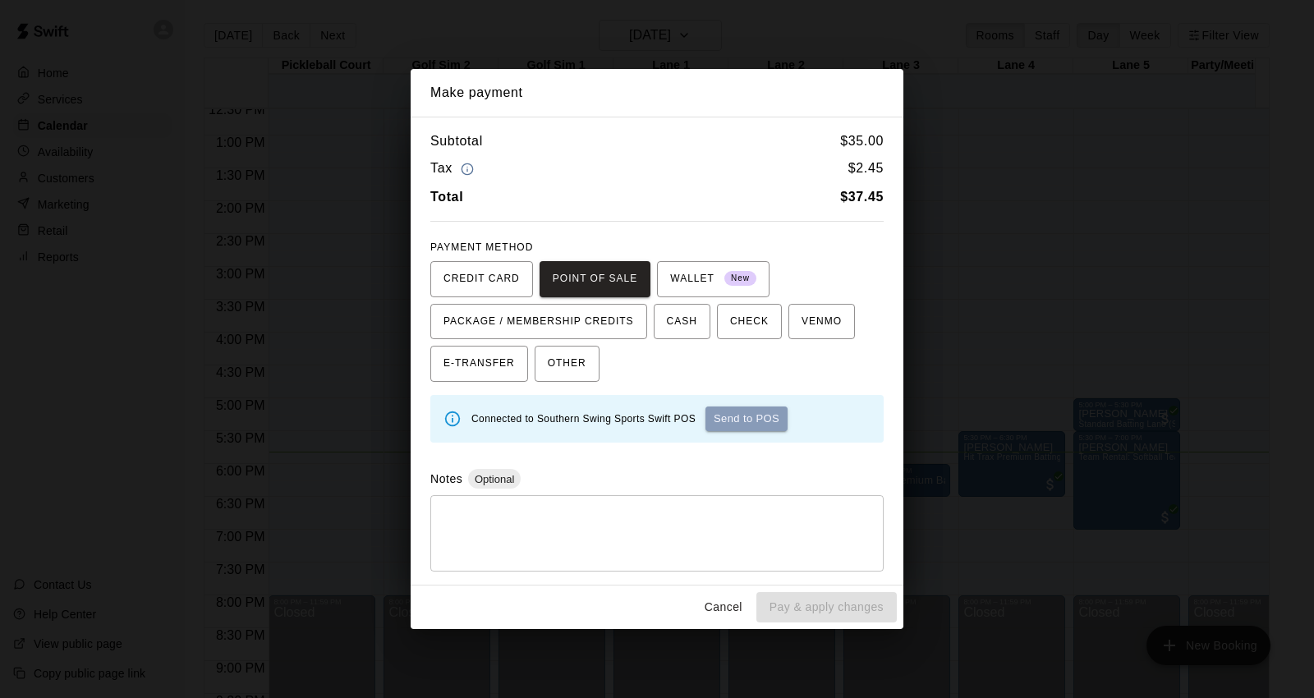
click at [770, 420] on button "Send to POS" at bounding box center [746, 418] width 82 height 25
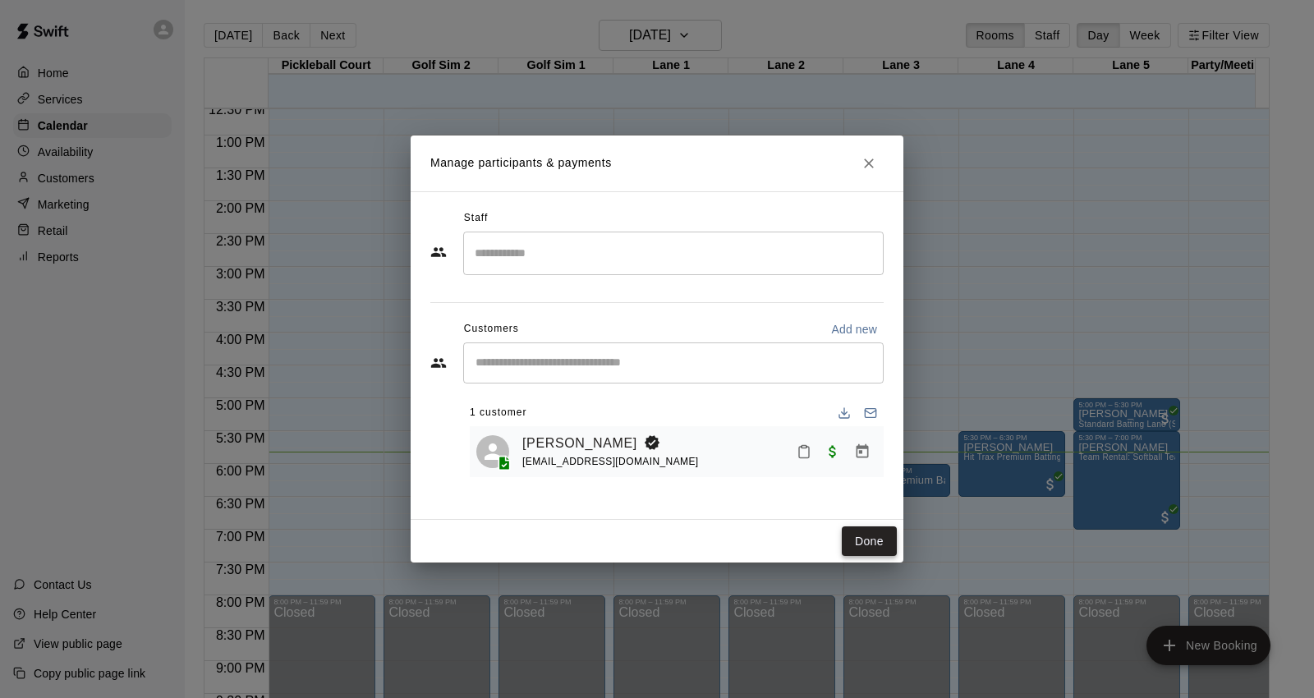
click at [889, 542] on button "Done" at bounding box center [869, 541] width 55 height 30
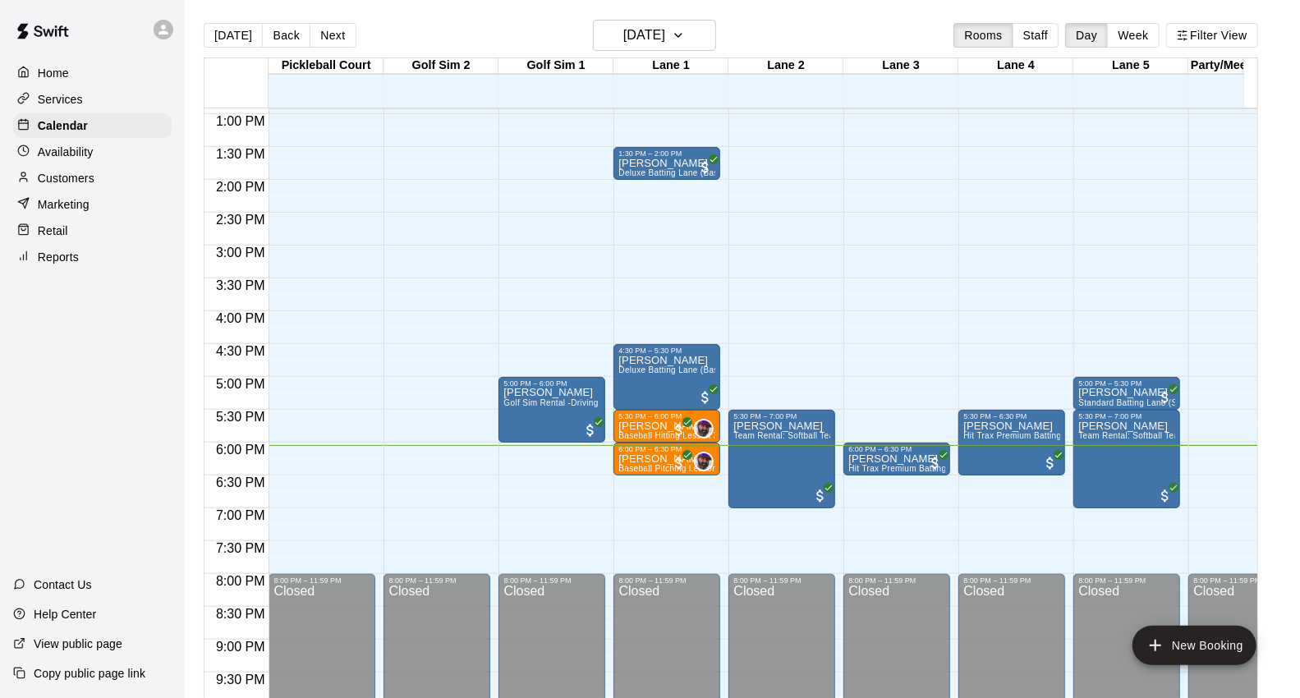
scroll to position [982, 0]
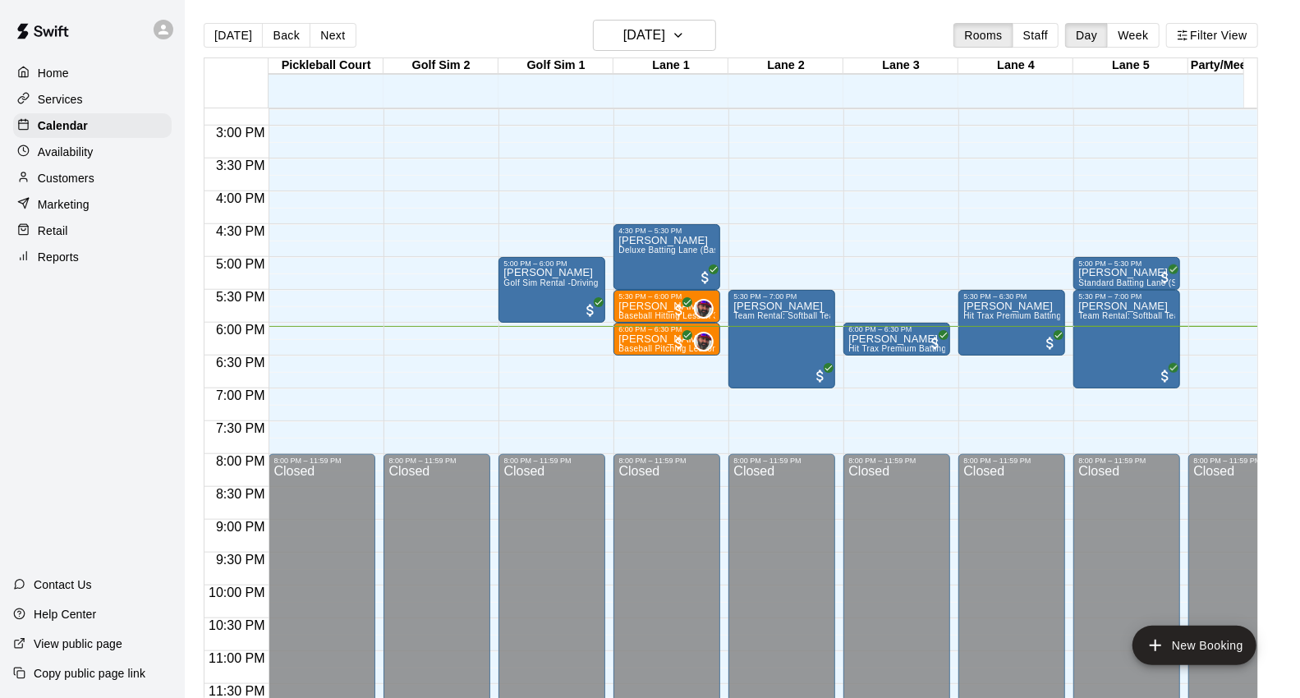
drag, startPoint x: 277, startPoint y: 35, endPoint x: 323, endPoint y: 66, distance: 55.1
click at [277, 34] on button "Back" at bounding box center [286, 35] width 48 height 25
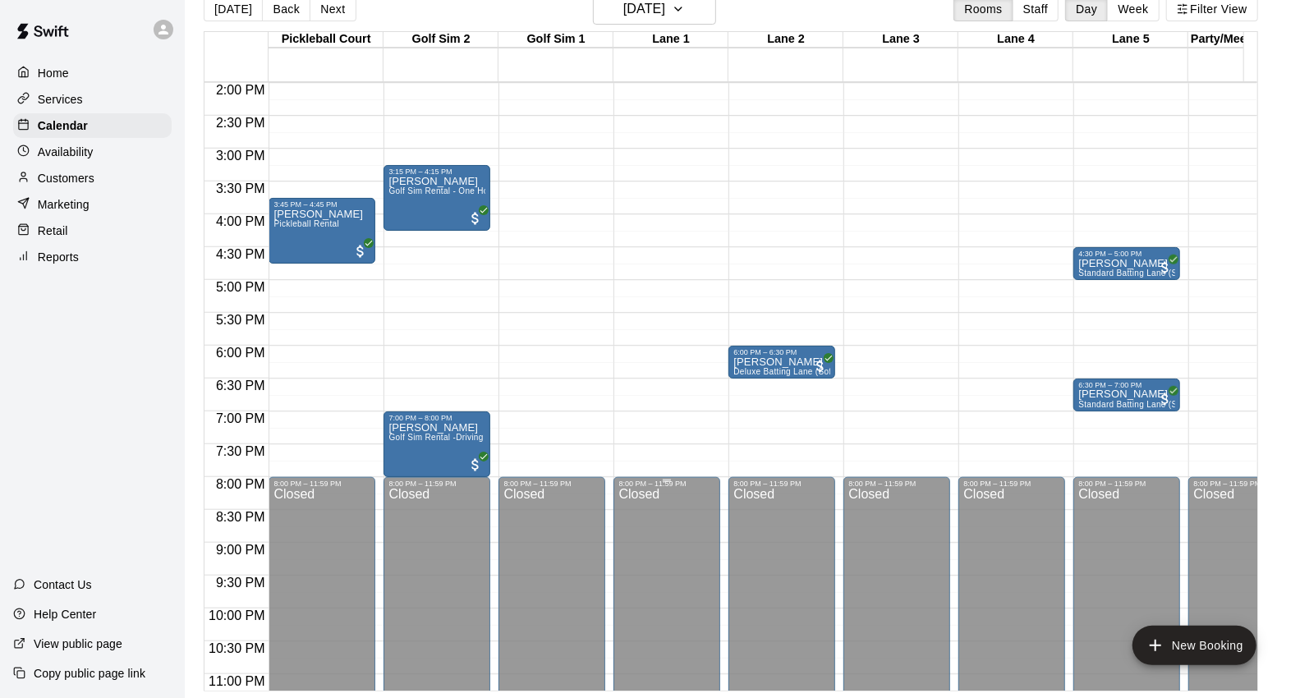
scroll to position [891, 0]
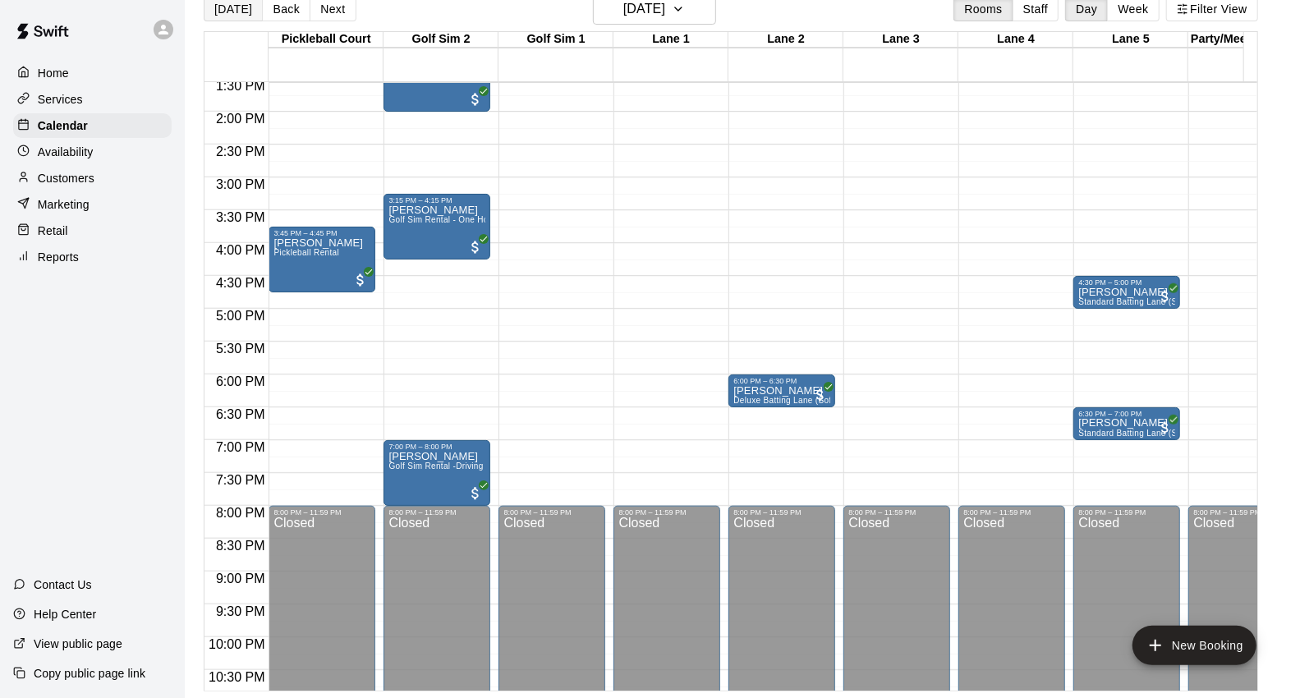
click at [227, 14] on button "[DATE]" at bounding box center [233, 9] width 59 height 25
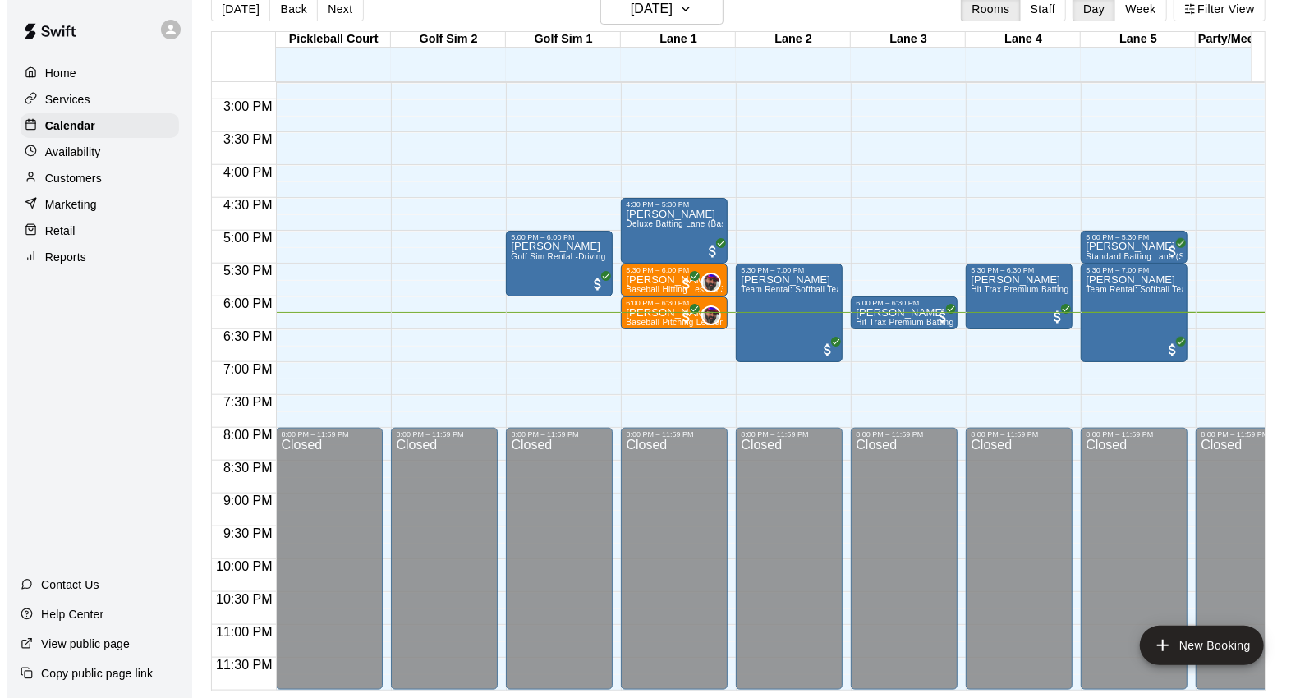
scroll to position [982, 0]
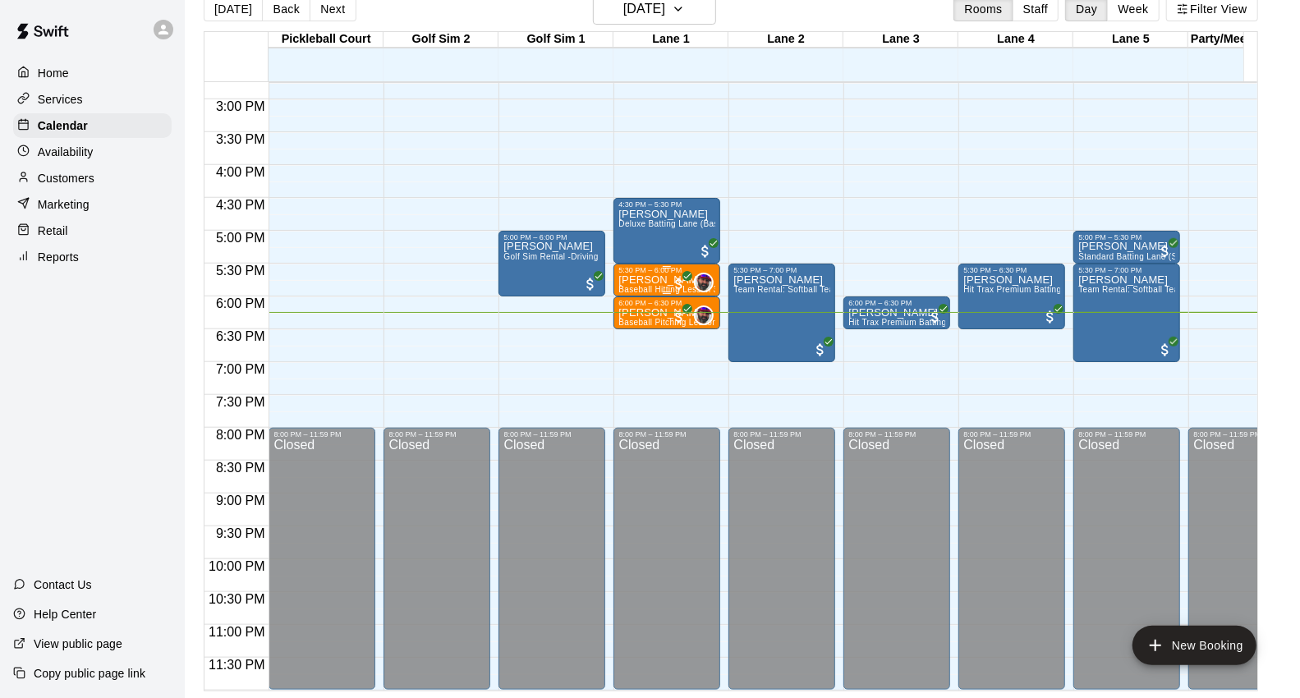
click at [655, 280] on p "[PERSON_NAME]" at bounding box center [666, 280] width 97 height 0
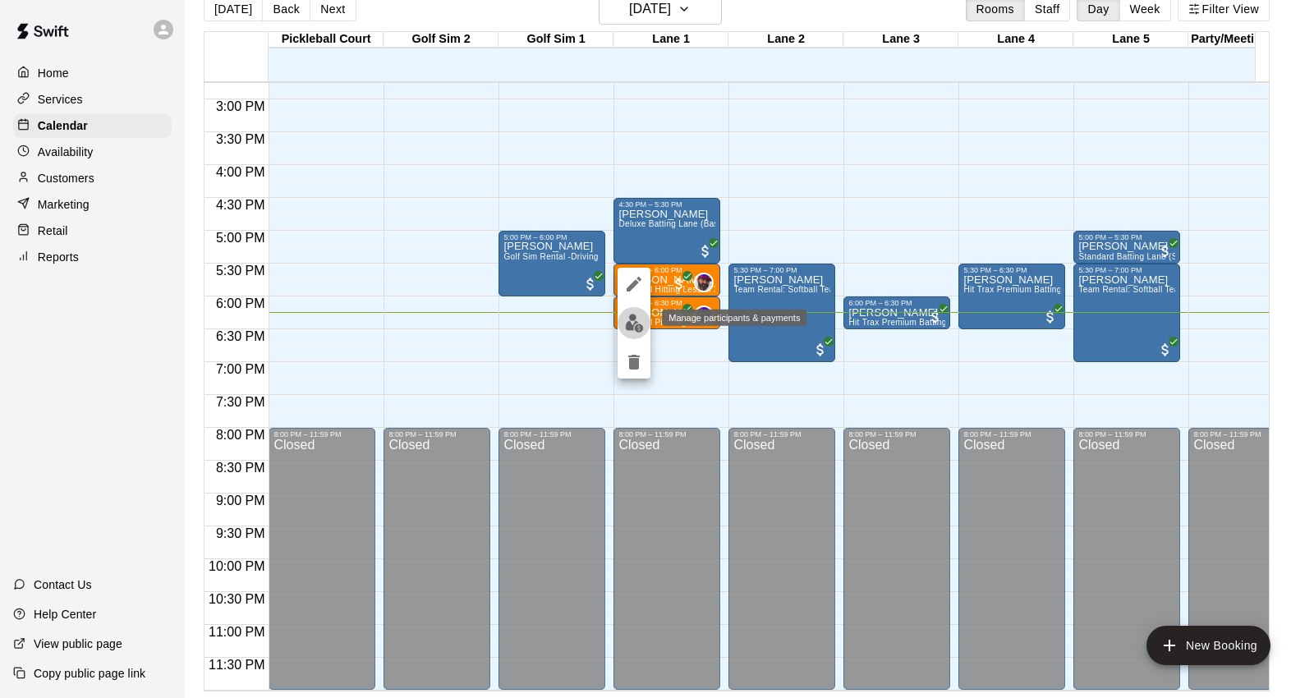
click at [621, 320] on button "edit" at bounding box center [633, 323] width 33 height 32
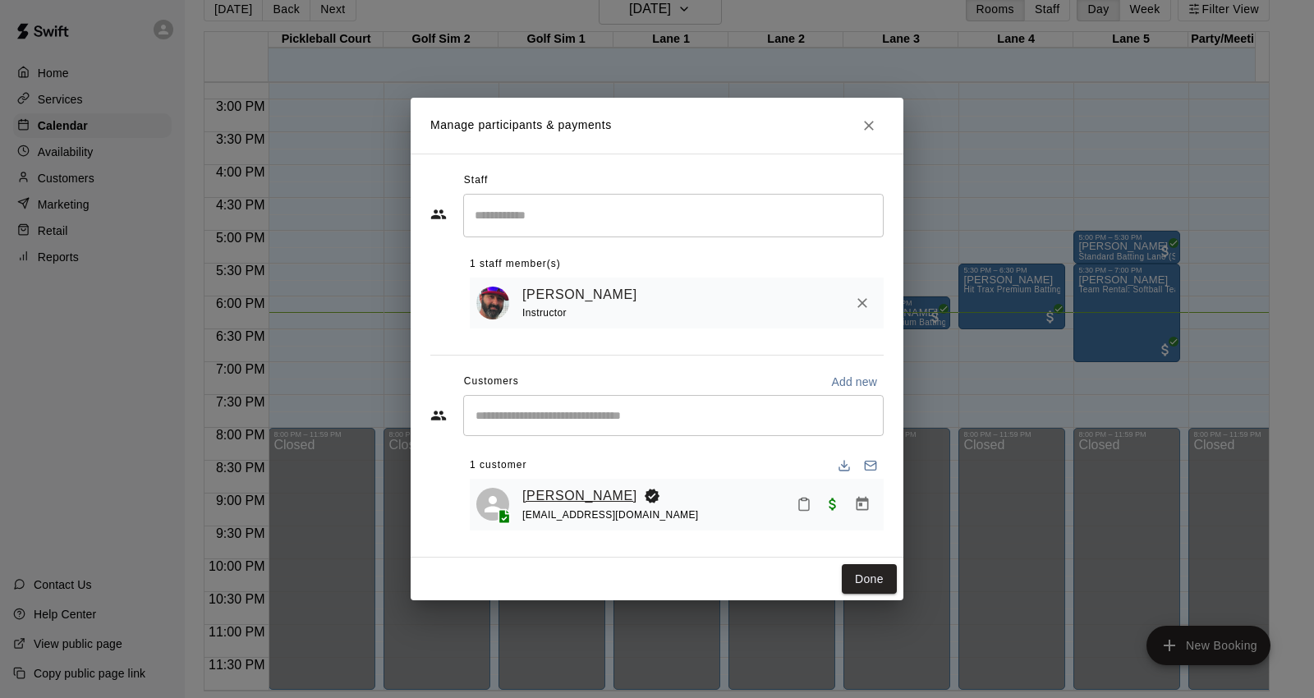
click at [555, 490] on link "[PERSON_NAME]" at bounding box center [579, 495] width 115 height 21
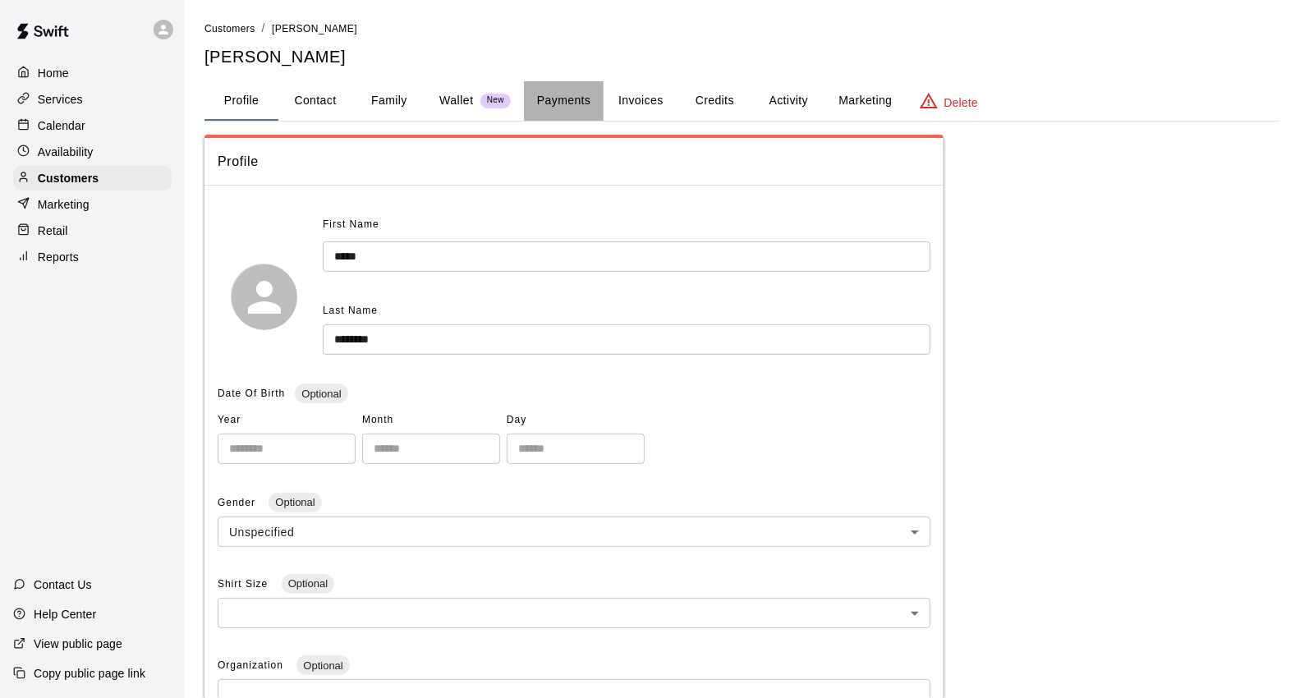
click at [568, 100] on button "Payments" at bounding box center [564, 100] width 80 height 39
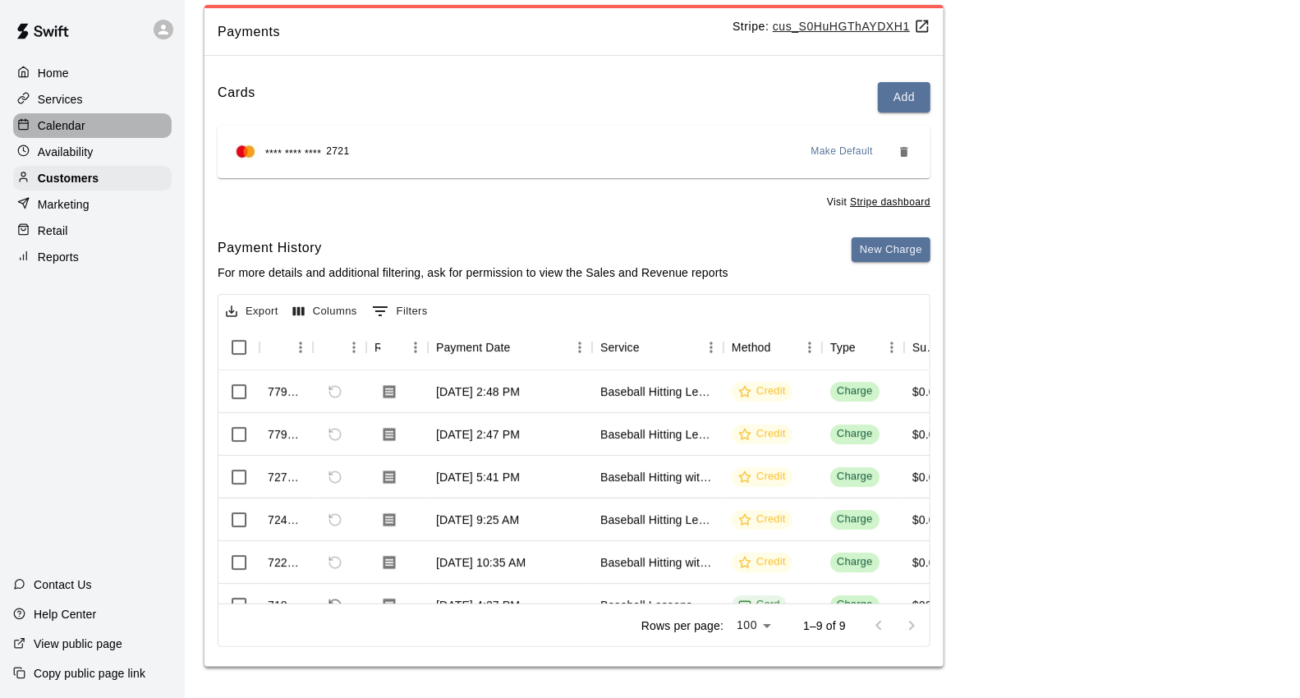
click at [105, 137] on div "Calendar" at bounding box center [92, 125] width 158 height 25
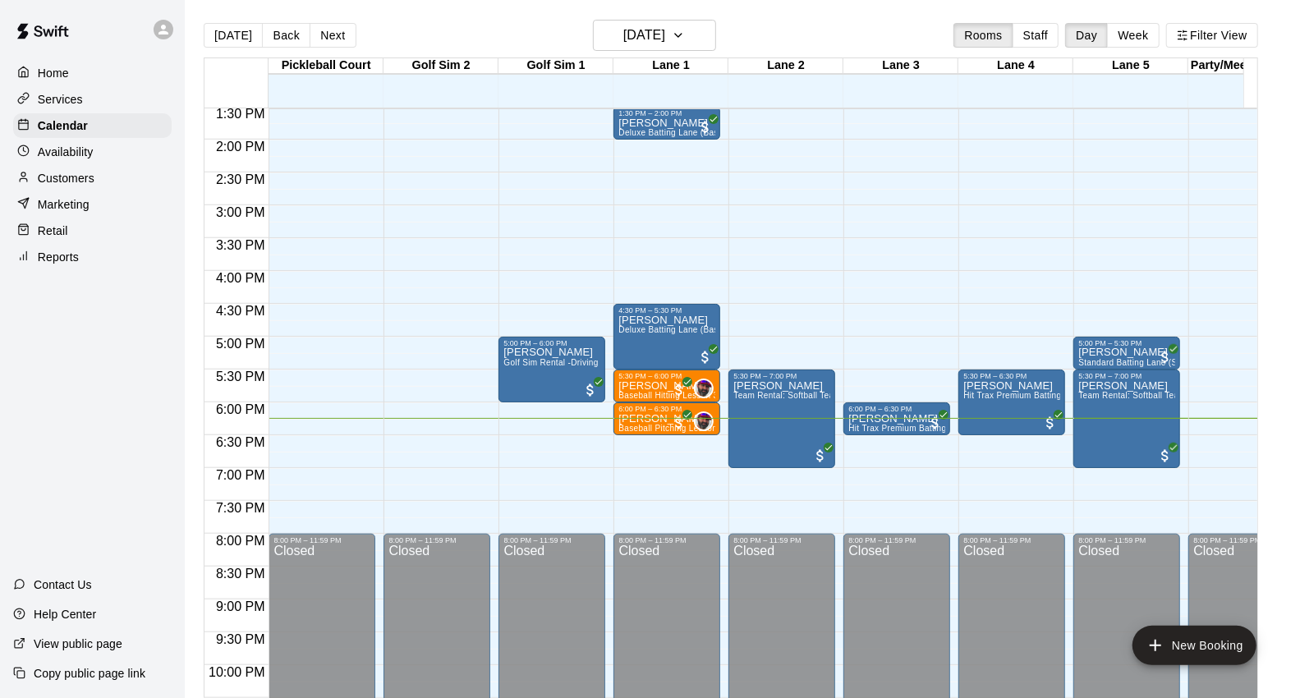
scroll to position [920, 0]
